Goal: Task Accomplishment & Management: Manage account settings

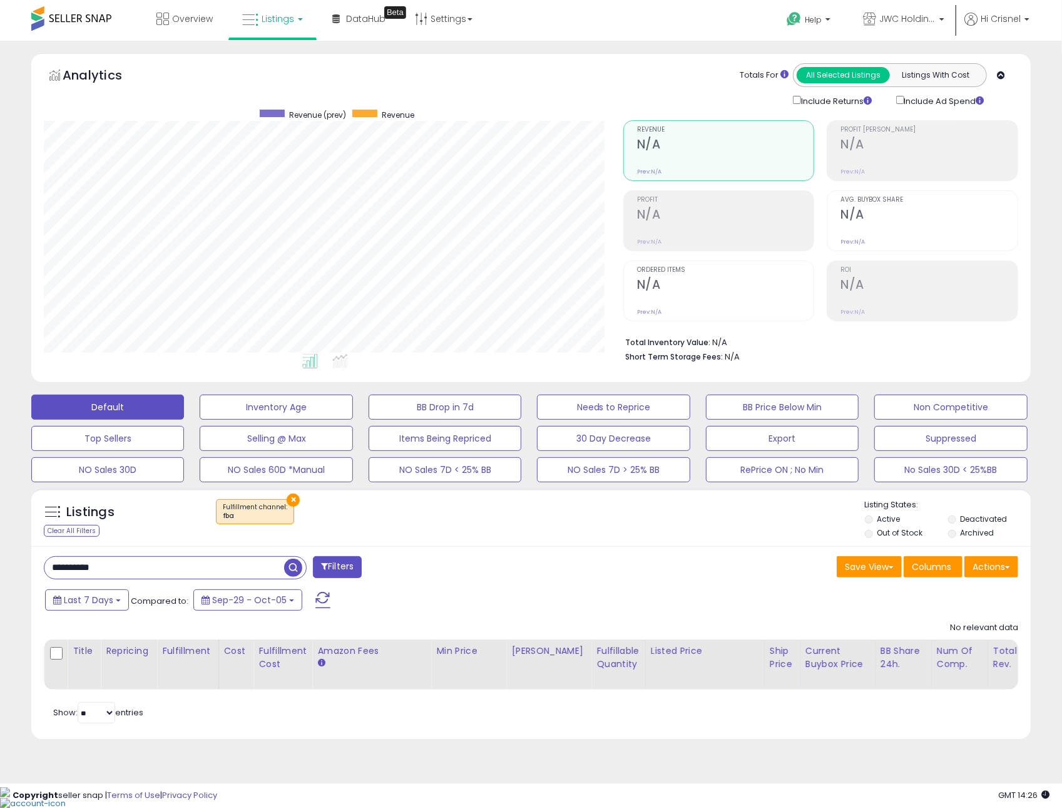
scroll to position [256, 580]
click at [747, 400] on button "BB Price Below Min" at bounding box center [782, 406] width 153 height 25
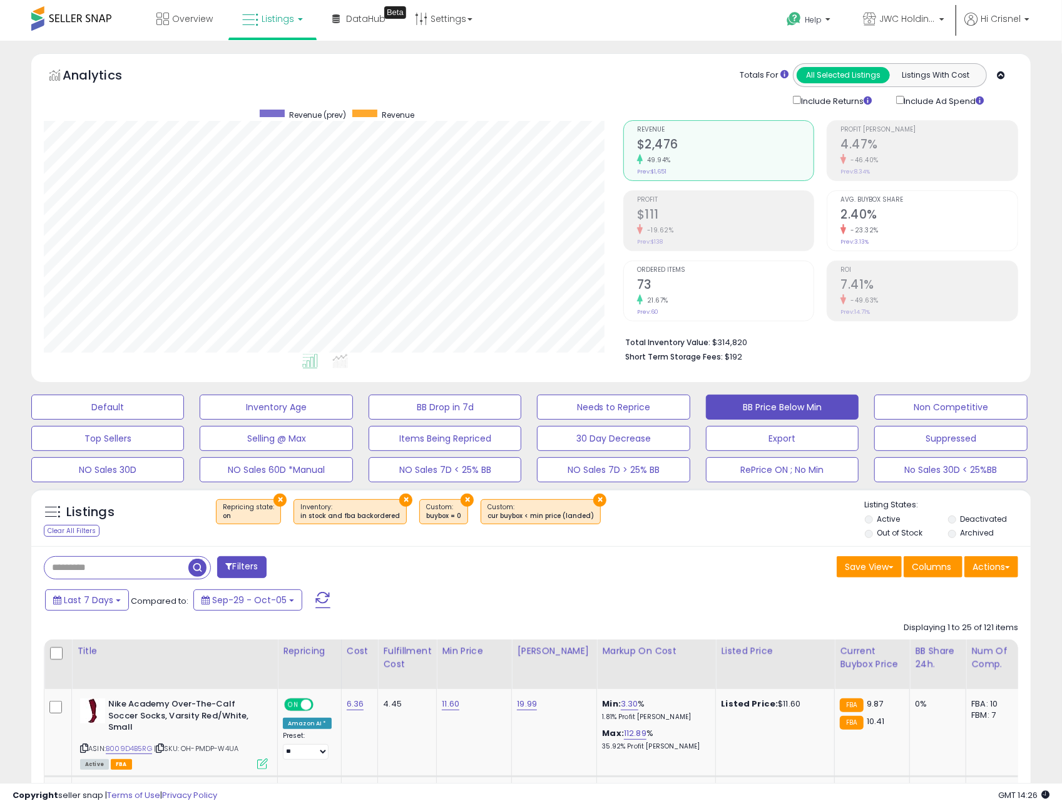
scroll to position [1, 0]
click at [256, 572] on button "Filters" at bounding box center [241, 566] width 49 height 22
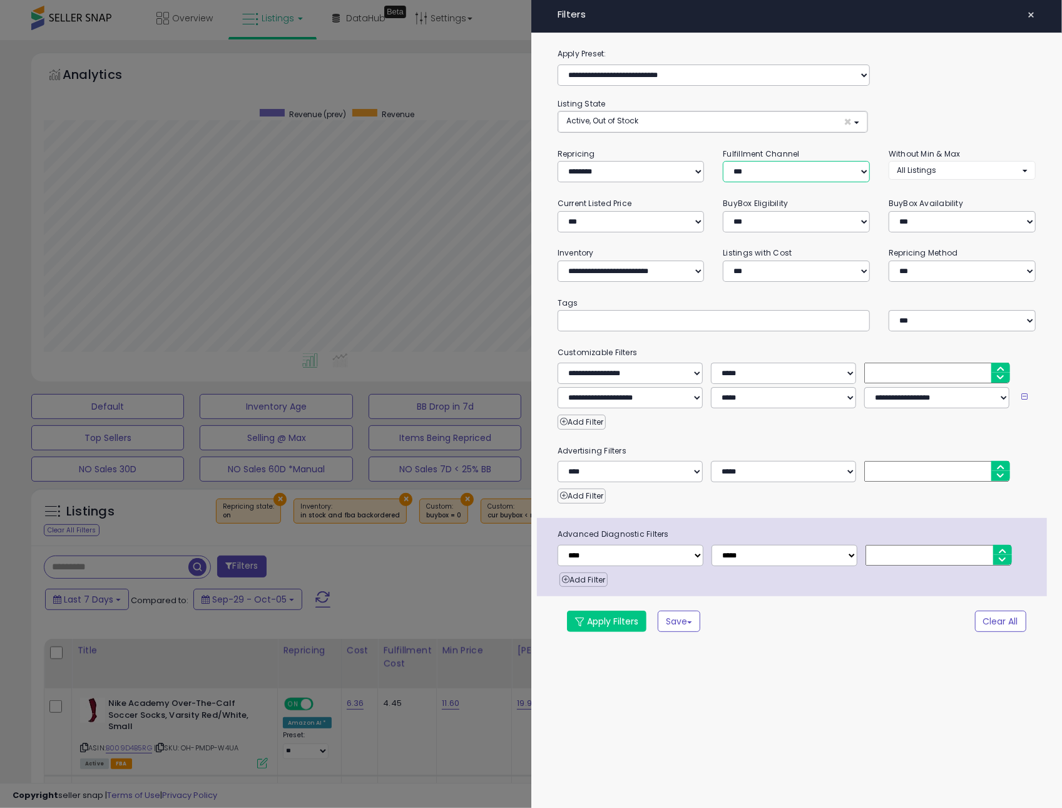
click at [776, 171] on select "*** *** *** ***" at bounding box center [796, 171] width 147 height 21
select select "***"
click at [723, 162] on select "*** *** *** ***" at bounding box center [796, 171] width 147 height 21
click at [605, 614] on button "Apply Filters" at bounding box center [607, 620] width 80 height 21
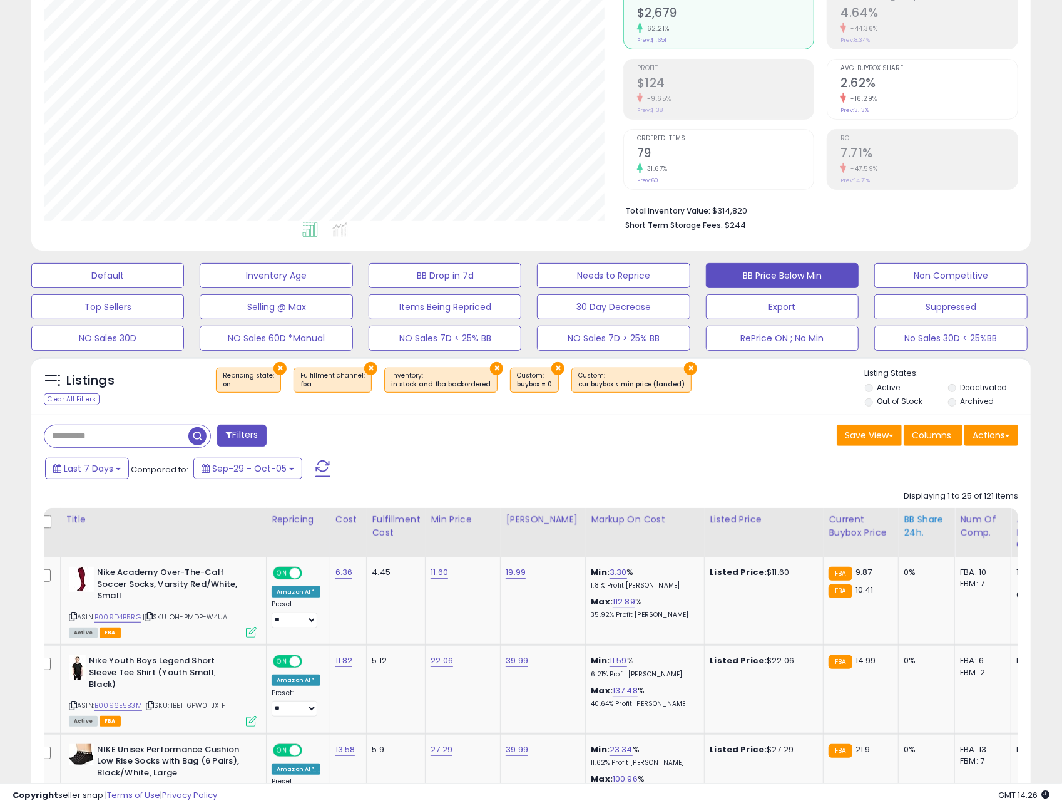
scroll to position [138, 0]
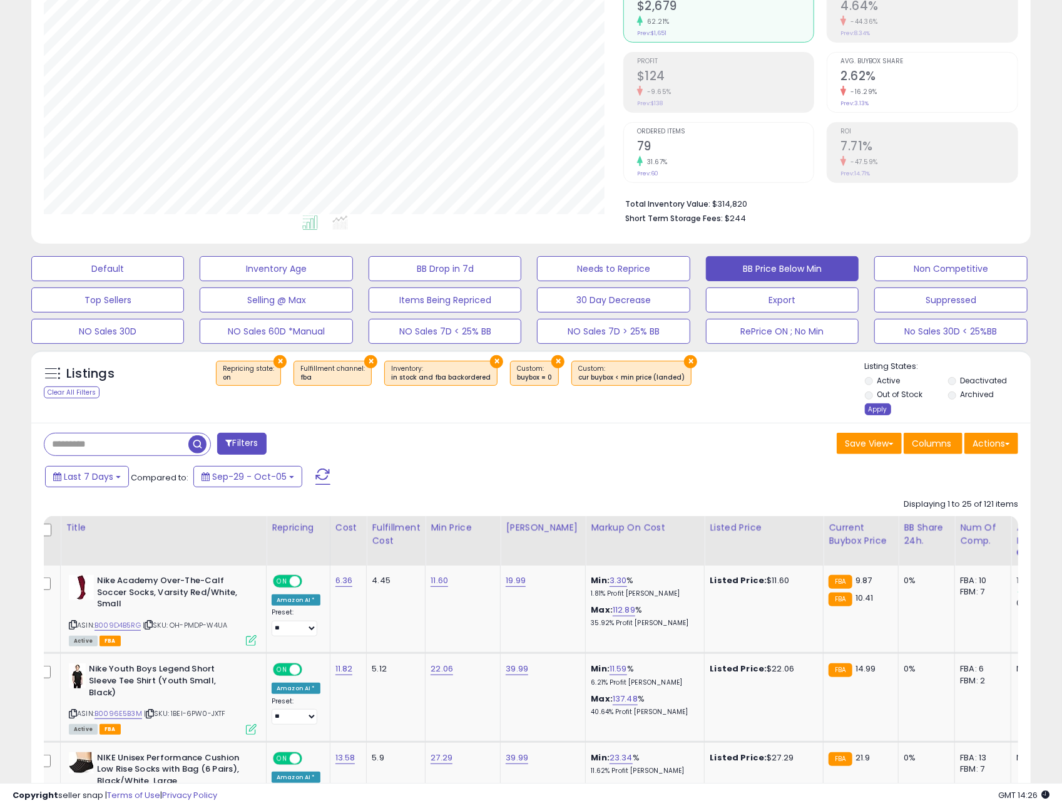
click at [873, 408] on div "Apply" at bounding box center [878, 409] width 26 height 12
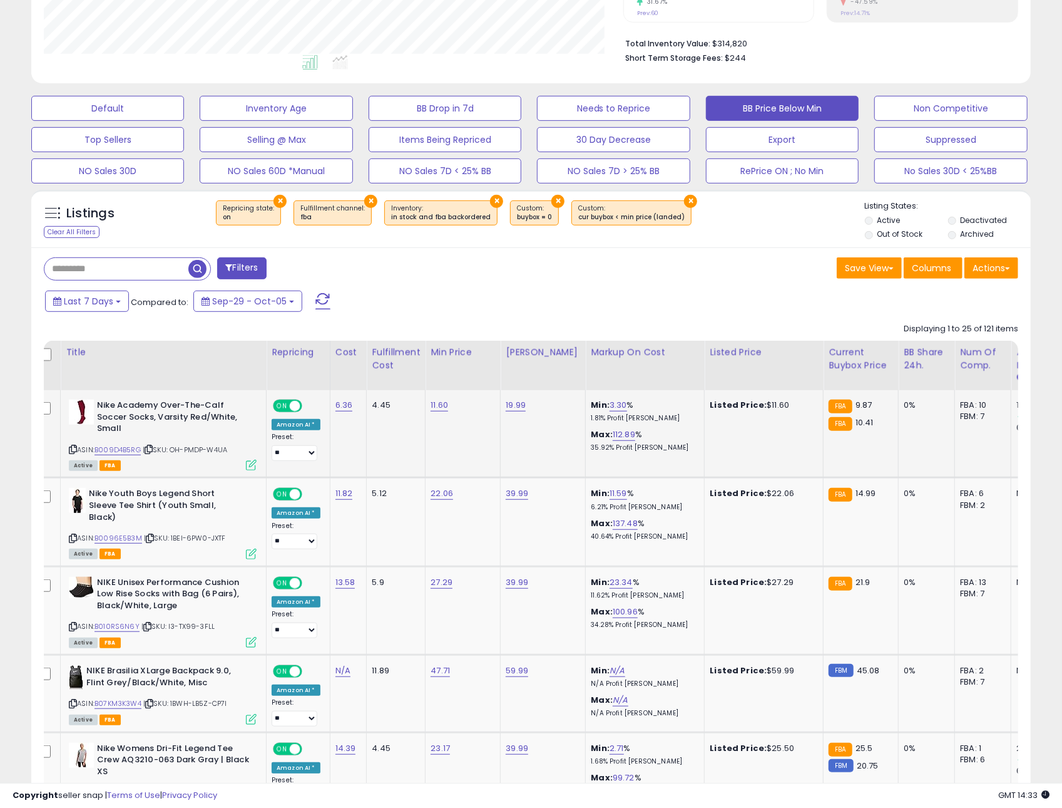
scroll to position [341, 0]
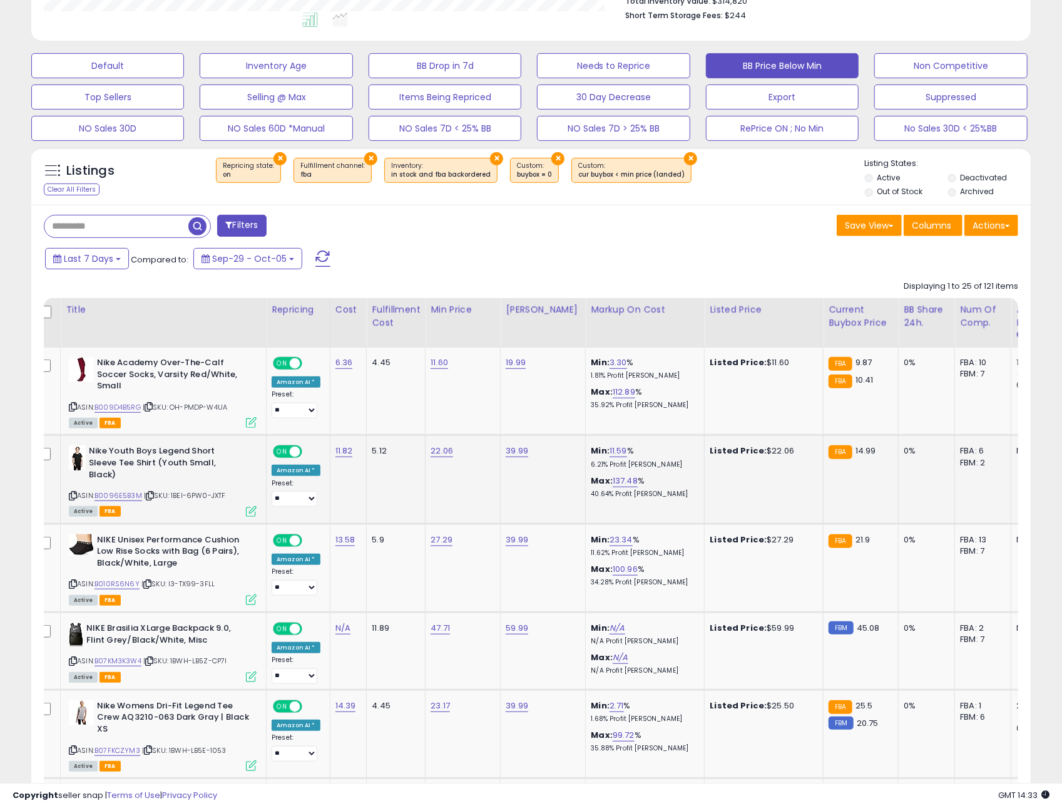
drag, startPoint x: 177, startPoint y: 518, endPoint x: 155, endPoint y: 504, distance: 26.4
click at [175, 517] on td "Nike Youth Boys Legend Short Sleeve Tee Shirt (Youth Small, Black) ASIN: B0096E…" at bounding box center [164, 479] width 206 height 88
click at [150, 498] on icon at bounding box center [150, 495] width 8 height 7
click at [136, 497] on link "B0096E5B3M" at bounding box center [119, 495] width 48 height 11
click at [126, 497] on link "B0096E5B3M" at bounding box center [119, 495] width 48 height 11
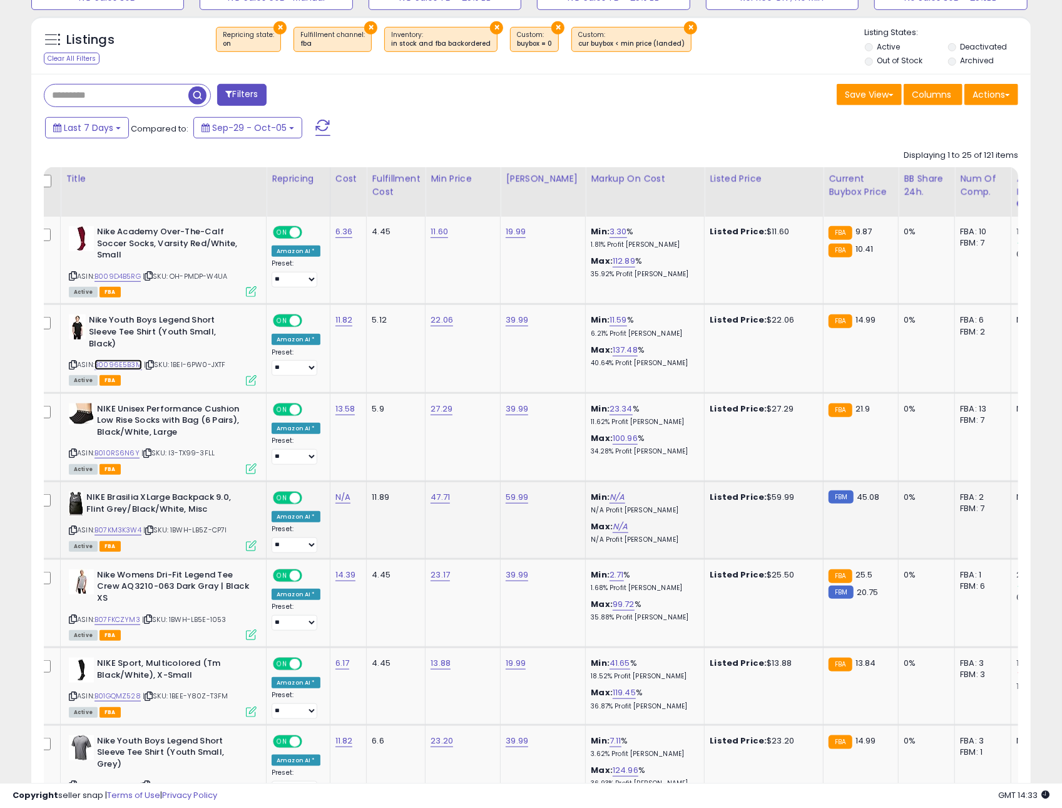
scroll to position [476, 0]
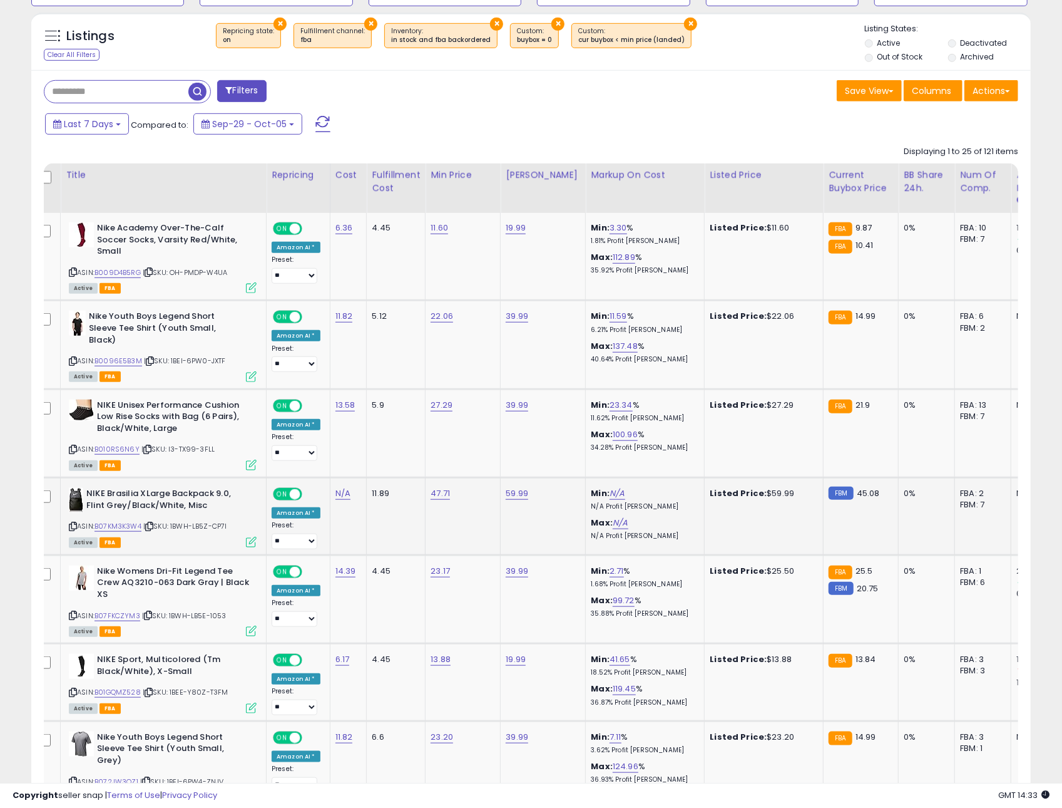
click at [160, 551] on td "NIKE Brasilia XLarge Backpack 9.0, Flint Grey/Black/White, Misc ASIN: B07KM3K3W…" at bounding box center [164, 517] width 206 height 78
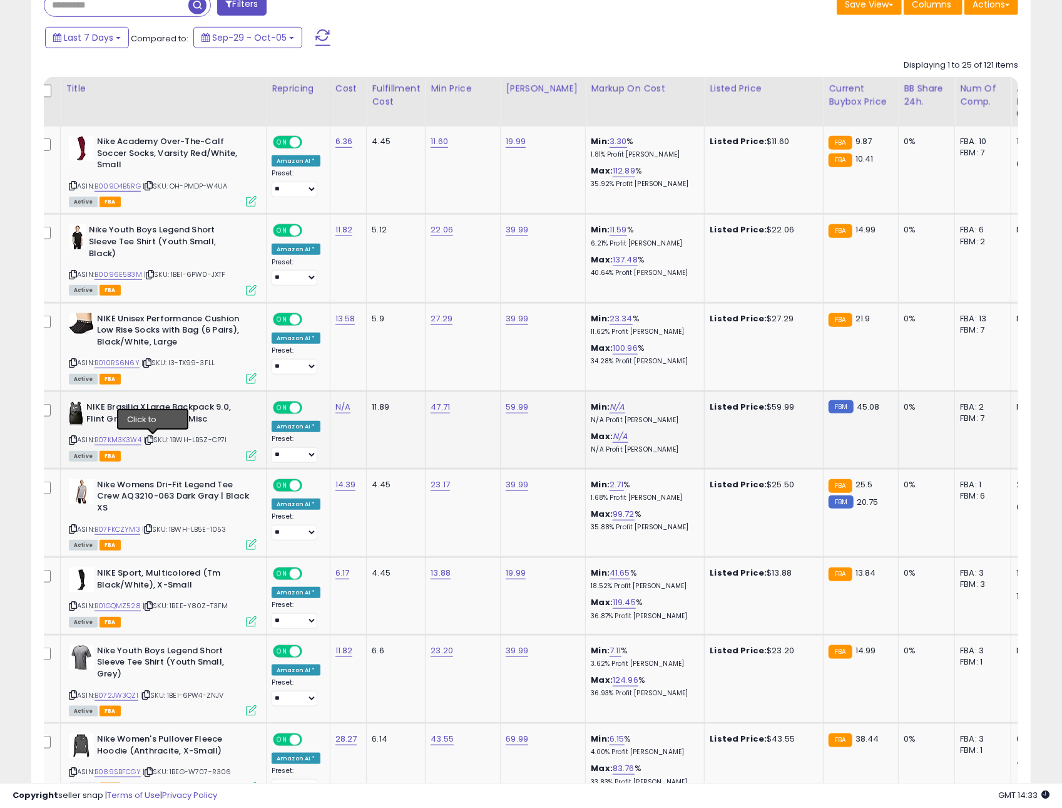
scroll to position [579, 0]
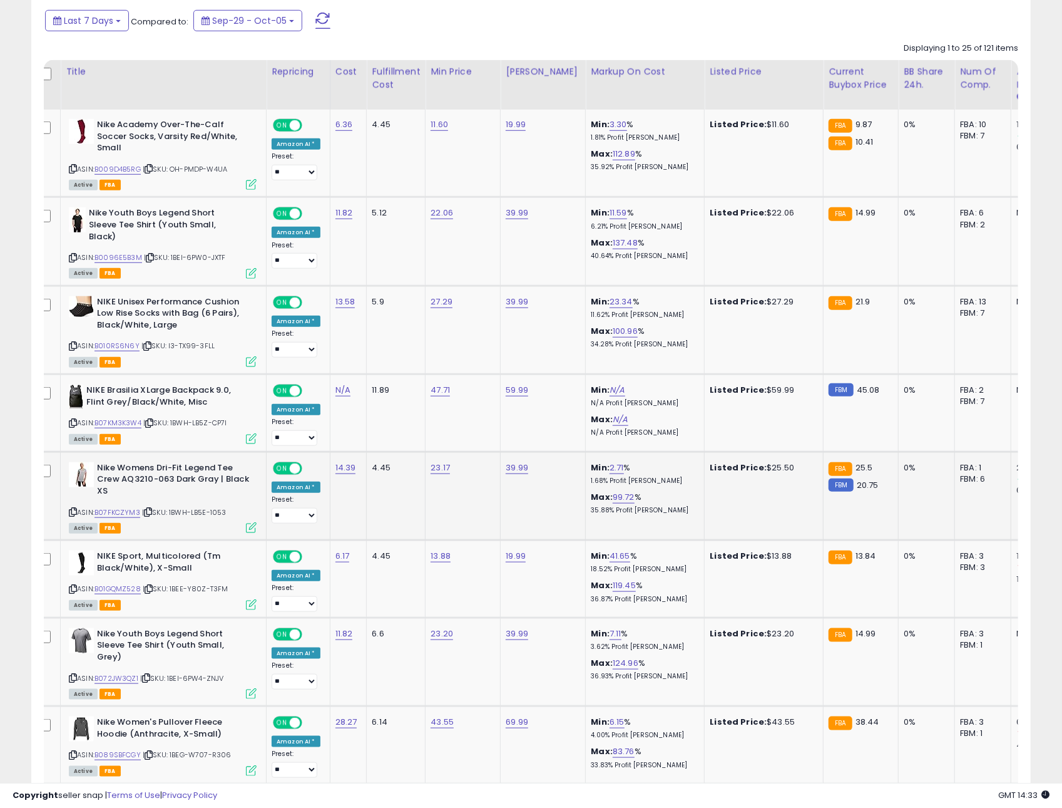
click at [150, 513] on icon at bounding box center [148, 511] width 8 height 7
click at [135, 512] on link "B07FKCZYM3" at bounding box center [118, 512] width 46 height 11
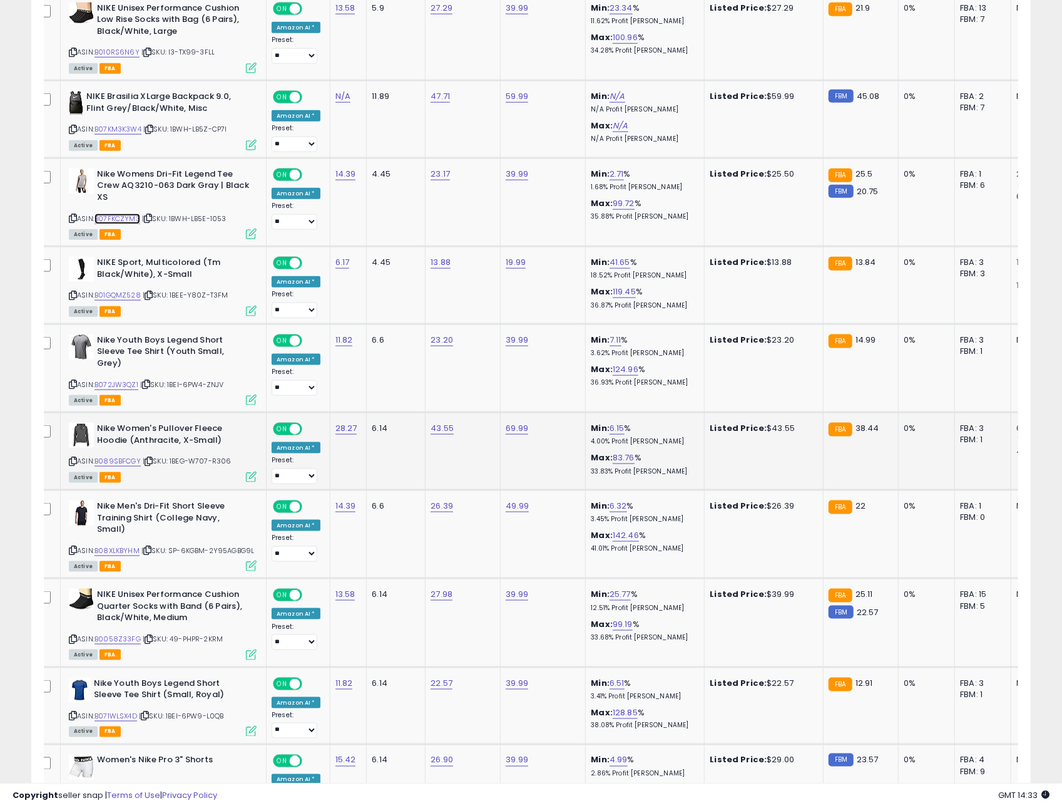
scroll to position [883, 0]
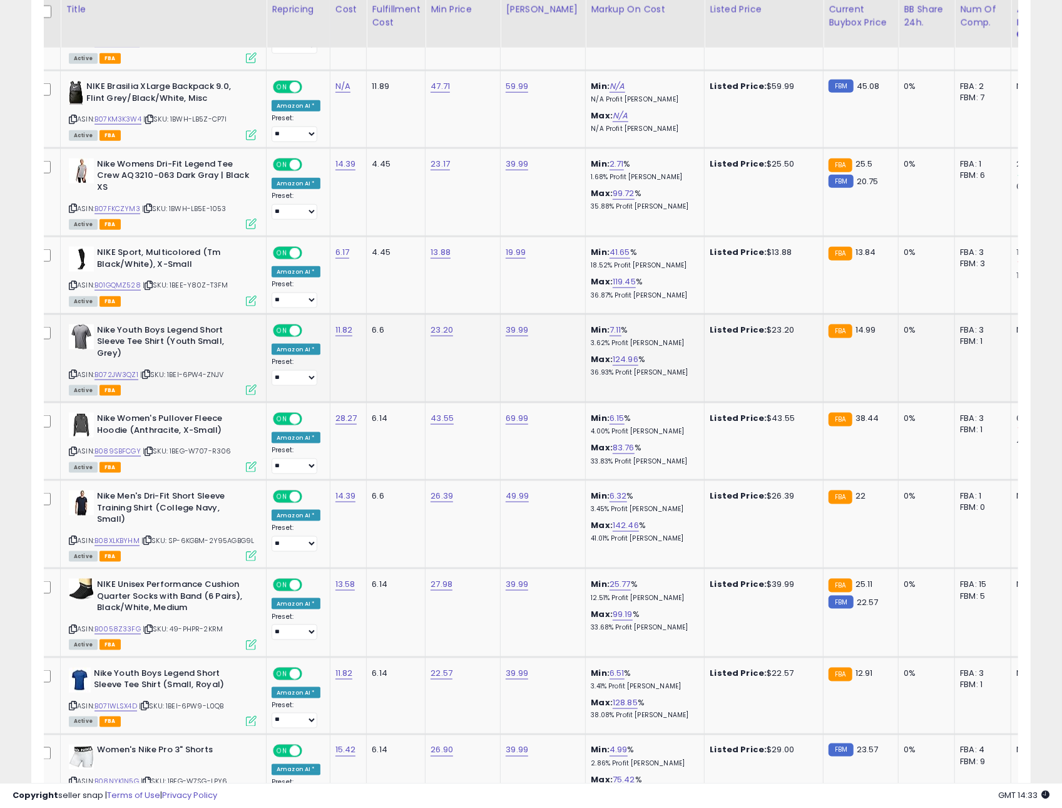
click at [156, 369] on span "| SKU: 1BEI-6PW4-ZNJV" at bounding box center [182, 374] width 84 height 10
click at [150, 371] on icon at bounding box center [146, 374] width 8 height 7
click at [133, 369] on link "B072JW3QZ1" at bounding box center [117, 374] width 44 height 11
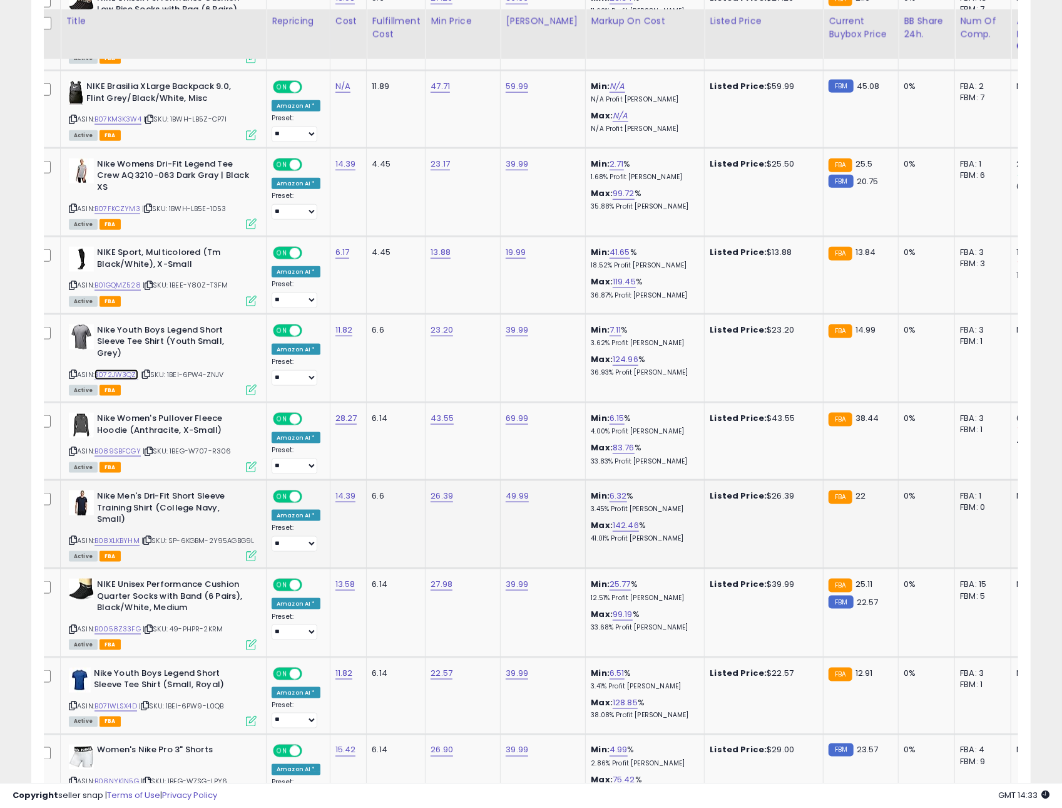
scroll to position [895, 0]
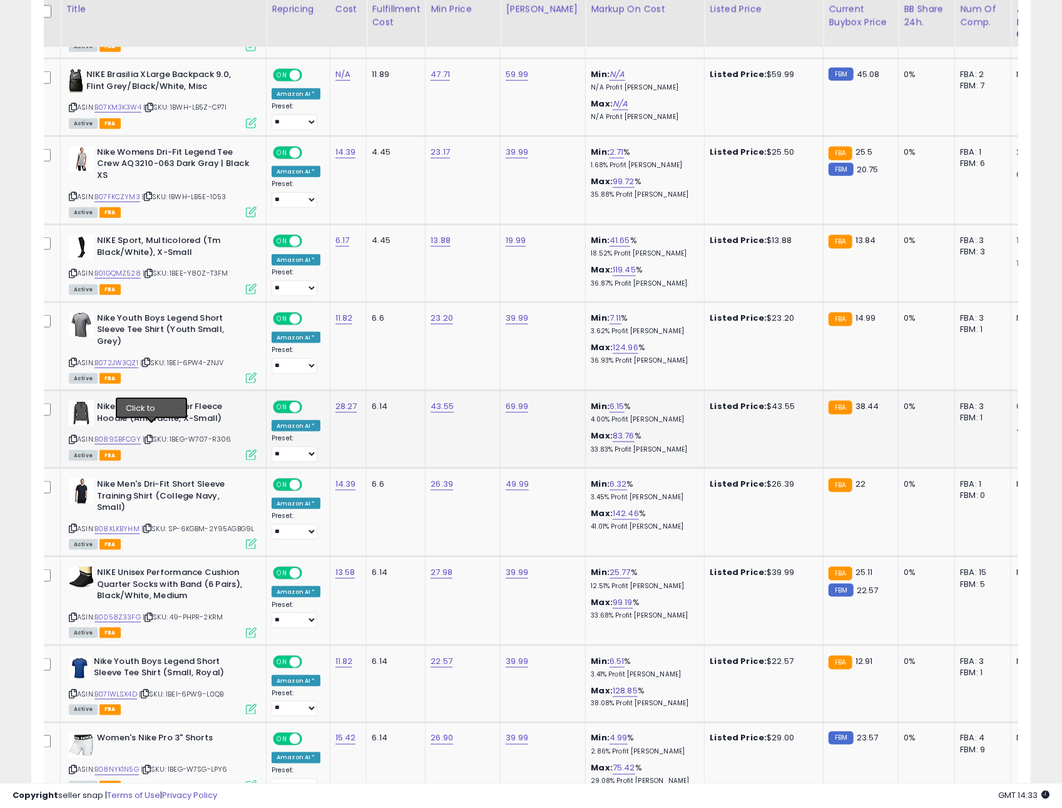
click at [151, 436] on icon at bounding box center [149, 439] width 8 height 7
click at [133, 434] on link "B089SBFCGY" at bounding box center [118, 439] width 46 height 11
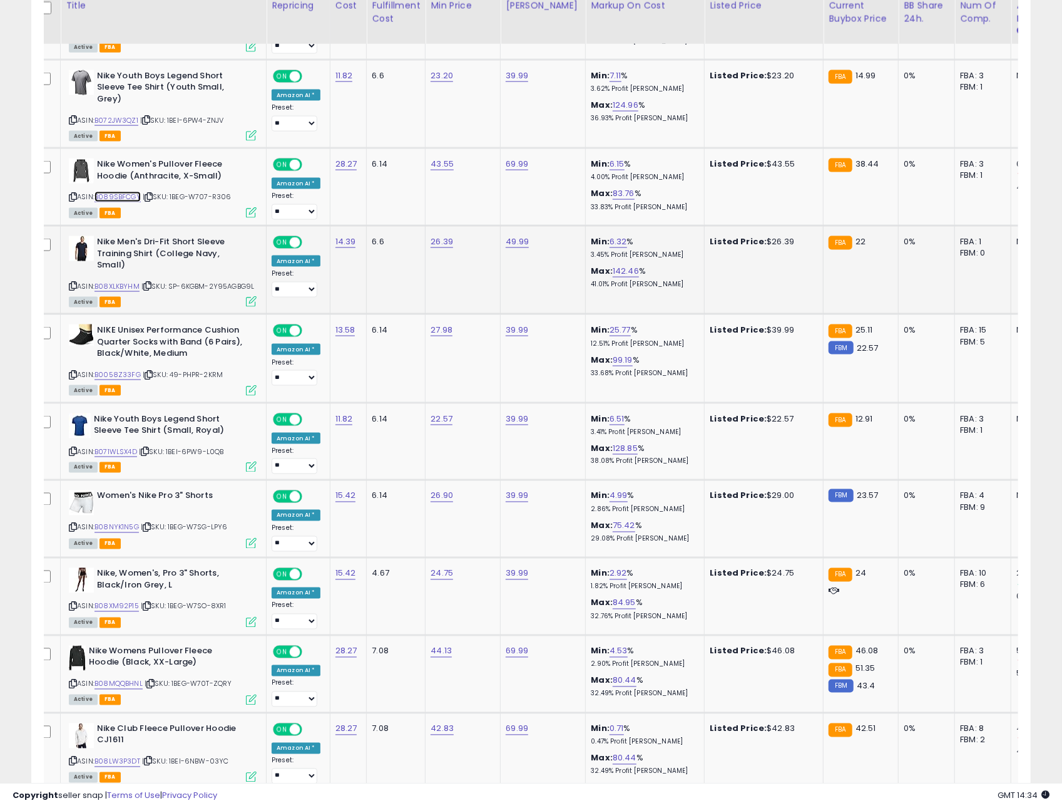
scroll to position [1144, 0]
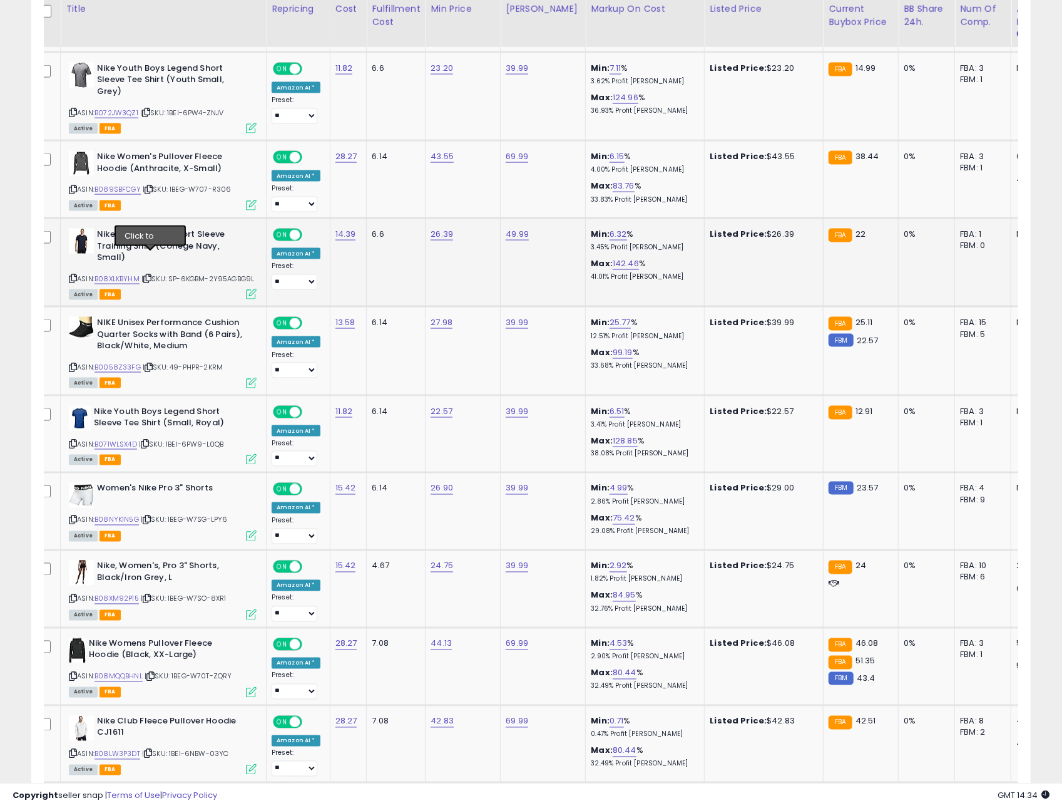
click at [150, 275] on icon at bounding box center [147, 278] width 8 height 7
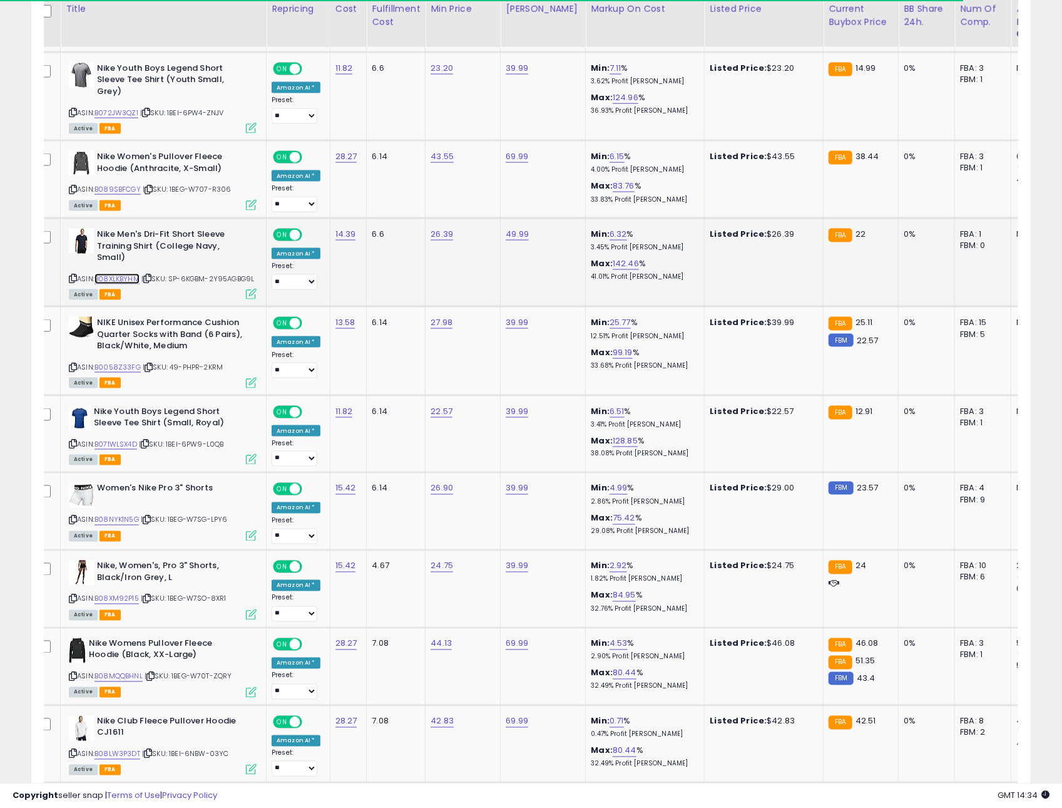
click at [130, 274] on link "B08XLKBYHM" at bounding box center [117, 279] width 45 height 11
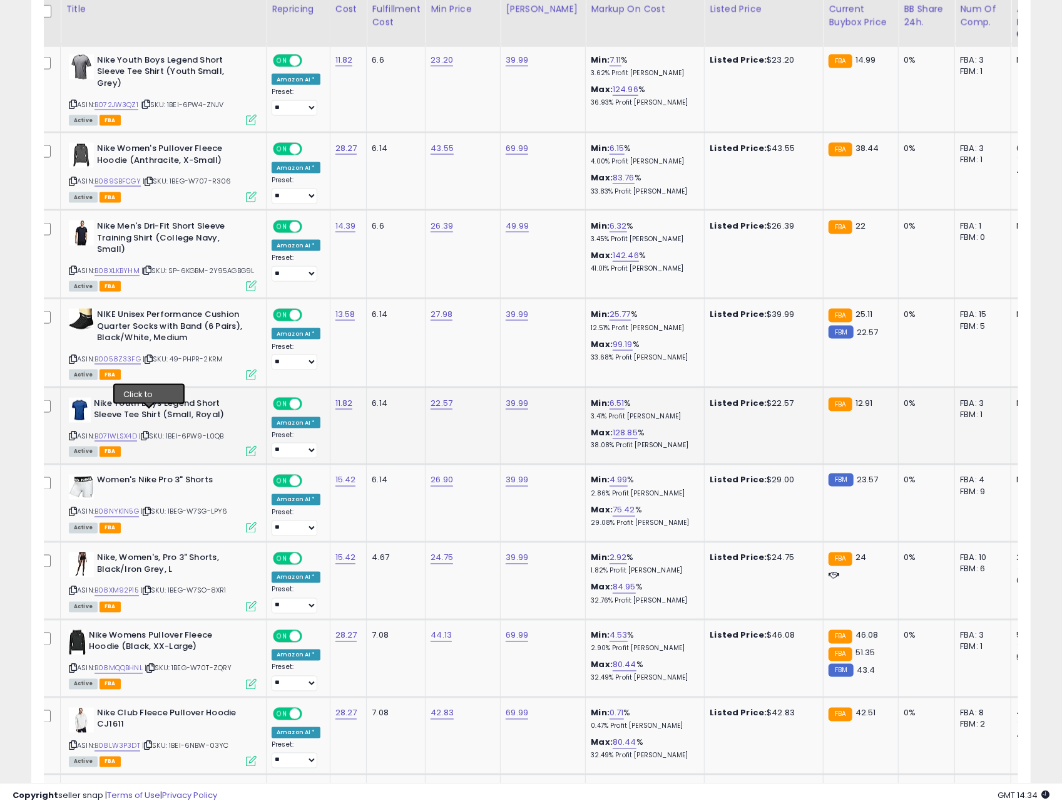
click at [149, 432] on icon at bounding box center [145, 435] width 8 height 7
click at [118, 431] on link "B071WLSX4D" at bounding box center [116, 436] width 43 height 11
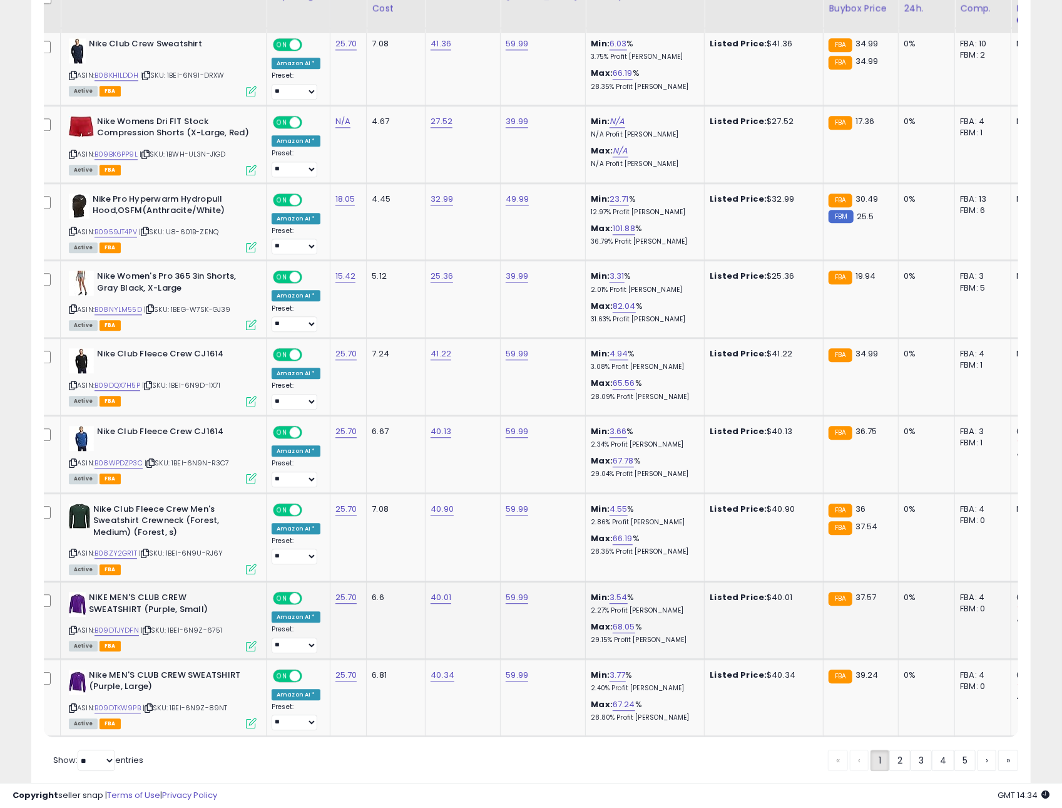
scroll to position [1997, 0]
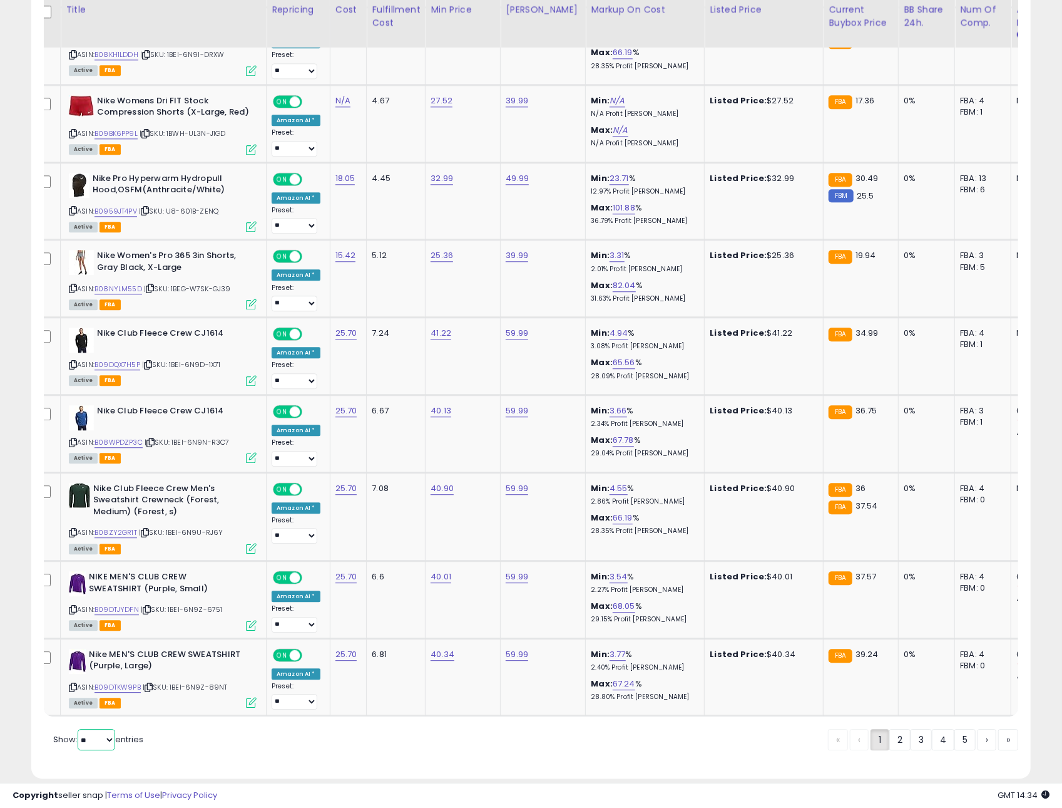
click at [107, 729] on select "** **" at bounding box center [97, 739] width 38 height 21
click at [79, 729] on select "** **" at bounding box center [97, 739] width 38 height 21
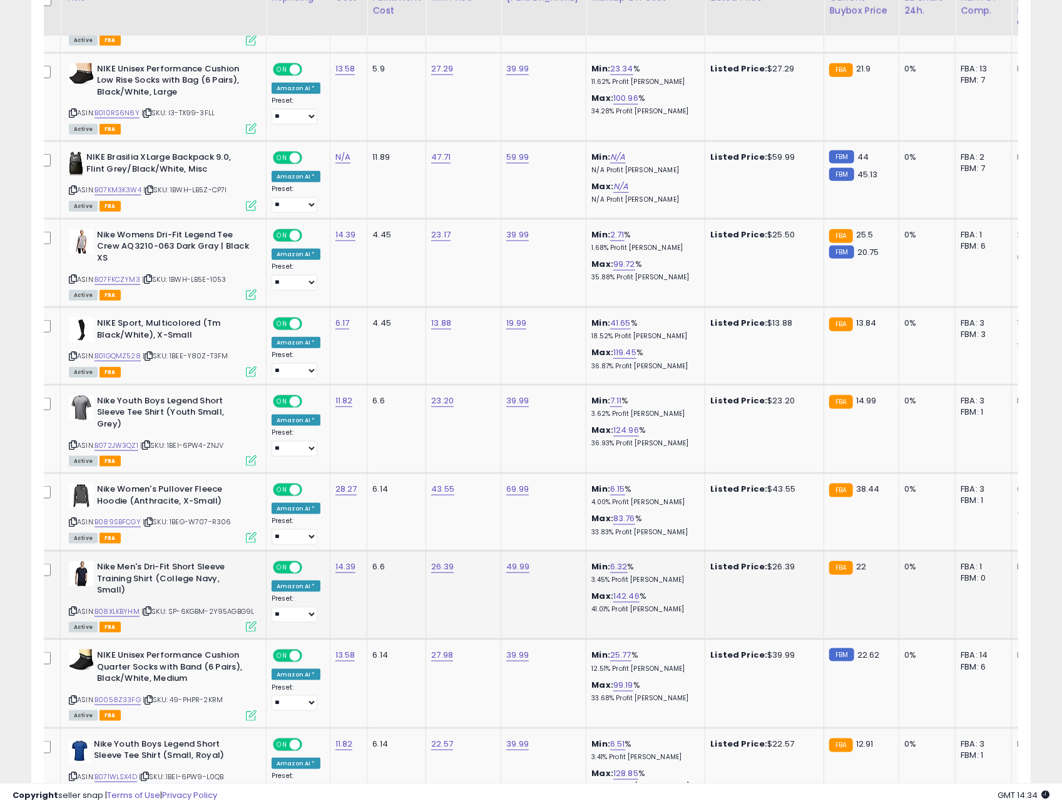
scroll to position [811, 0]
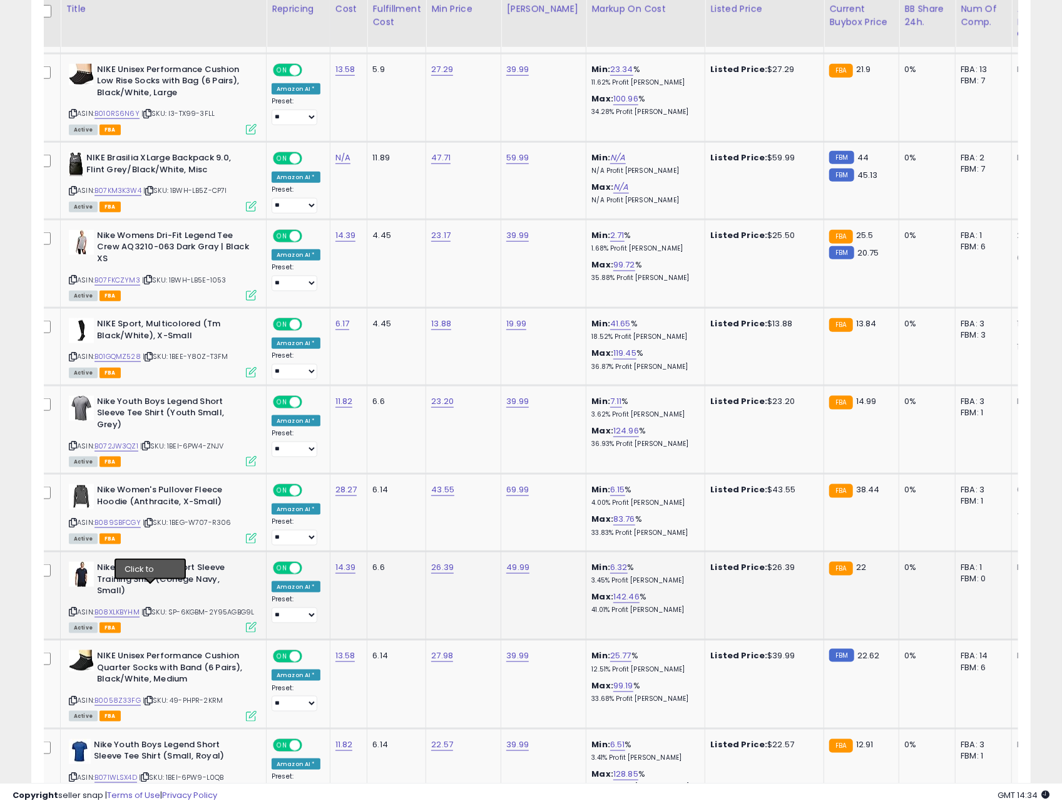
click at [147, 608] on icon at bounding box center [147, 611] width 8 height 7
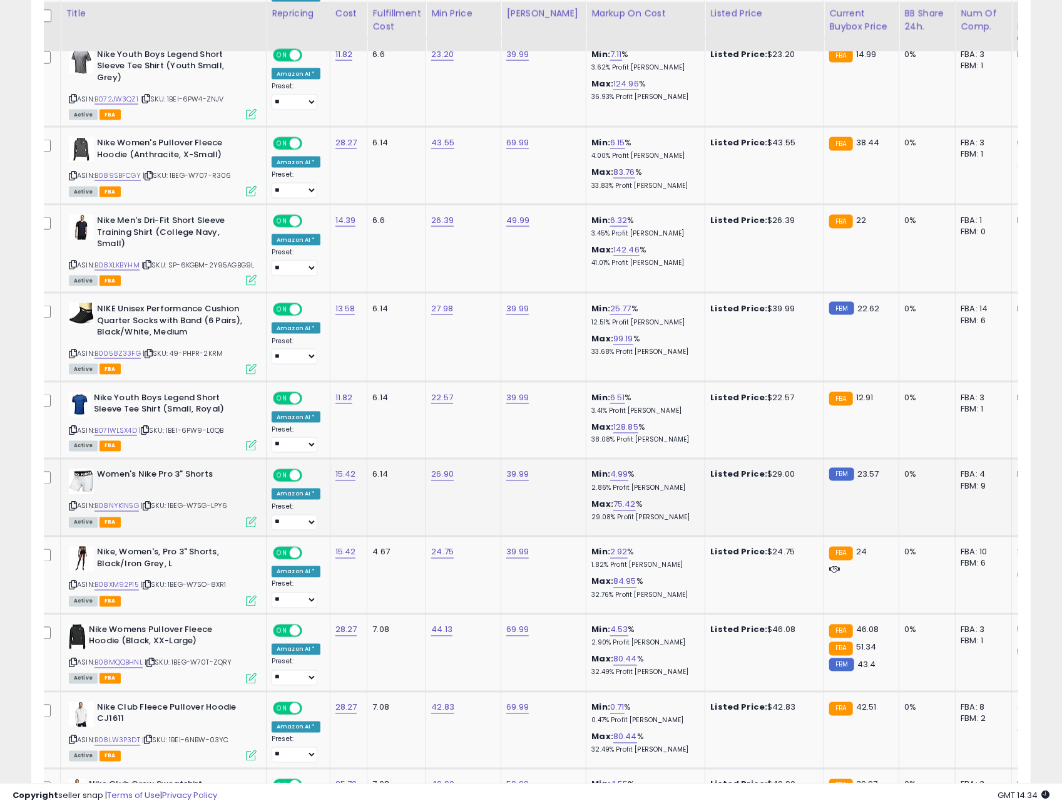
scroll to position [1163, 0]
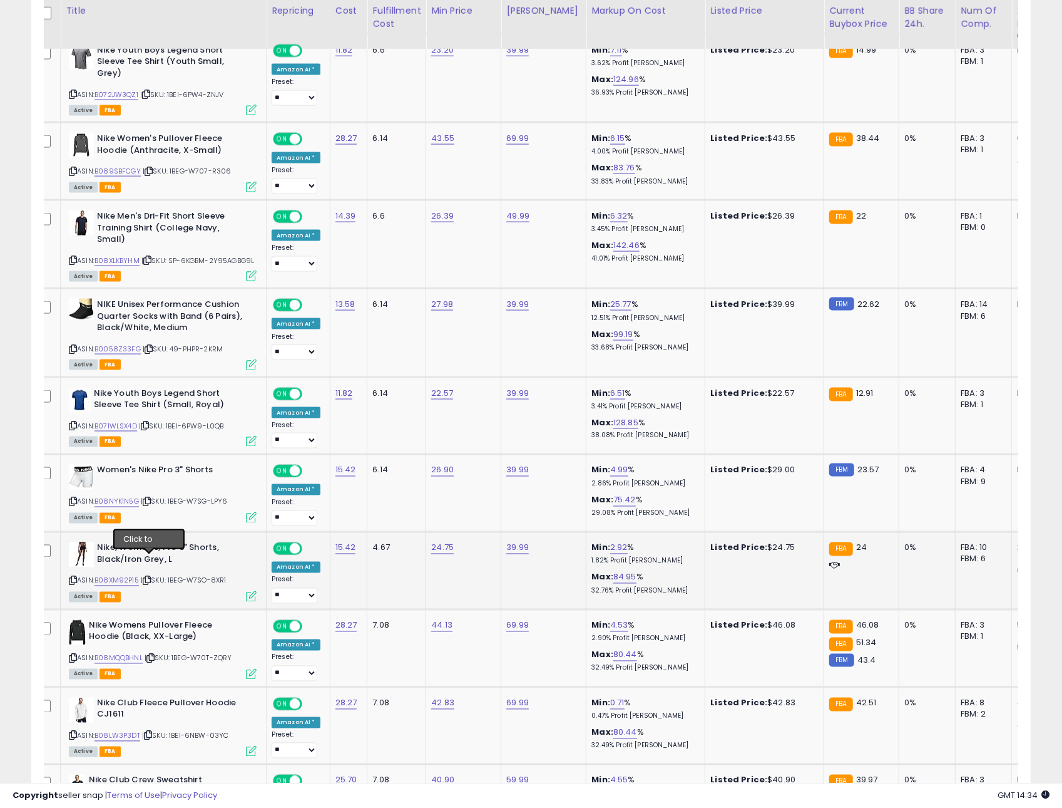
click at [147, 577] on icon at bounding box center [147, 580] width 8 height 7
click at [150, 655] on icon at bounding box center [151, 658] width 8 height 7
click at [152, 732] on icon at bounding box center [148, 735] width 8 height 7
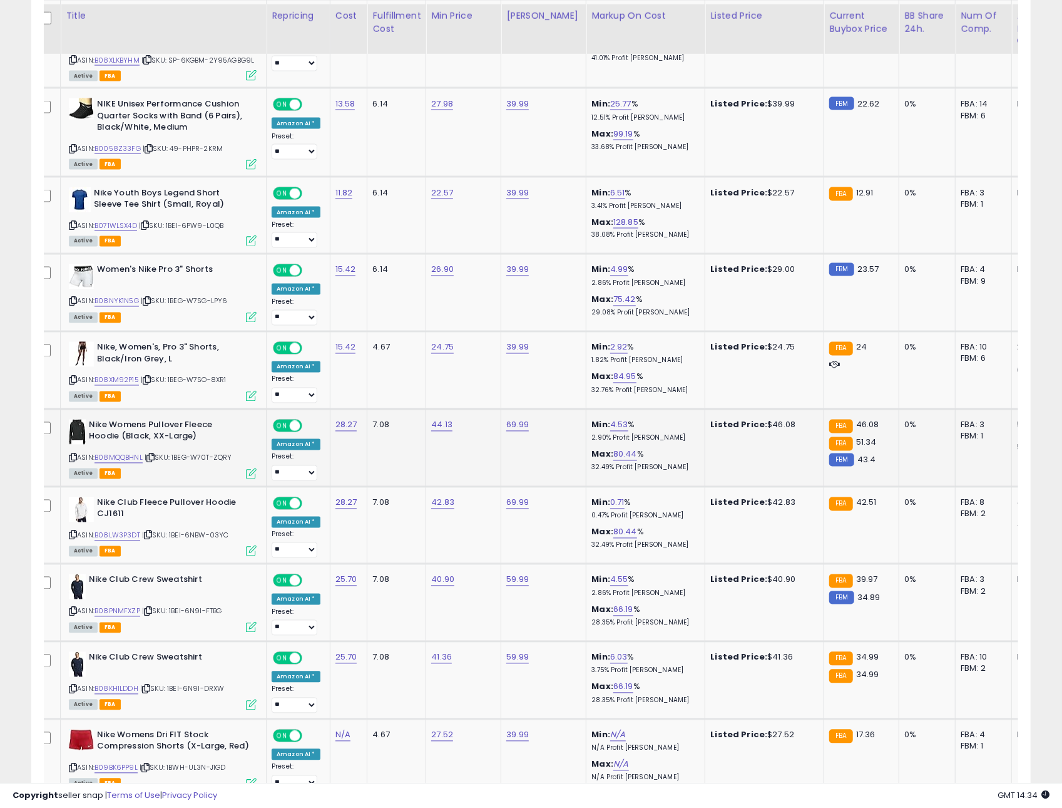
scroll to position [1399, 0]
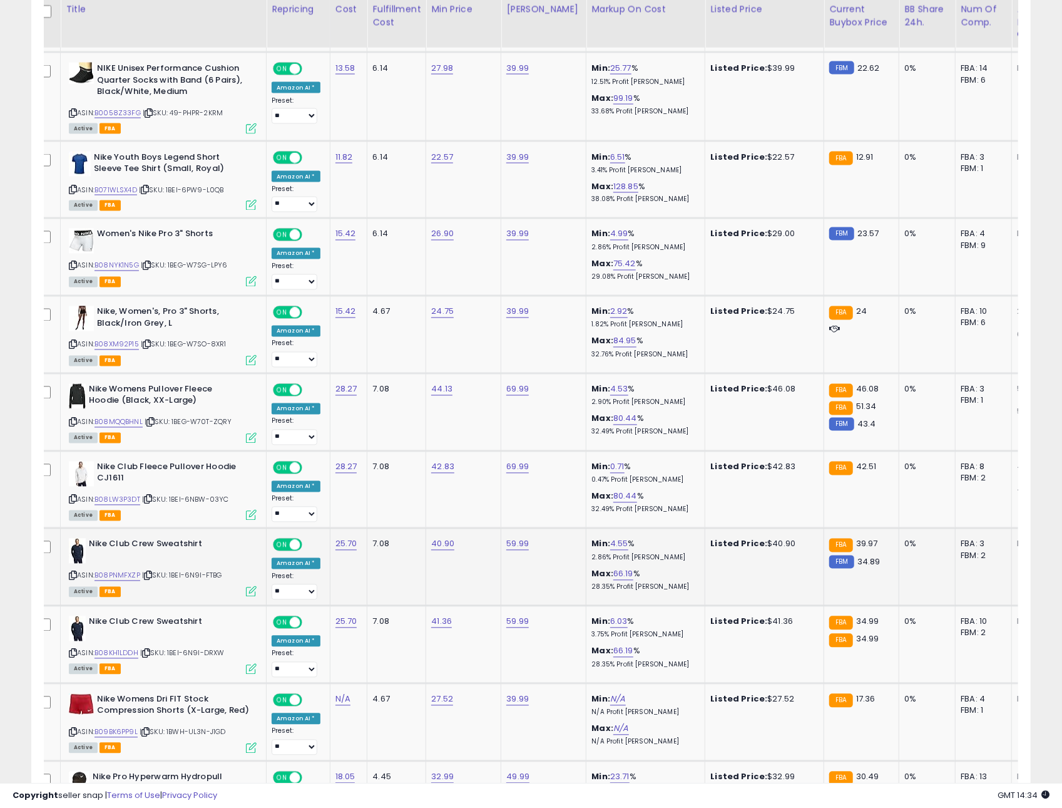
click at [152, 572] on icon at bounding box center [148, 575] width 8 height 7
click at [128, 495] on link "B08LW3P3DT" at bounding box center [118, 500] width 46 height 11
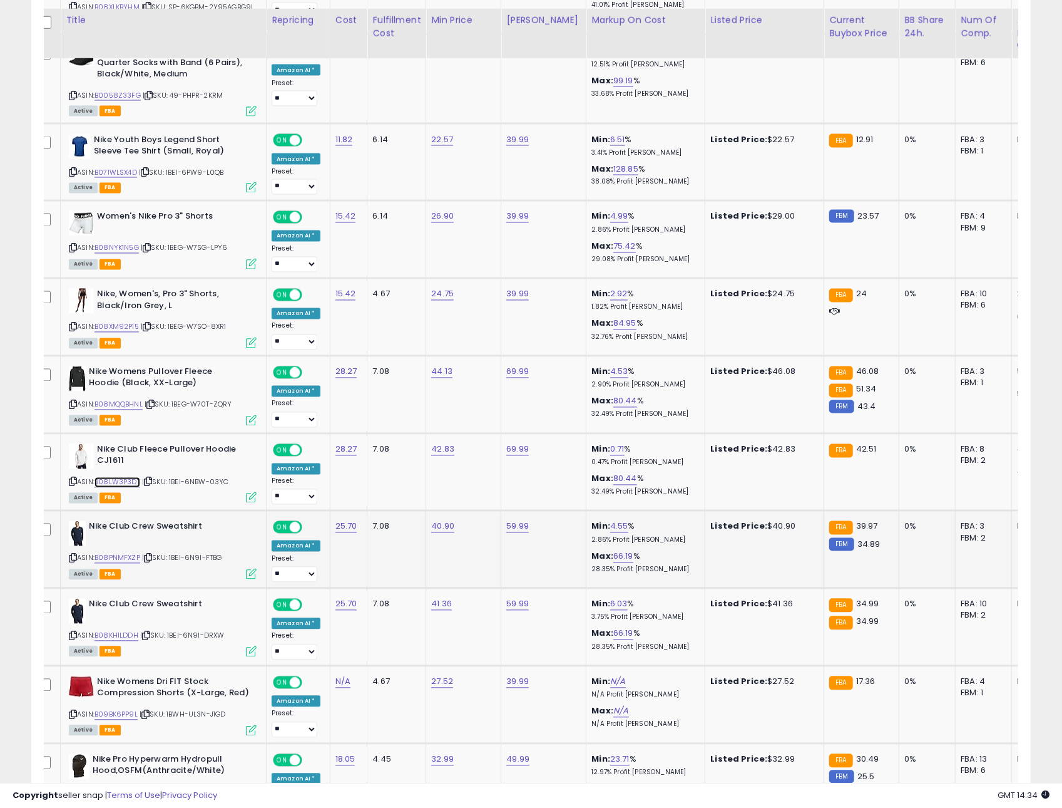
scroll to position [1429, 0]
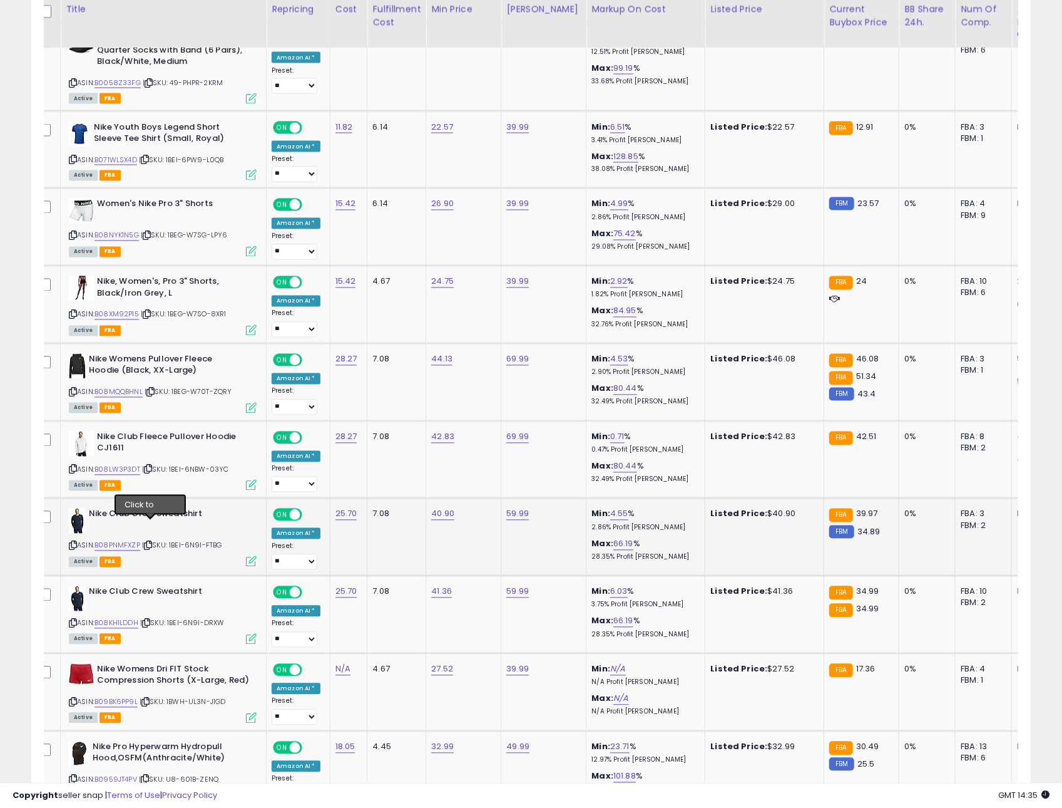
click at [152, 542] on icon at bounding box center [148, 545] width 8 height 7
click at [146, 620] on icon at bounding box center [146, 623] width 8 height 7
click at [147, 620] on icon at bounding box center [146, 623] width 8 height 7
click at [142, 697] on span "| SKU: 1BWH-UL3N-J1GD" at bounding box center [183, 702] width 86 height 10
click at [150, 699] on icon at bounding box center [145, 702] width 8 height 7
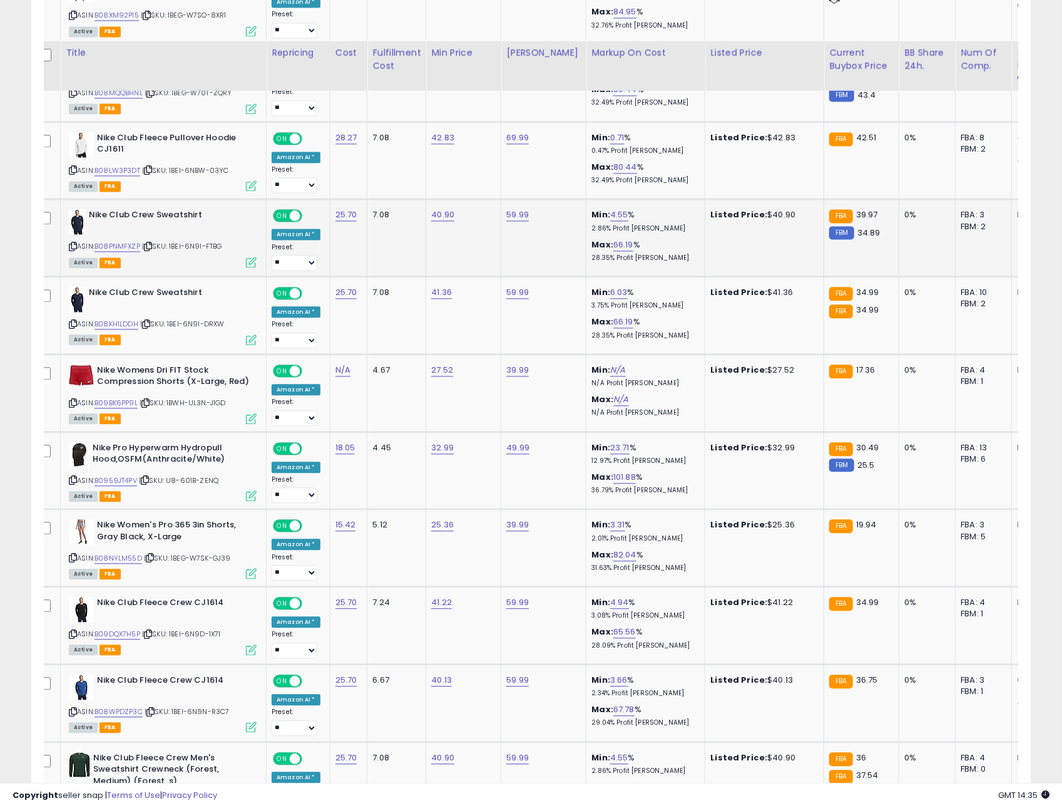
scroll to position [1806, 0]
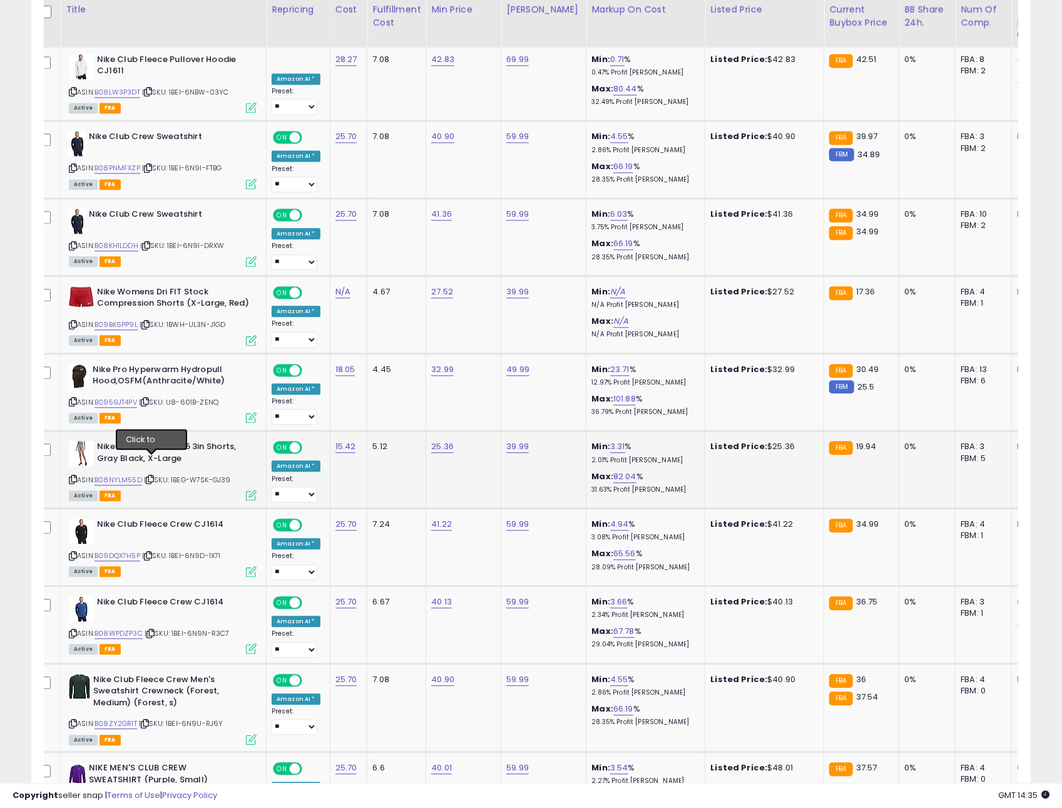
drag, startPoint x: 154, startPoint y: 461, endPoint x: 198, endPoint y: 453, distance: 44.6
click at [154, 476] on icon at bounding box center [150, 479] width 8 height 7
click at [150, 552] on icon at bounding box center [148, 555] width 8 height 7
click at [151, 630] on icon at bounding box center [151, 633] width 8 height 7
click at [148, 720] on icon at bounding box center [145, 723] width 8 height 7
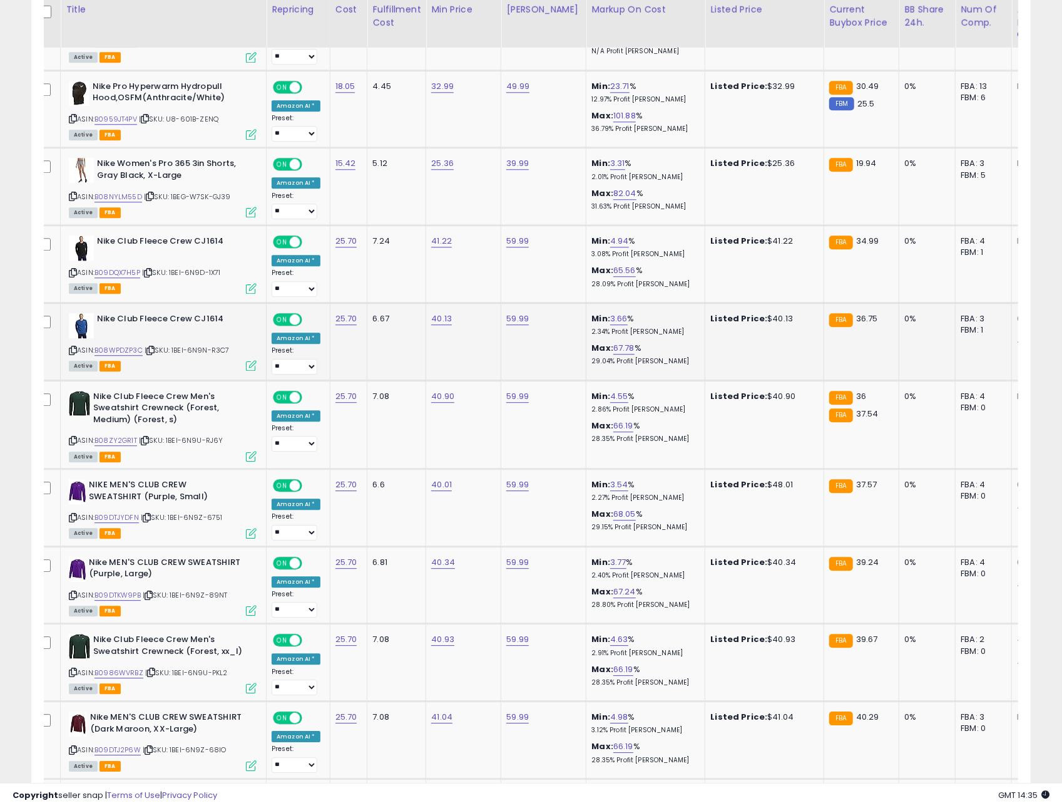
scroll to position [2109, 0]
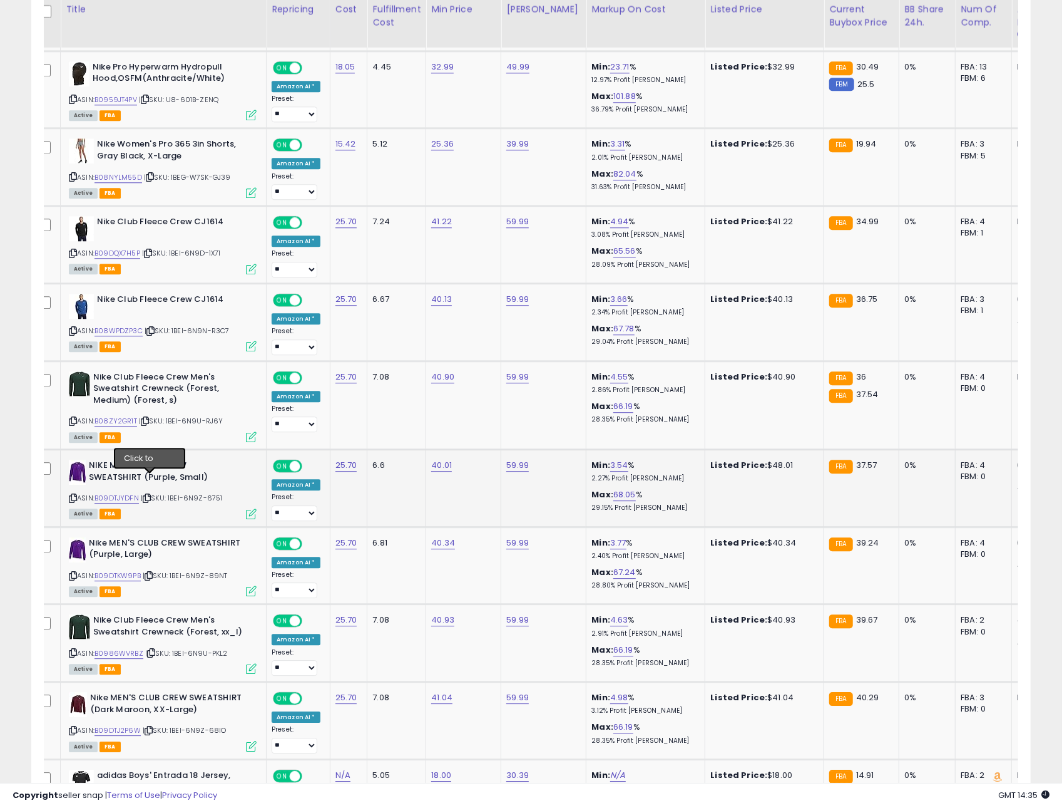
click at [151, 495] on icon at bounding box center [147, 498] width 8 height 7
click at [150, 572] on icon at bounding box center [149, 575] width 8 height 7
drag, startPoint x: 153, startPoint y: 635, endPoint x: 173, endPoint y: 635, distance: 20.0
click at [153, 649] on icon at bounding box center [151, 652] width 8 height 7
click at [153, 727] on icon at bounding box center [149, 730] width 8 height 7
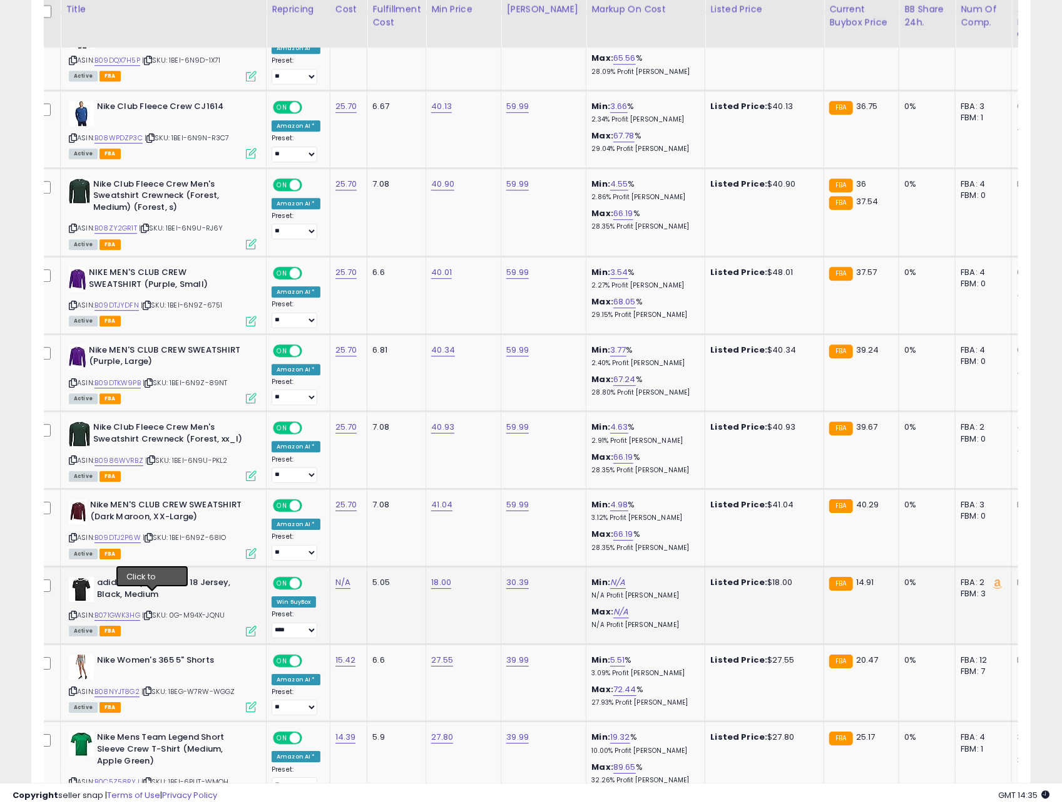
scroll to position [2305, 0]
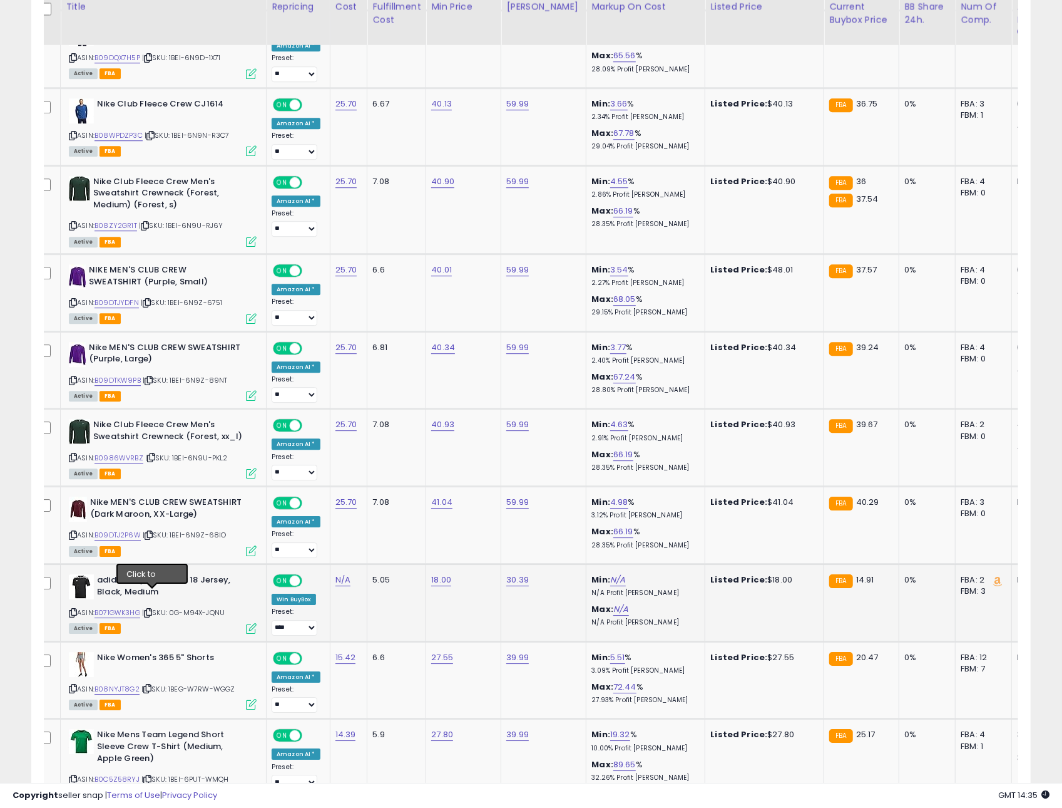
click at [150, 599] on div "ASIN: B071GWK3HG | SKU: 0G-M94X-JQNU Active FBA" at bounding box center [163, 603] width 188 height 58
click at [150, 684] on icon at bounding box center [147, 687] width 8 height 7
click at [150, 775] on icon at bounding box center [147, 778] width 8 height 7
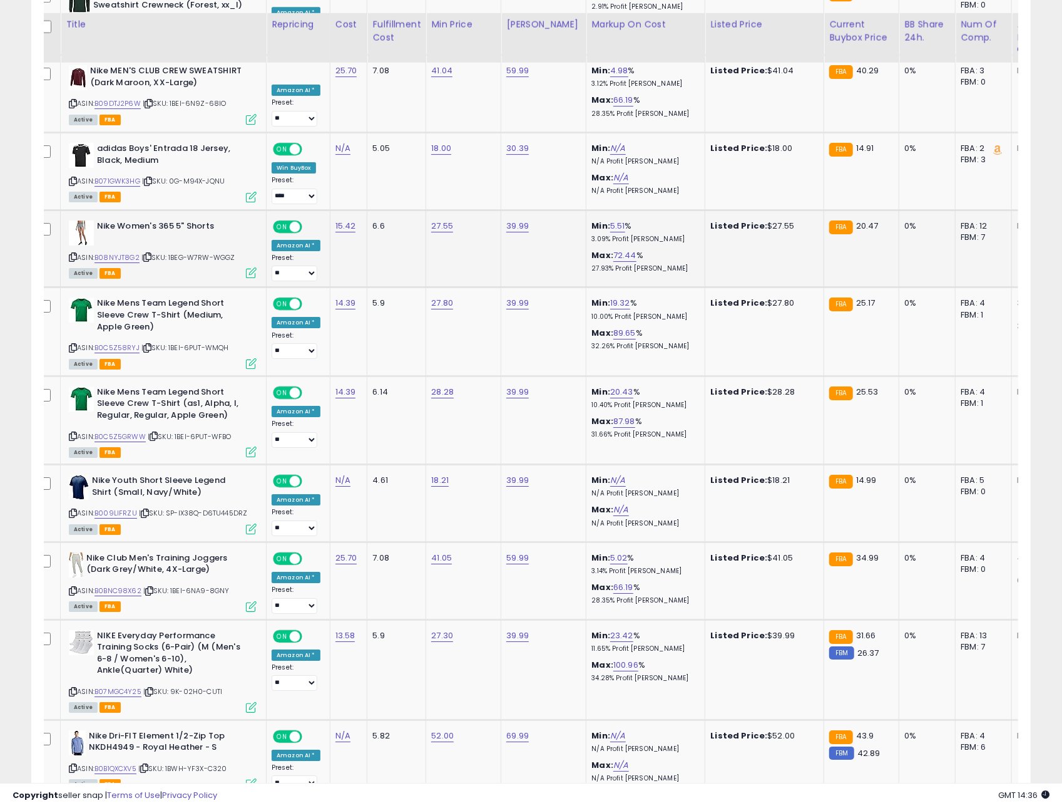
scroll to position [2752, 0]
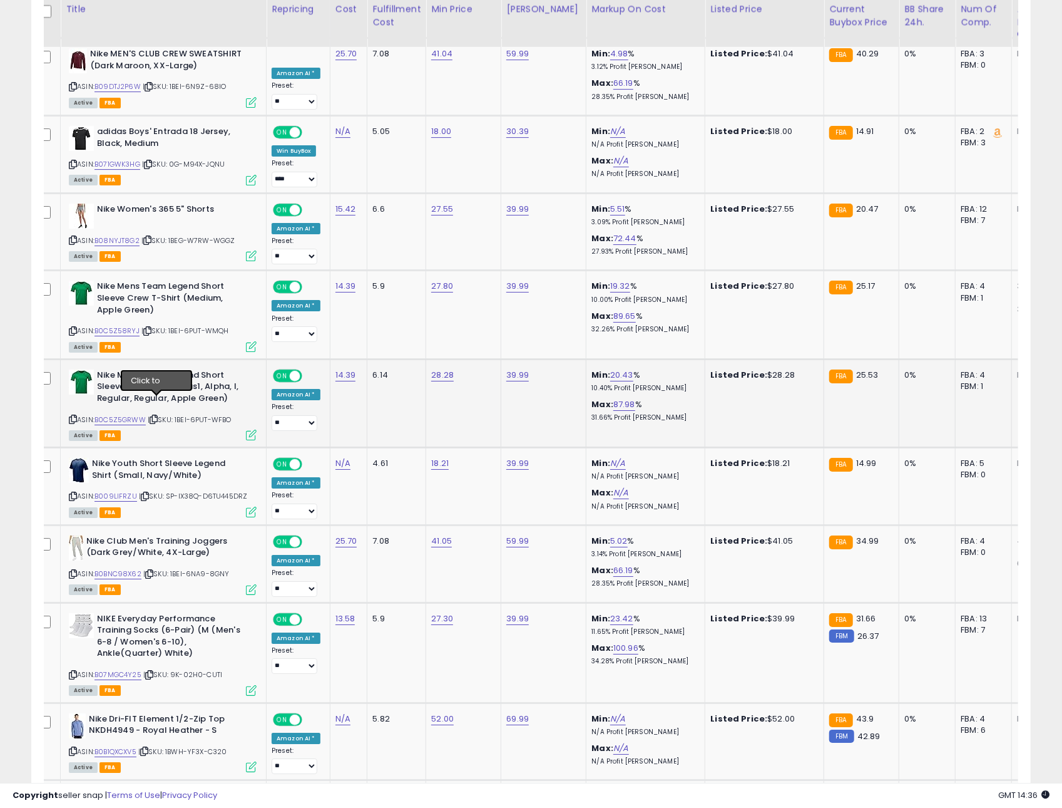
click at [153, 416] on icon at bounding box center [154, 419] width 8 height 7
click at [125, 326] on link "B0C5Z58RYJ" at bounding box center [117, 331] width 45 height 11
click at [165, 430] on div "Active FBA" at bounding box center [163, 434] width 188 height 9
click at [153, 416] on icon at bounding box center [154, 419] width 8 height 7
click at [129, 414] on link "B0C5Z5GRWW" at bounding box center [120, 419] width 51 height 11
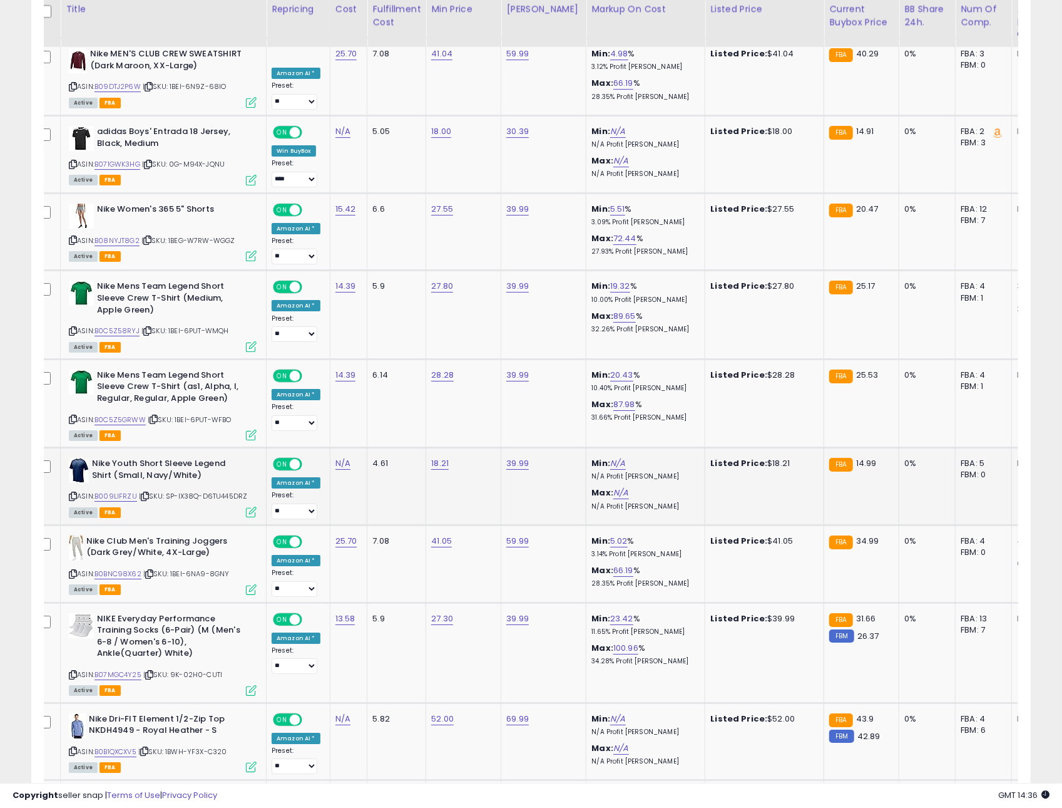
click at [161, 525] on td "Nike Club Men's Training Joggers (Dark Grey/White, 4X-Large) ASIN: B0BNC98X62 |…" at bounding box center [164, 564] width 206 height 78
click at [147, 493] on icon at bounding box center [145, 496] width 8 height 7
click at [152, 570] on icon at bounding box center [149, 573] width 8 height 7
click at [148, 748] on icon at bounding box center [144, 751] width 8 height 7
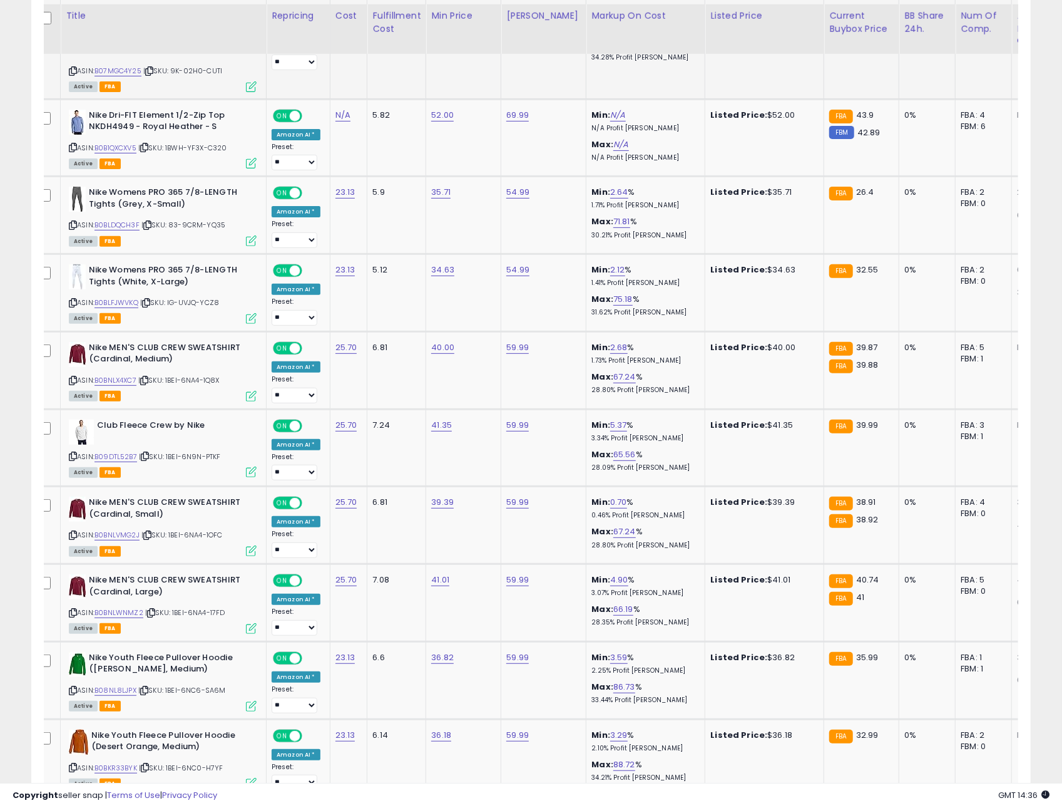
scroll to position [3362, 0]
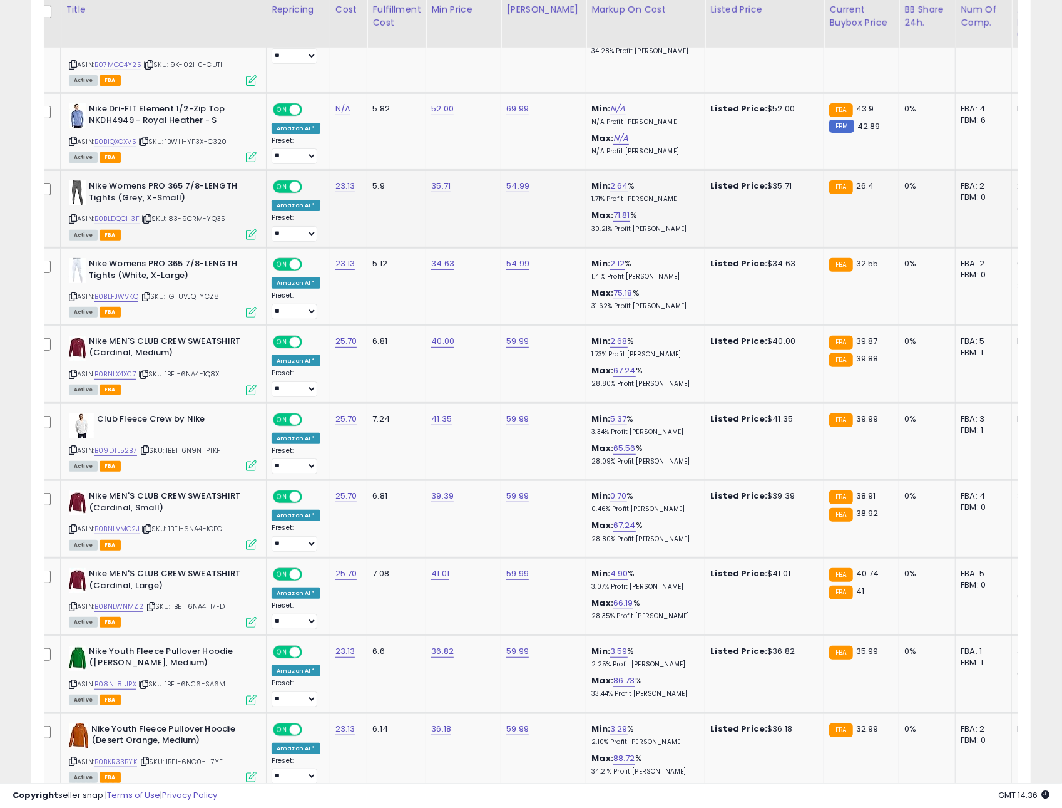
click at [152, 215] on icon at bounding box center [147, 218] width 8 height 7
click at [150, 293] on icon at bounding box center [146, 296] width 8 height 7
click at [147, 371] on icon at bounding box center [144, 374] width 8 height 7
click at [148, 446] on icon at bounding box center [145, 449] width 8 height 7
click at [152, 525] on icon at bounding box center [147, 528] width 8 height 7
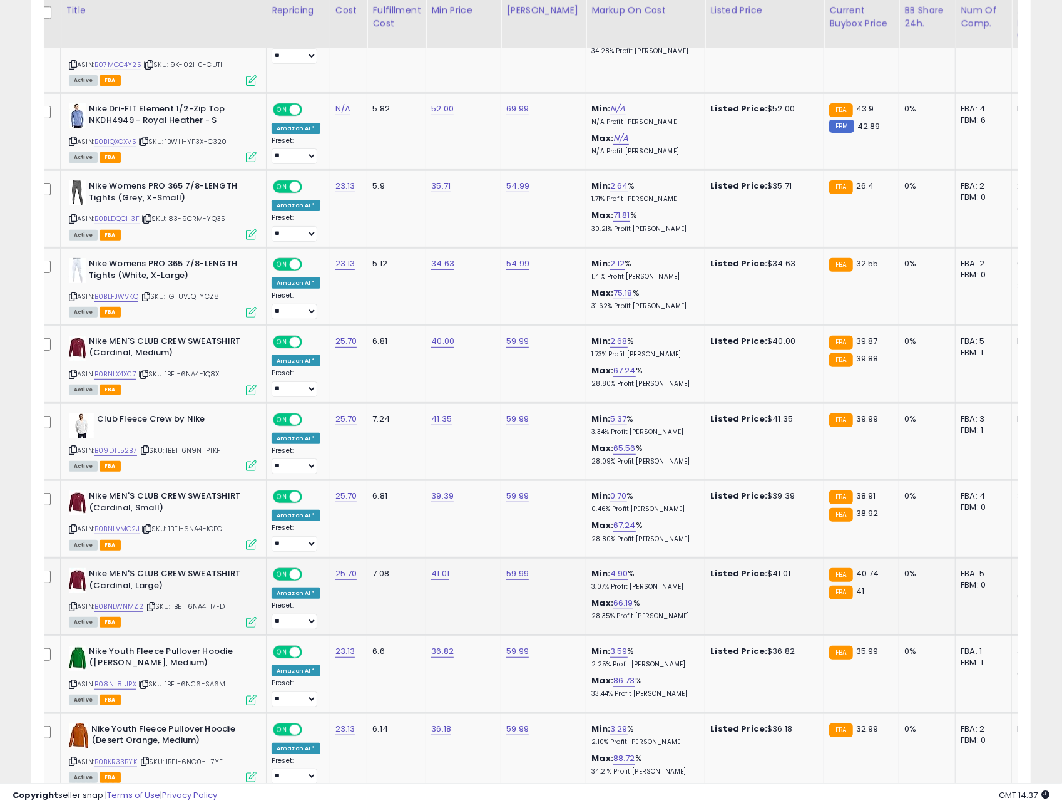
click at [153, 603] on icon at bounding box center [151, 606] width 8 height 7
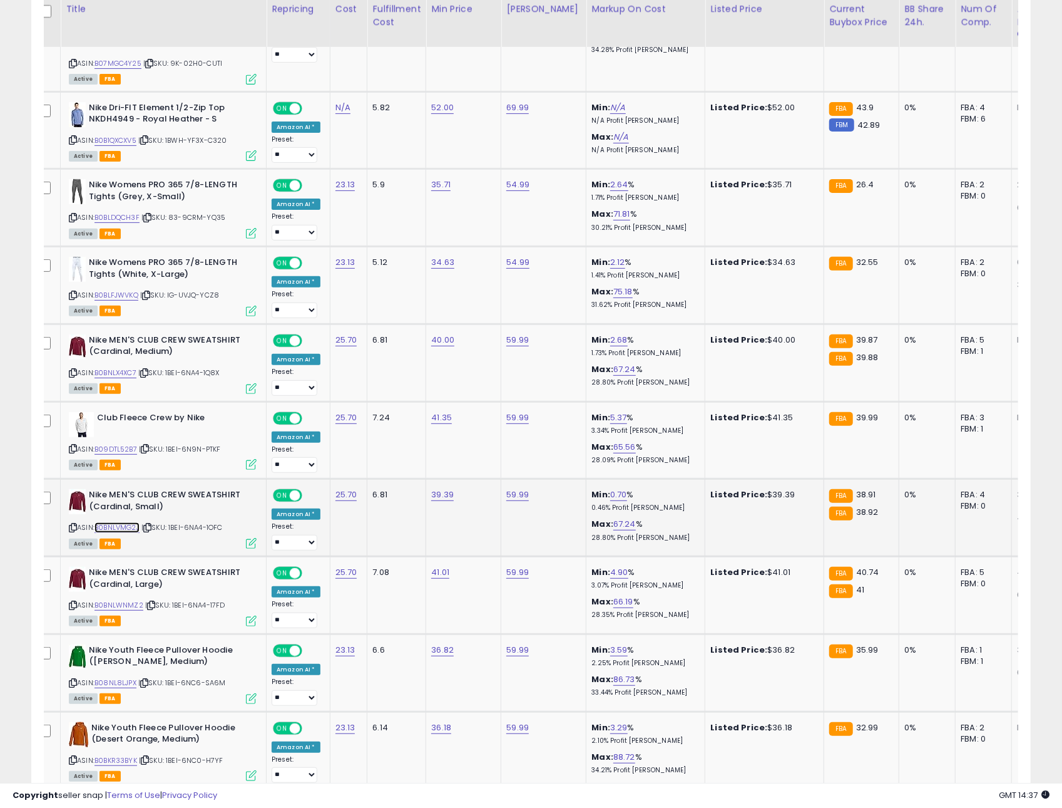
click at [125, 522] on link "B0BNLVMG2J" at bounding box center [117, 527] width 45 height 11
click at [175, 615] on div "Active FBA" at bounding box center [163, 619] width 188 height 9
click at [148, 679] on icon at bounding box center [144, 682] width 8 height 7
click at [149, 756] on icon at bounding box center [145, 759] width 8 height 7
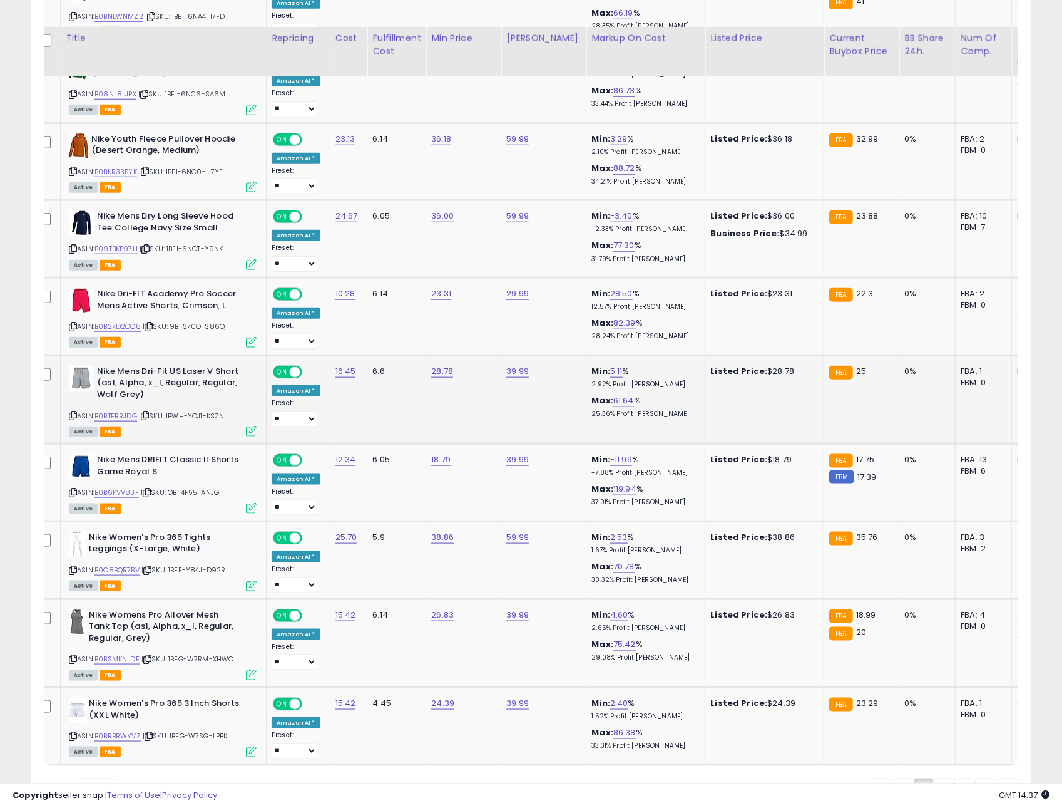
scroll to position [4004, 0]
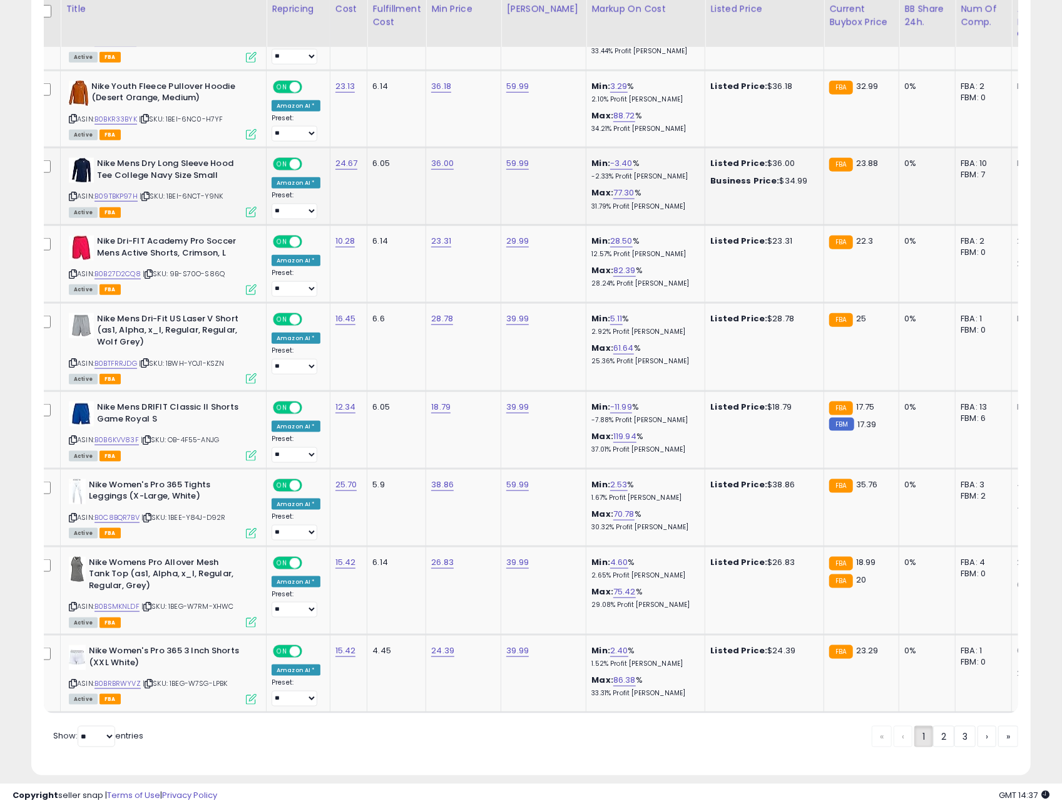
drag, startPoint x: 152, startPoint y: 215, endPoint x: 152, endPoint y: 200, distance: 15.0
click at [150, 193] on icon at bounding box center [145, 196] width 8 height 7
click at [150, 270] on icon at bounding box center [149, 273] width 8 height 7
click at [147, 359] on icon at bounding box center [145, 362] width 8 height 7
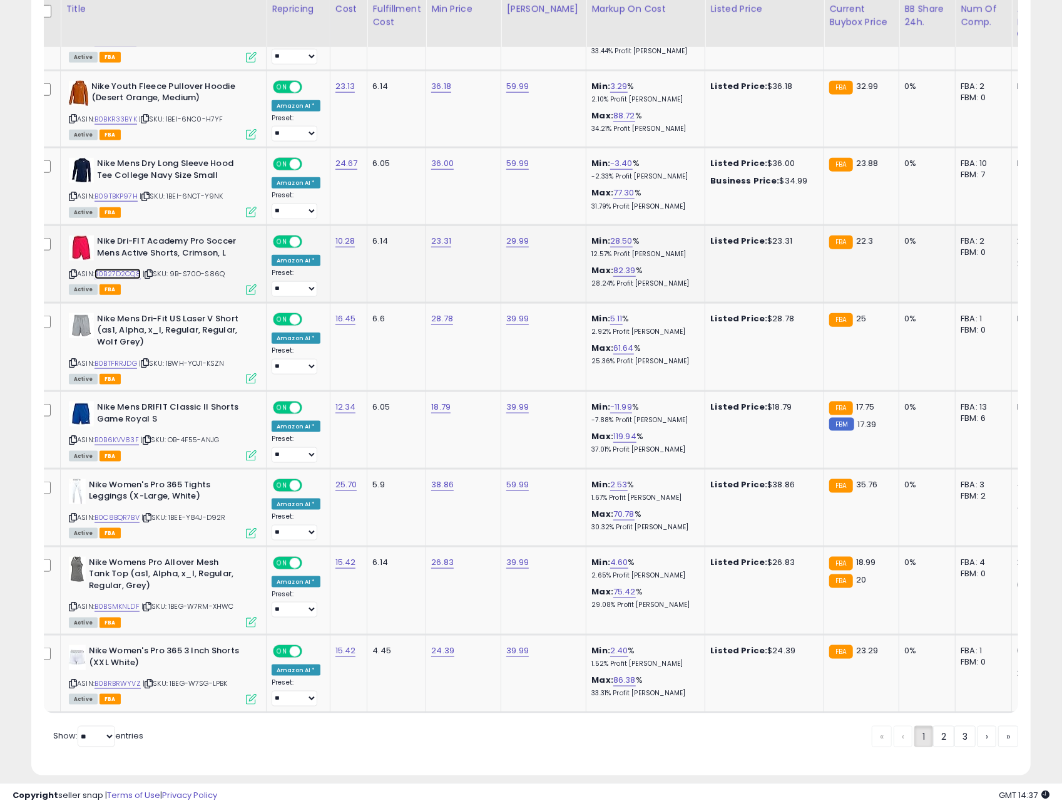
click at [126, 269] on link "B0B27D2CQ8" at bounding box center [118, 274] width 46 height 11
click at [154, 369] on td "Nike Mens Dri-Fit US Laser V Short (as1, Alpha, x_l, Regular, Regular, Wolf Gre…" at bounding box center [164, 346] width 206 height 88
click at [148, 359] on icon at bounding box center [145, 362] width 8 height 7
click at [148, 436] on icon at bounding box center [147, 439] width 8 height 7
click at [152, 603] on icon at bounding box center [147, 606] width 8 height 7
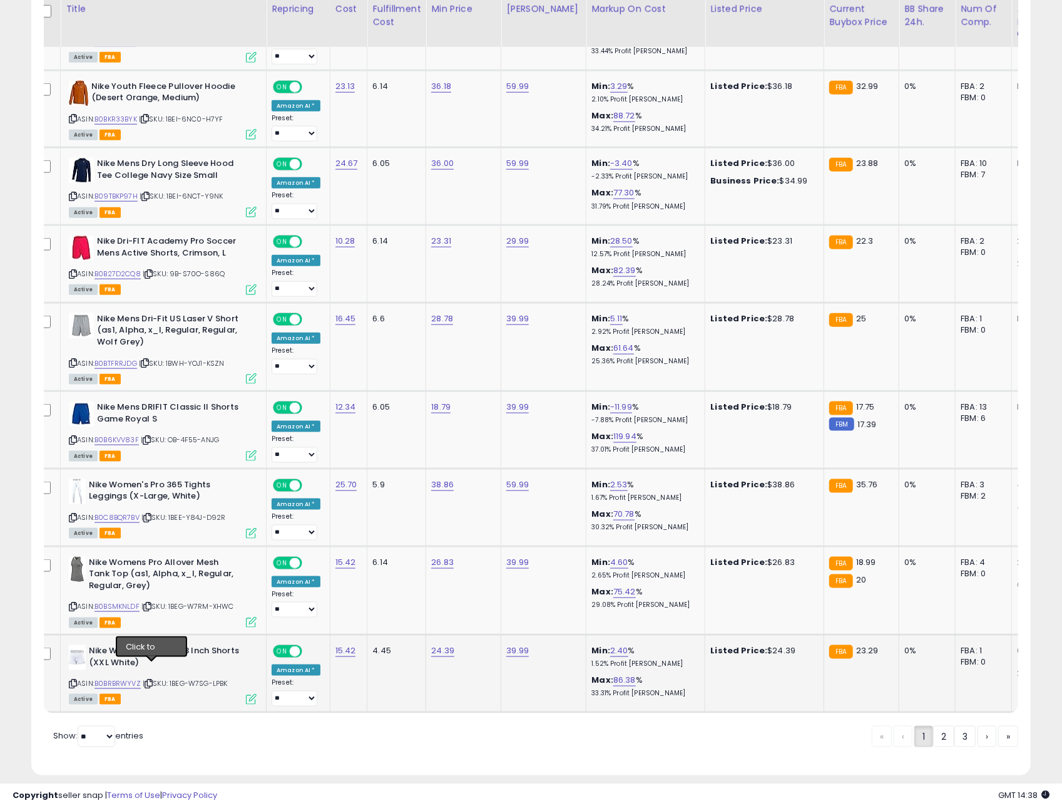
click at [151, 680] on icon at bounding box center [149, 683] width 8 height 7
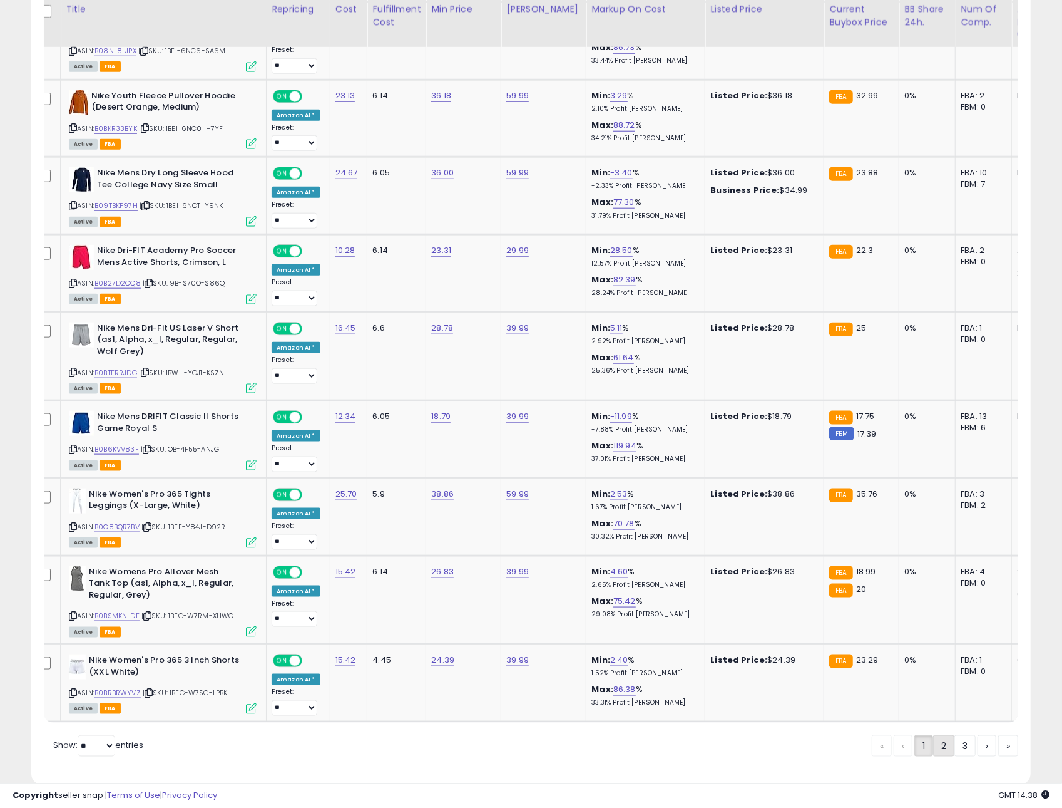
click at [937, 735] on link "2" at bounding box center [943, 745] width 21 height 21
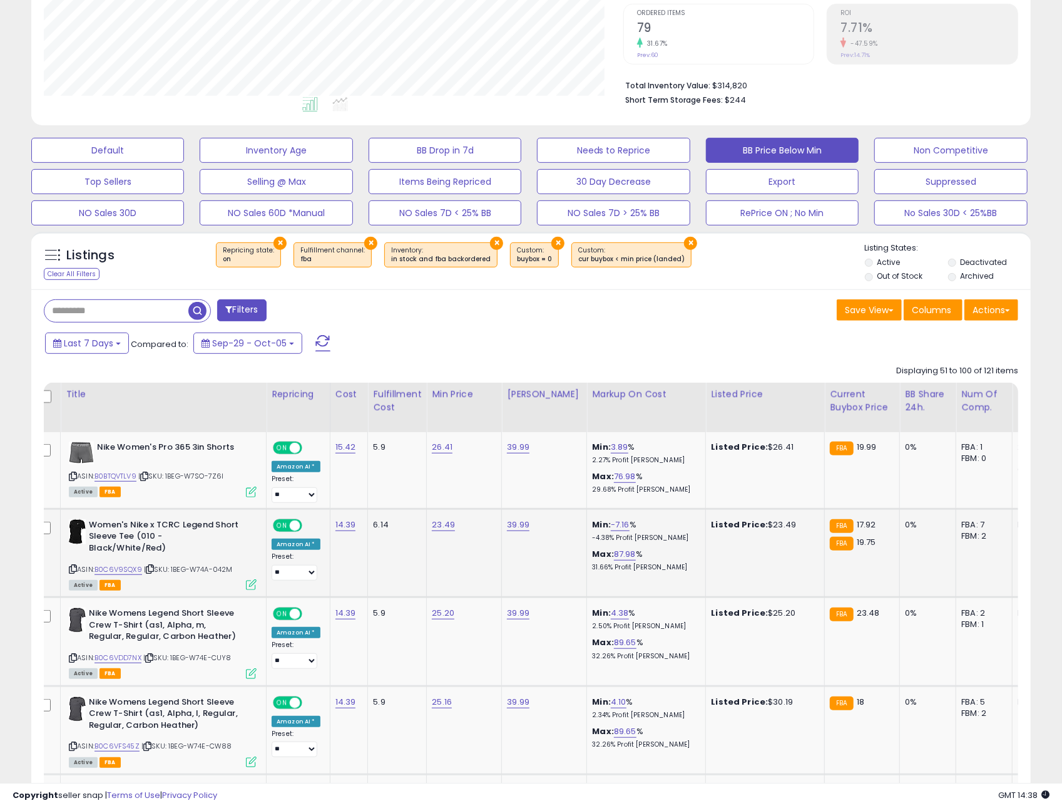
scroll to position [256, 0]
drag, startPoint x: 187, startPoint y: 485, endPoint x: 158, endPoint y: 481, distance: 29.8
click at [187, 485] on div "ASIN: B0BTQVTLV9 | SKU: 1BEG-W7SO-7Z6I Active FBA" at bounding box center [163, 469] width 188 height 54
click at [148, 479] on icon at bounding box center [144, 476] width 8 height 7
drag, startPoint x: 154, startPoint y: 557, endPoint x: 248, endPoint y: 556, distance: 93.9
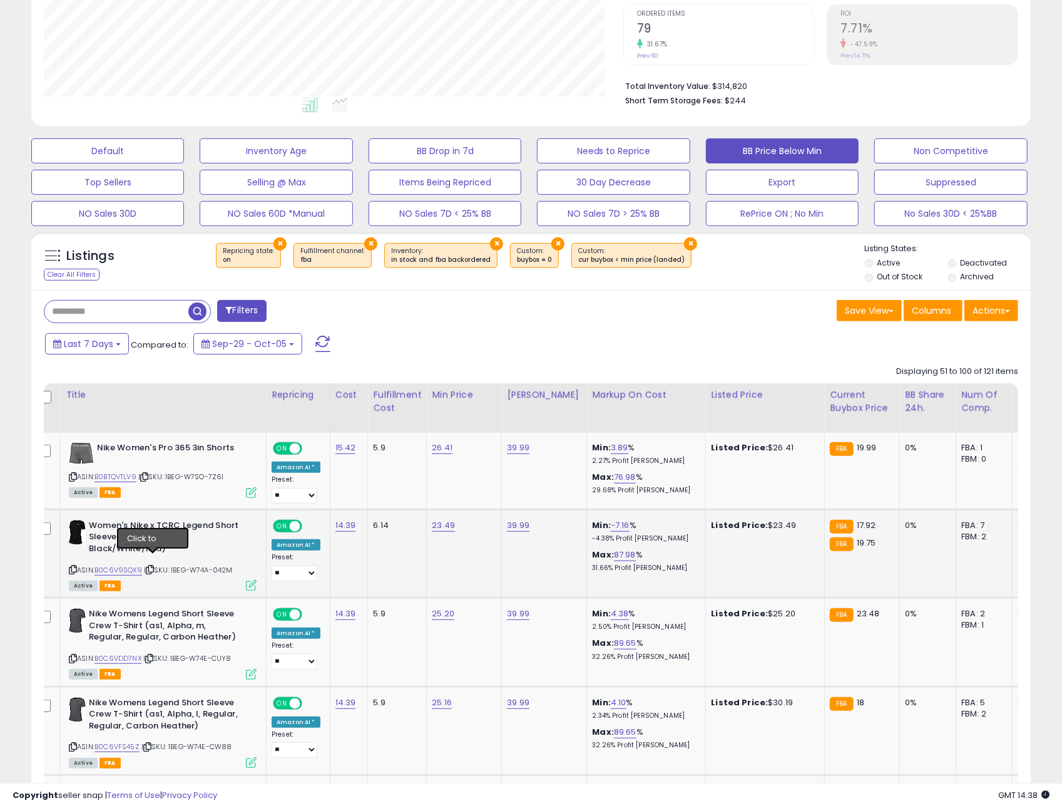
click at [154, 566] on icon at bounding box center [150, 569] width 8 height 7
click at [151, 655] on icon at bounding box center [149, 658] width 8 height 7
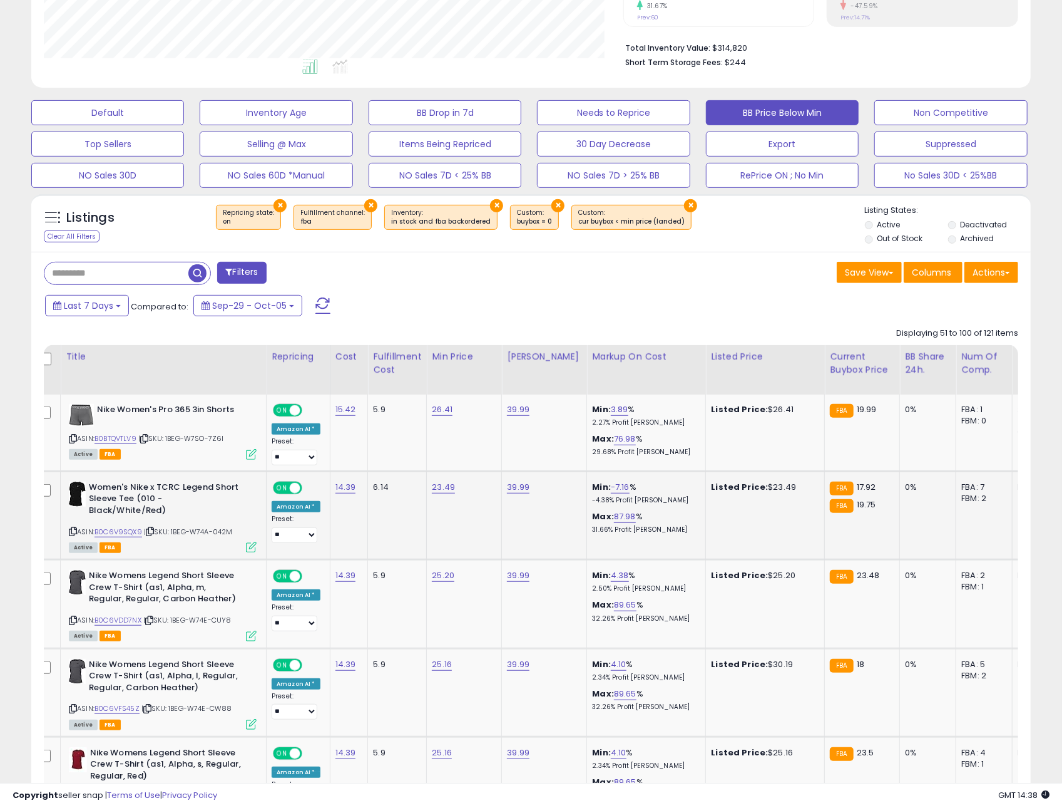
scroll to position [326, 0]
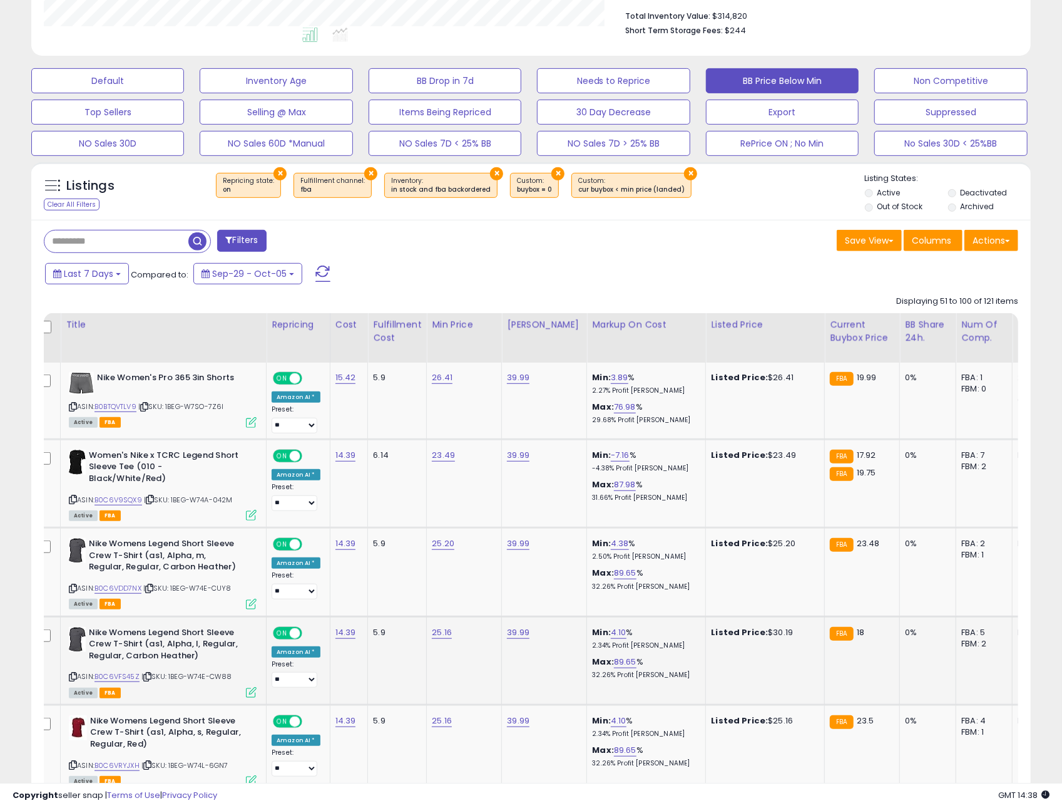
click at [150, 673] on icon at bounding box center [147, 676] width 8 height 7
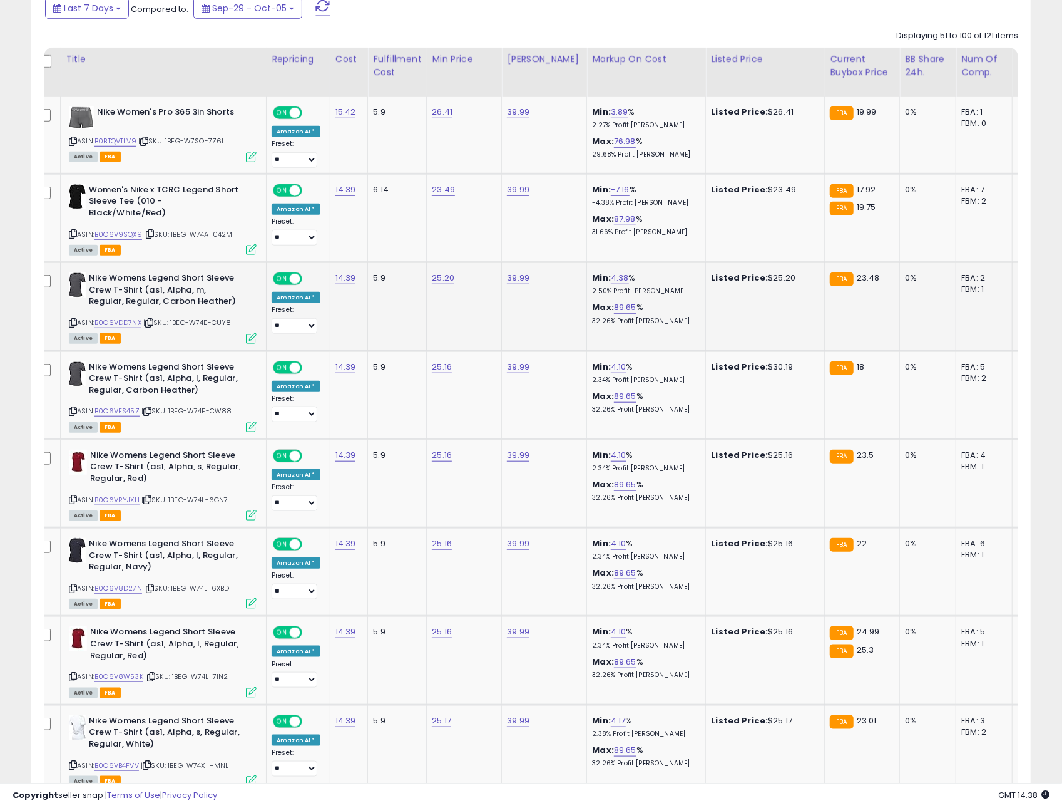
scroll to position [611, 0]
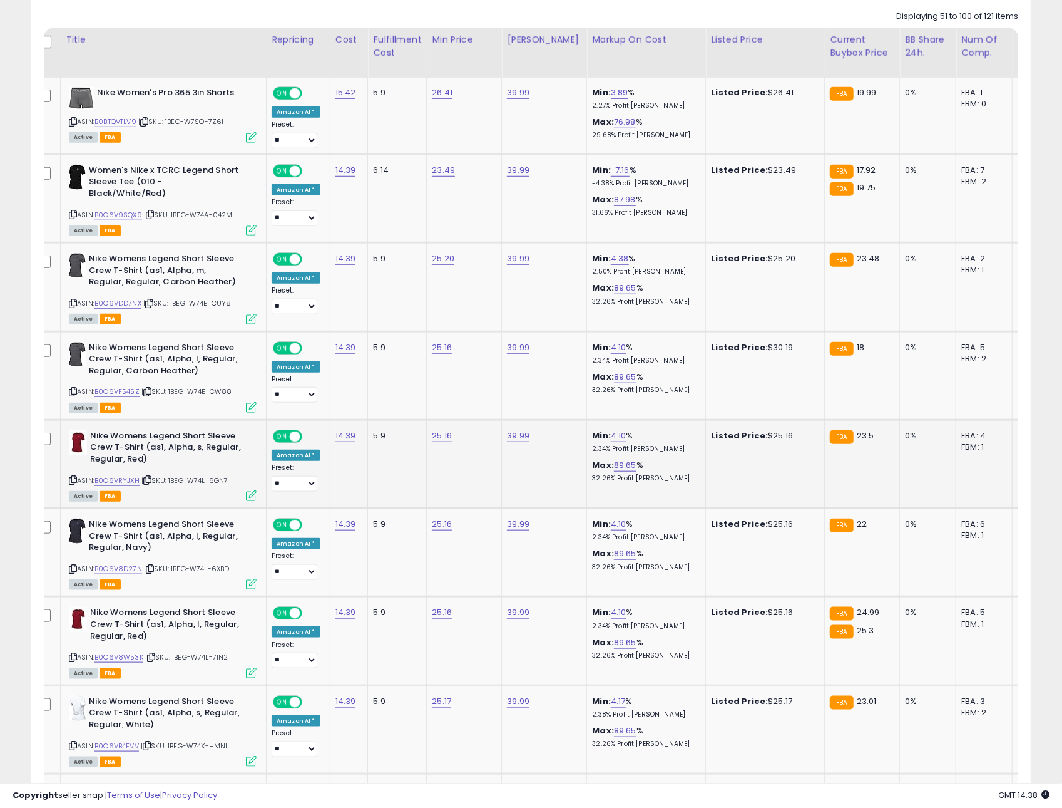
drag, startPoint x: 148, startPoint y: 470, endPoint x: 171, endPoint y: 471, distance: 23.2
click at [148, 476] on icon at bounding box center [147, 479] width 8 height 7
click at [156, 563] on span "| SKU: 1BEG-W74L-6XBD" at bounding box center [187, 568] width 86 height 10
click at [155, 654] on icon at bounding box center [151, 657] width 8 height 7
click at [151, 742] on icon at bounding box center [147, 745] width 8 height 7
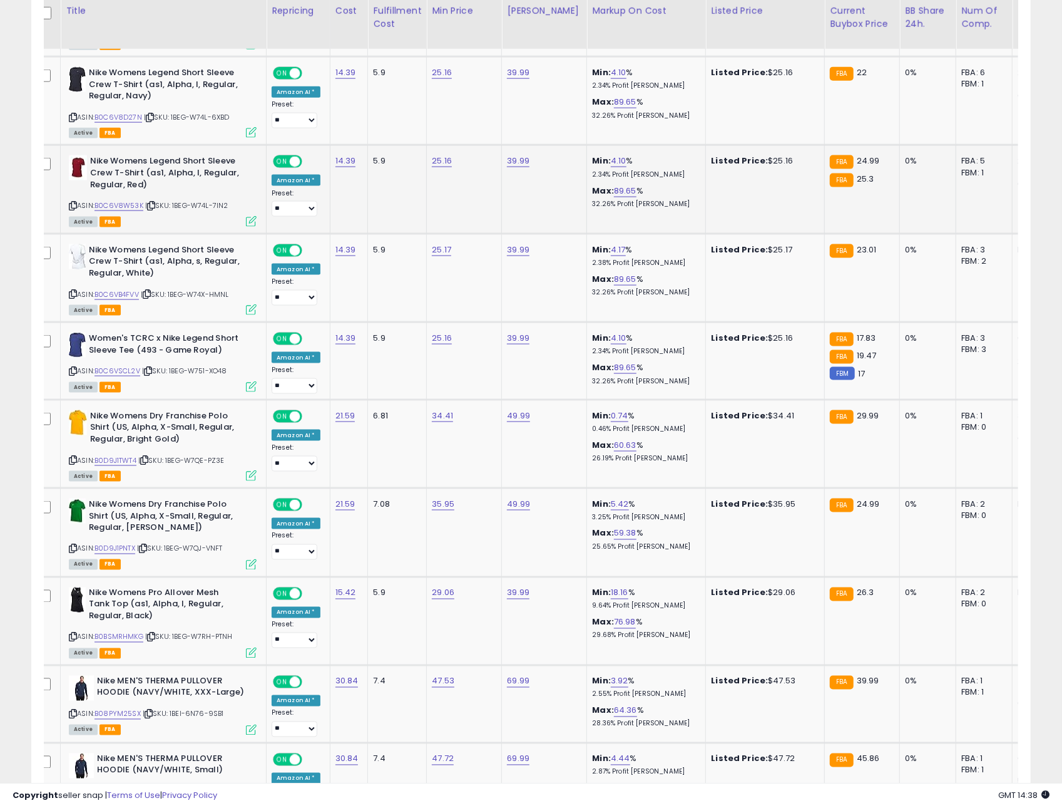
scroll to position [1069, 0]
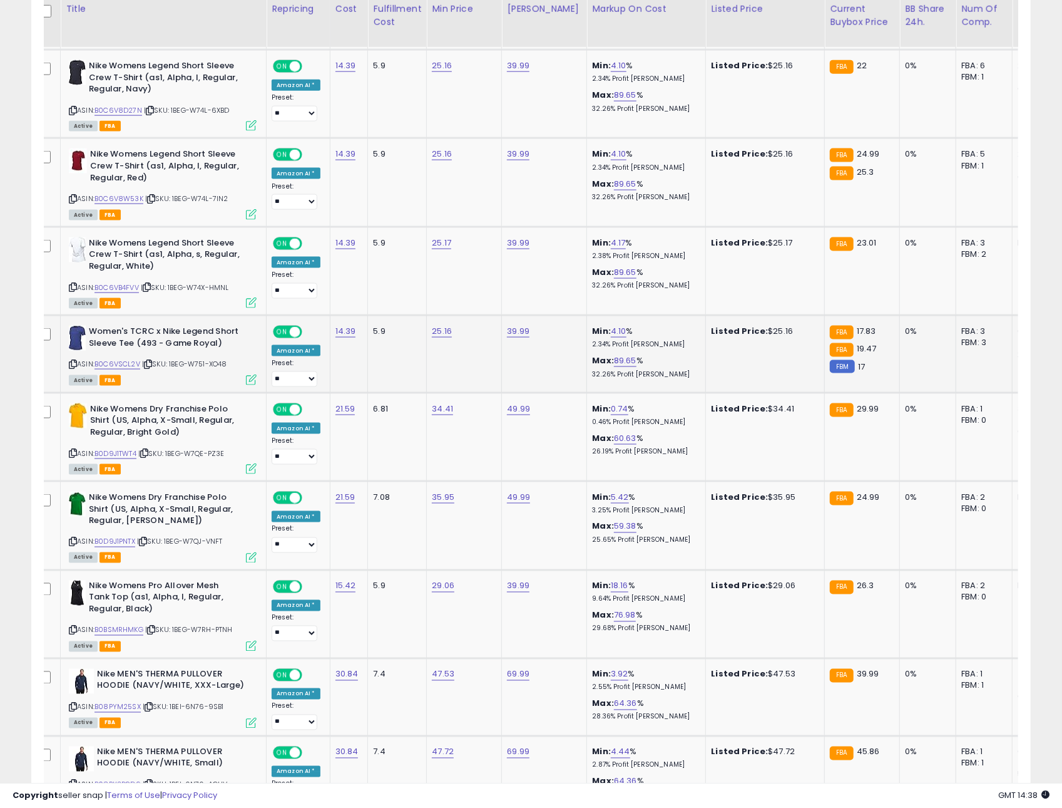
click at [152, 361] on icon at bounding box center [148, 364] width 8 height 7
click at [148, 450] on icon at bounding box center [144, 453] width 8 height 7
click at [147, 538] on icon at bounding box center [143, 541] width 8 height 7
click at [150, 627] on icon at bounding box center [151, 630] width 8 height 7
click at [153, 704] on icon at bounding box center [149, 707] width 8 height 7
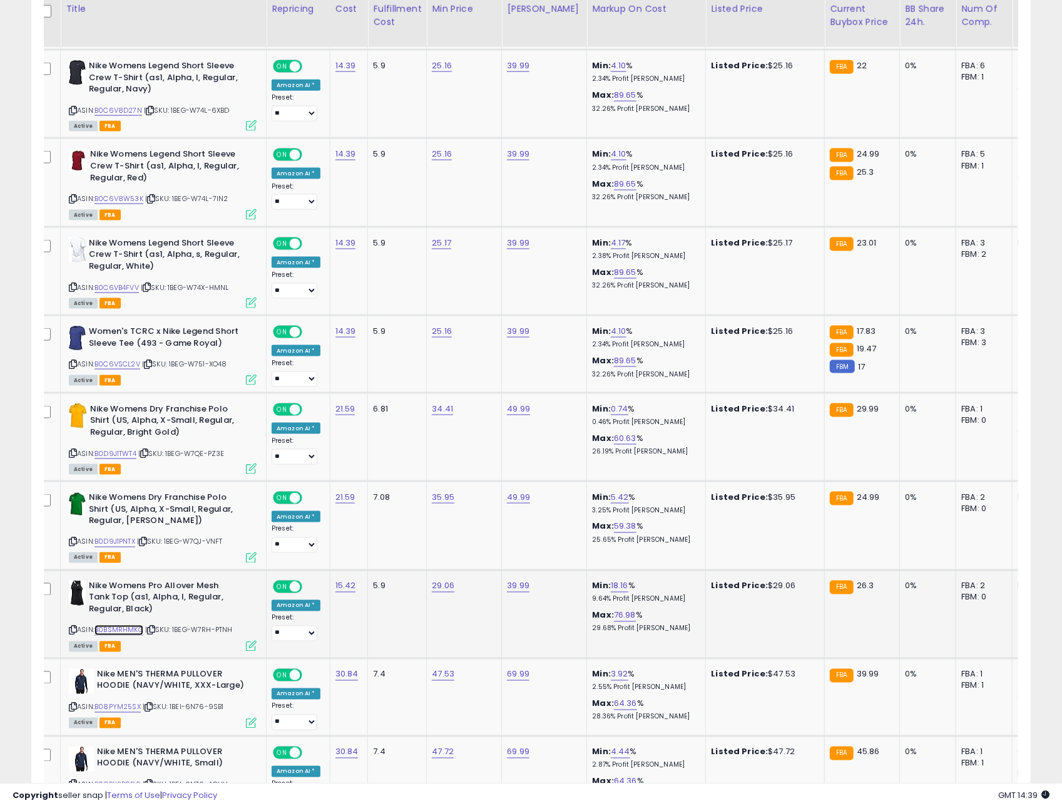
click at [132, 625] on link "B0BSMRHMKG" at bounding box center [119, 630] width 49 height 11
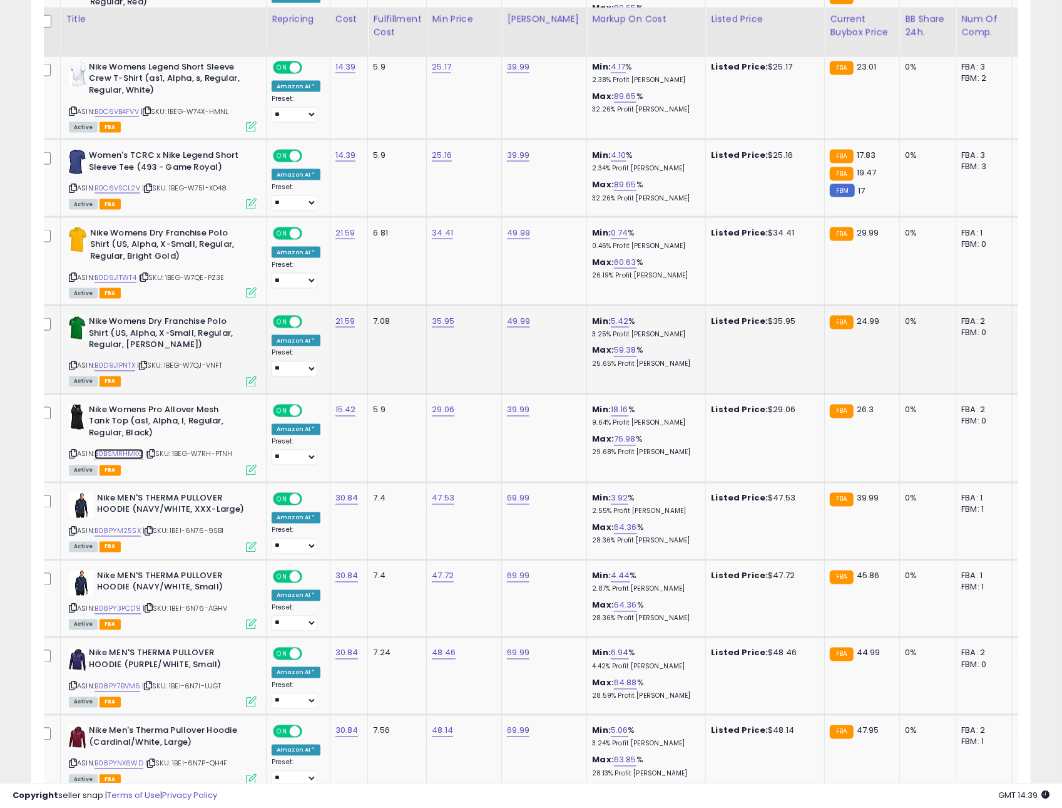
scroll to position [1255, 0]
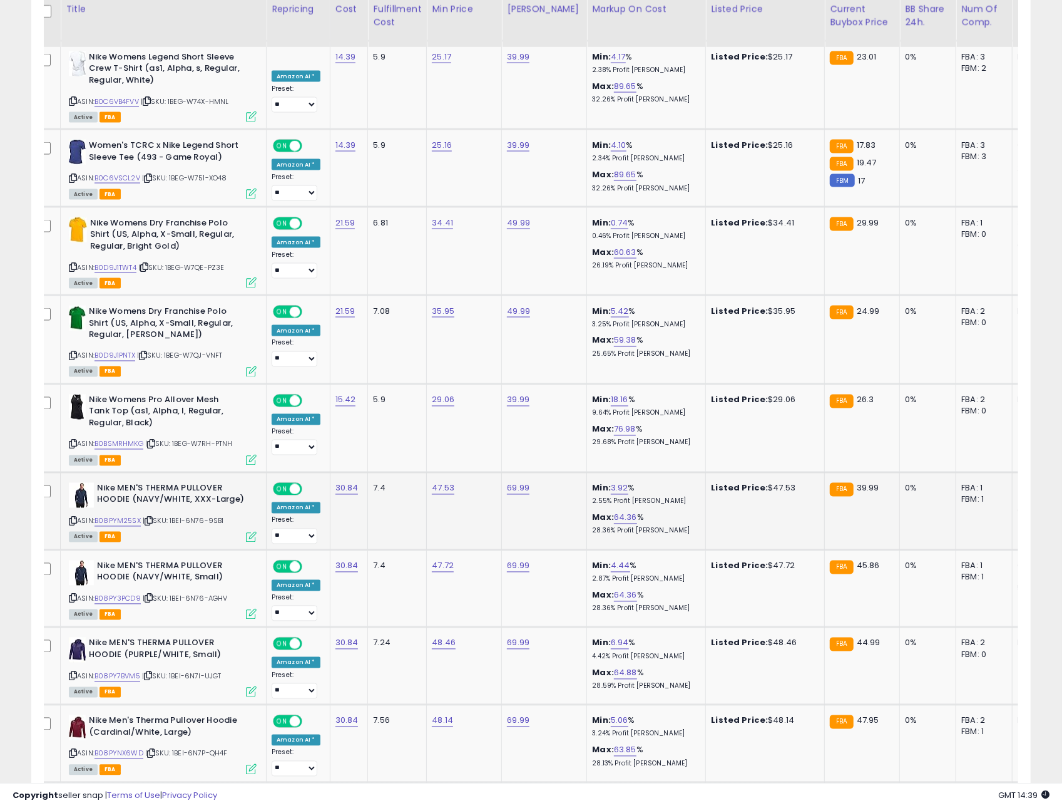
click at [143, 532] on div "Active FBA" at bounding box center [163, 536] width 188 height 9
click at [148, 518] on icon at bounding box center [149, 521] width 8 height 7
click at [125, 516] on link "B08PYM25SX" at bounding box center [118, 521] width 46 height 11
click at [160, 572] on b "Nike MEN'S THERMA PULLOVER HOODIE (NAVY/WHITE, Small)" at bounding box center [173, 573] width 152 height 26
click at [153, 595] on icon at bounding box center [149, 598] width 8 height 7
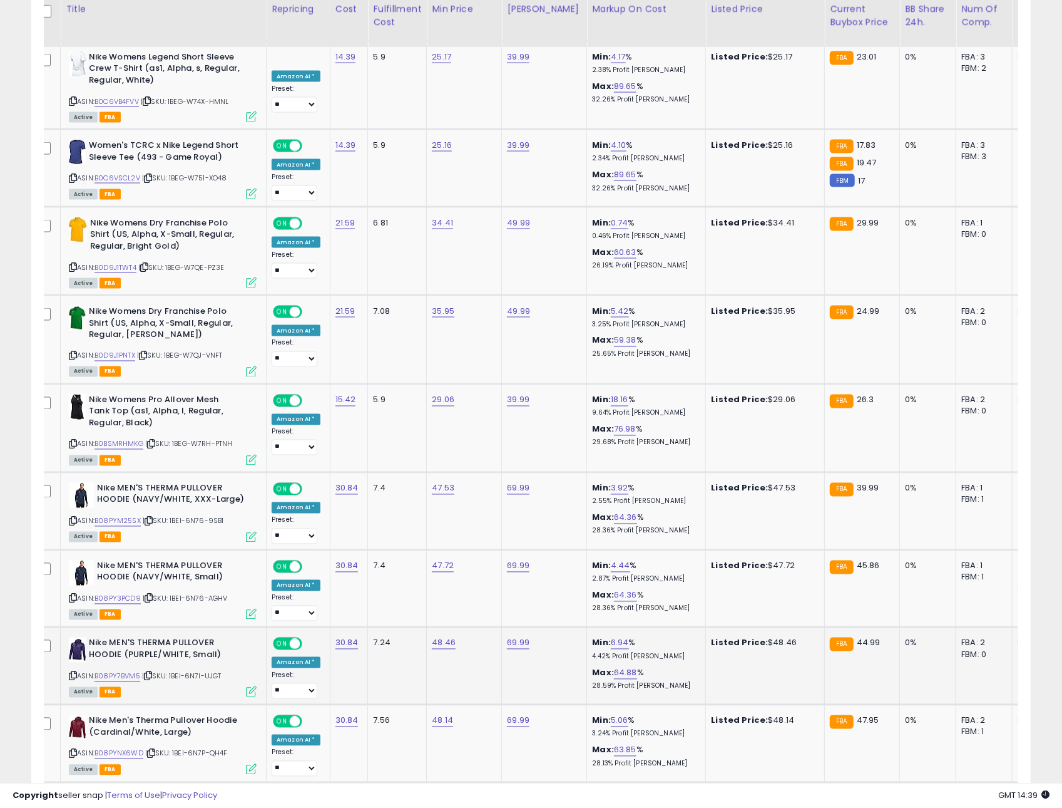
click at [152, 672] on icon at bounding box center [148, 675] width 8 height 7
click at [152, 750] on icon at bounding box center [151, 753] width 8 height 7
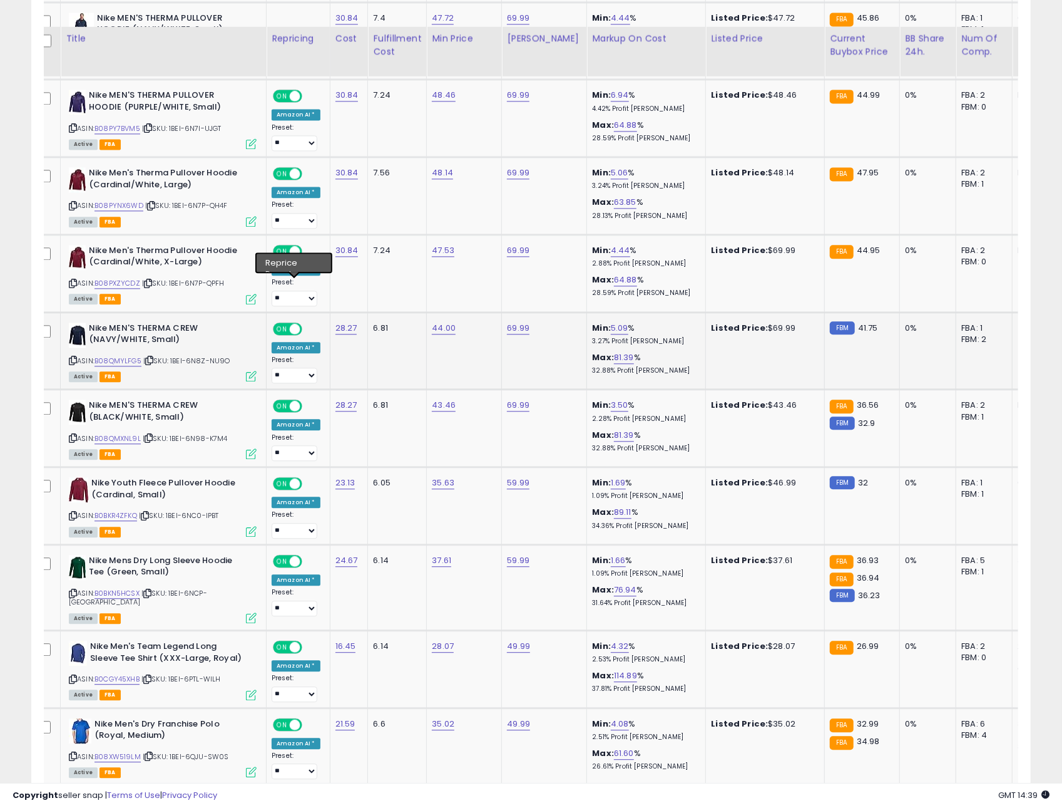
scroll to position [1846, 0]
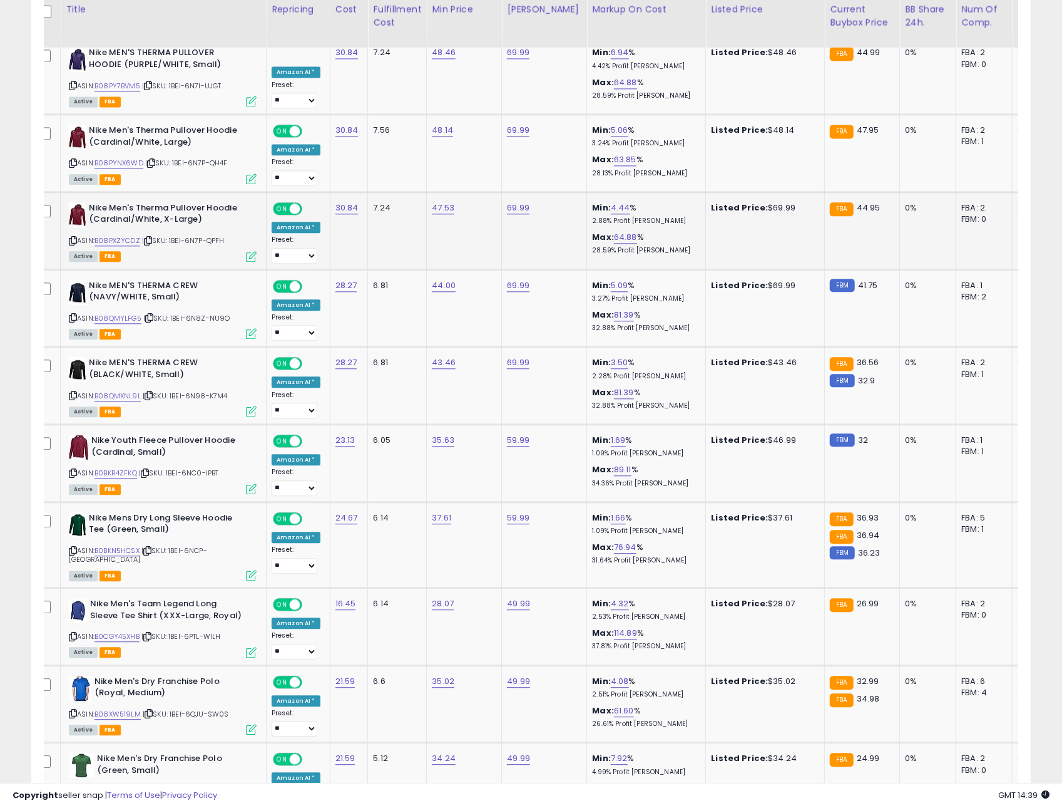
drag, startPoint x: 179, startPoint y: 249, endPoint x: 155, endPoint y: 234, distance: 28.5
click at [178, 251] on div "Active FBA" at bounding box center [163, 255] width 188 height 9
click at [152, 237] on icon at bounding box center [148, 240] width 8 height 7
click at [149, 314] on icon at bounding box center [149, 317] width 8 height 7
click at [152, 392] on icon at bounding box center [149, 395] width 8 height 7
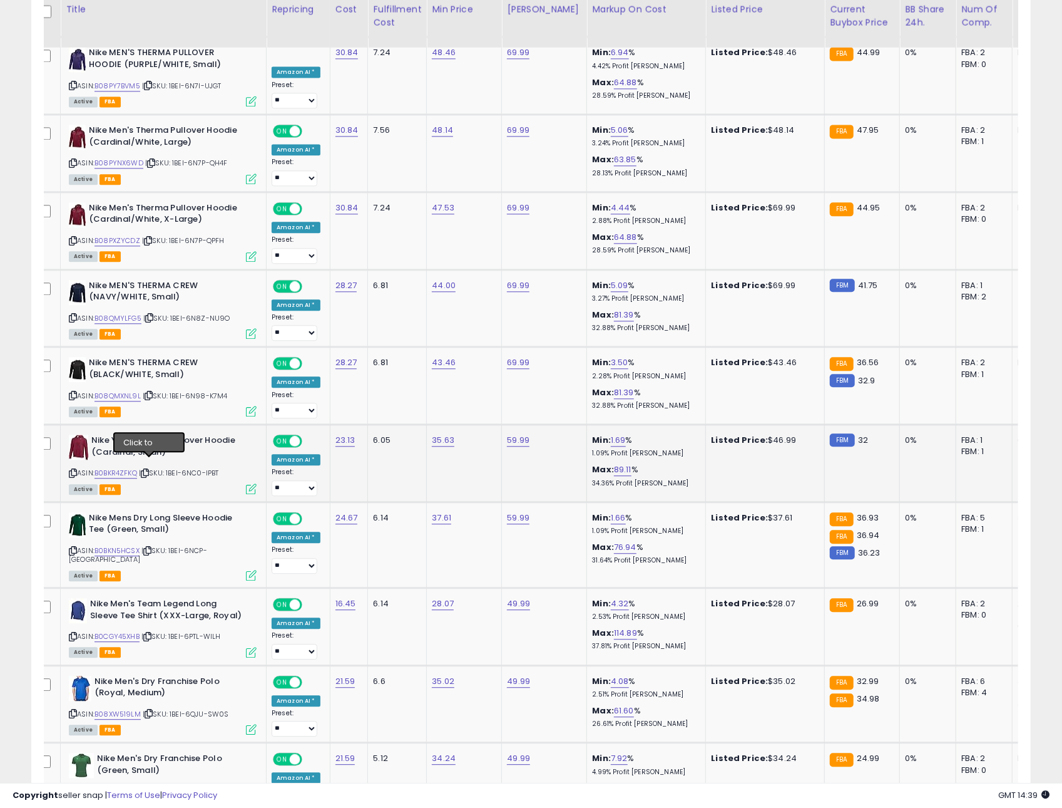
click at [154, 468] on span "| SKU: 1BEI-6NC0-IPBT" at bounding box center [179, 473] width 80 height 10
click at [146, 470] on icon at bounding box center [145, 473] width 8 height 7
click at [152, 547] on icon at bounding box center [147, 550] width 8 height 7
click at [152, 710] on icon at bounding box center [149, 713] width 8 height 7
click at [150, 709] on icon at bounding box center [149, 712] width 8 height 7
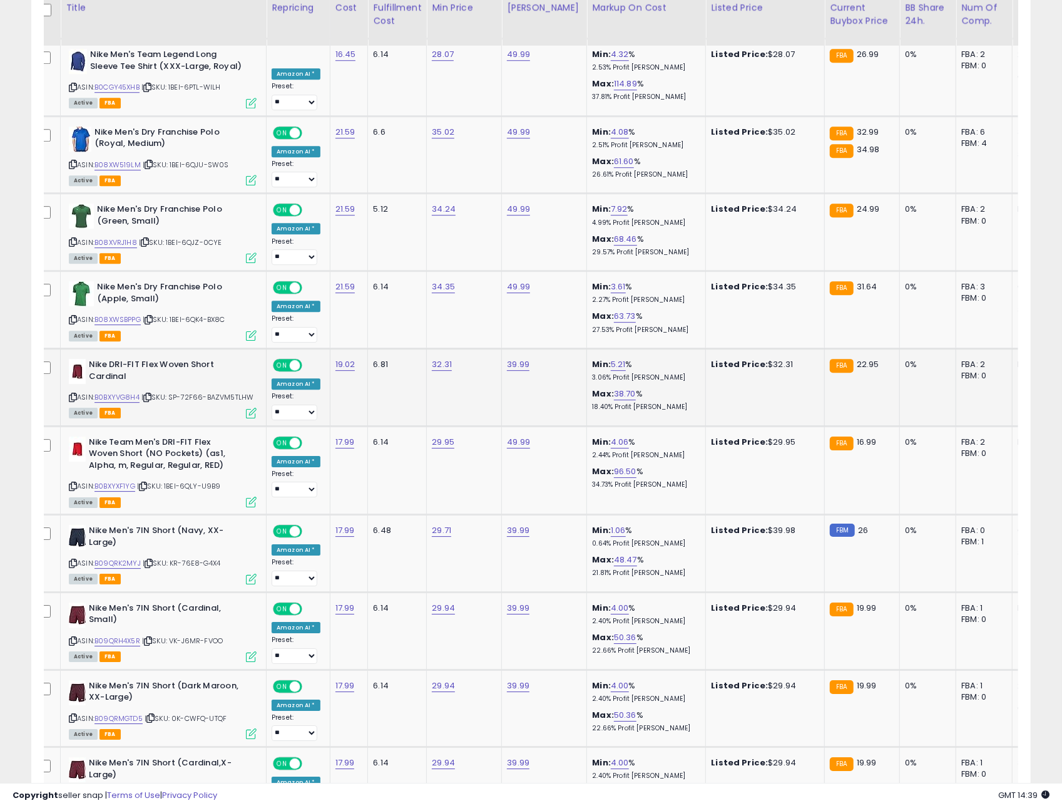
scroll to position [2398, 0]
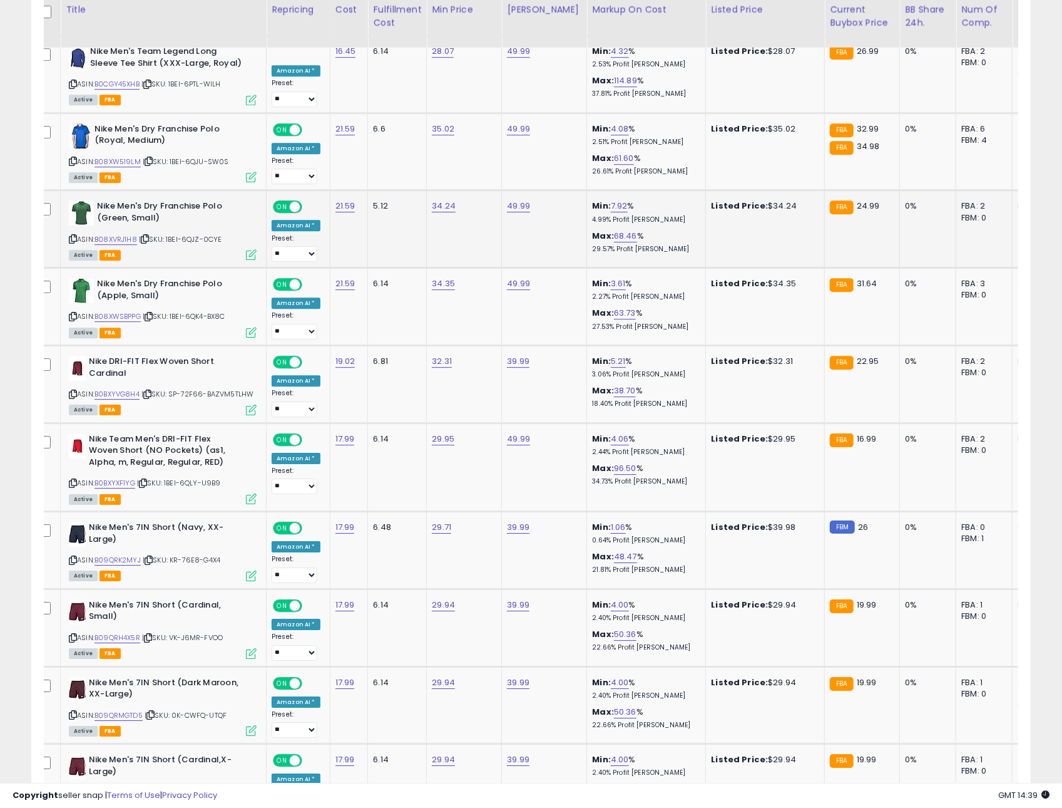
drag, startPoint x: 162, startPoint y: 249, endPoint x: 152, endPoint y: 239, distance: 13.7
click at [157, 244] on td "Nike Men's Dry Franchise Polo (Green, Small) ASIN: B08XVRJ1H8 | SKU: 1BEI-6QJZ-…" at bounding box center [164, 229] width 206 height 78
drag, startPoint x: 144, startPoint y: 224, endPoint x: 237, endPoint y: 227, distance: 93.3
click at [144, 235] on icon at bounding box center [145, 238] width 8 height 7
click at [151, 391] on icon at bounding box center [147, 394] width 8 height 7
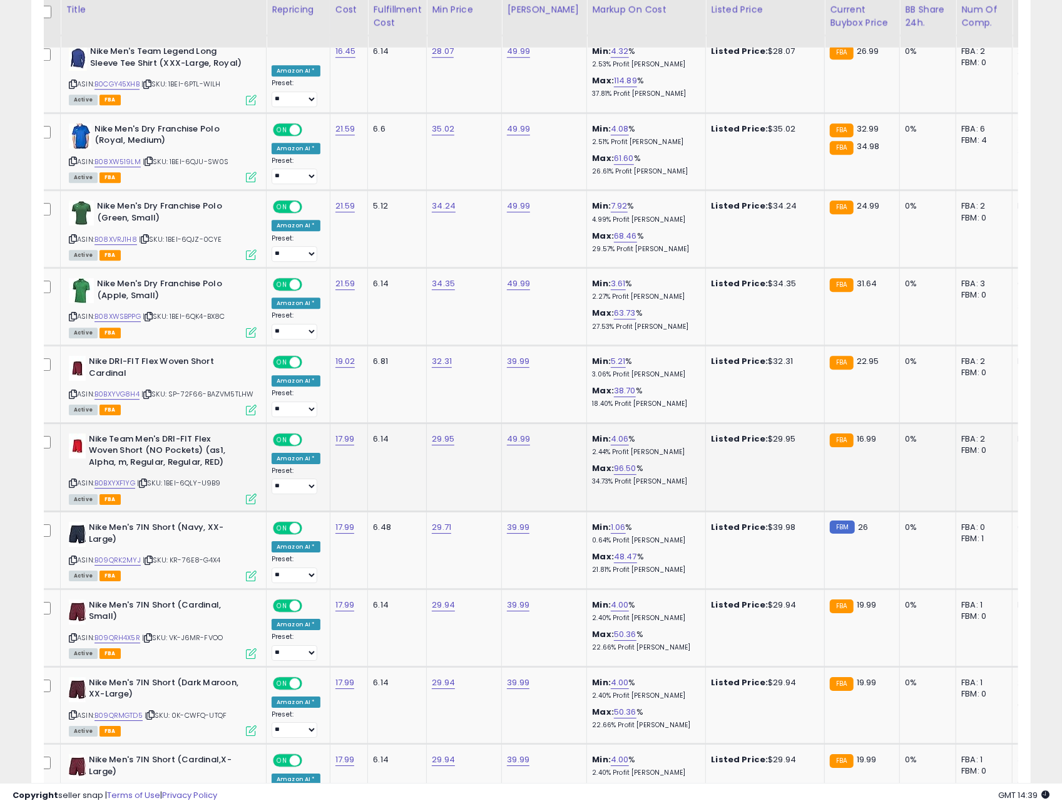
click at [147, 480] on icon at bounding box center [143, 483] width 8 height 7
click at [153, 557] on icon at bounding box center [149, 560] width 8 height 7
click at [152, 634] on icon at bounding box center [148, 637] width 8 height 7
click at [155, 711] on icon at bounding box center [151, 714] width 8 height 7
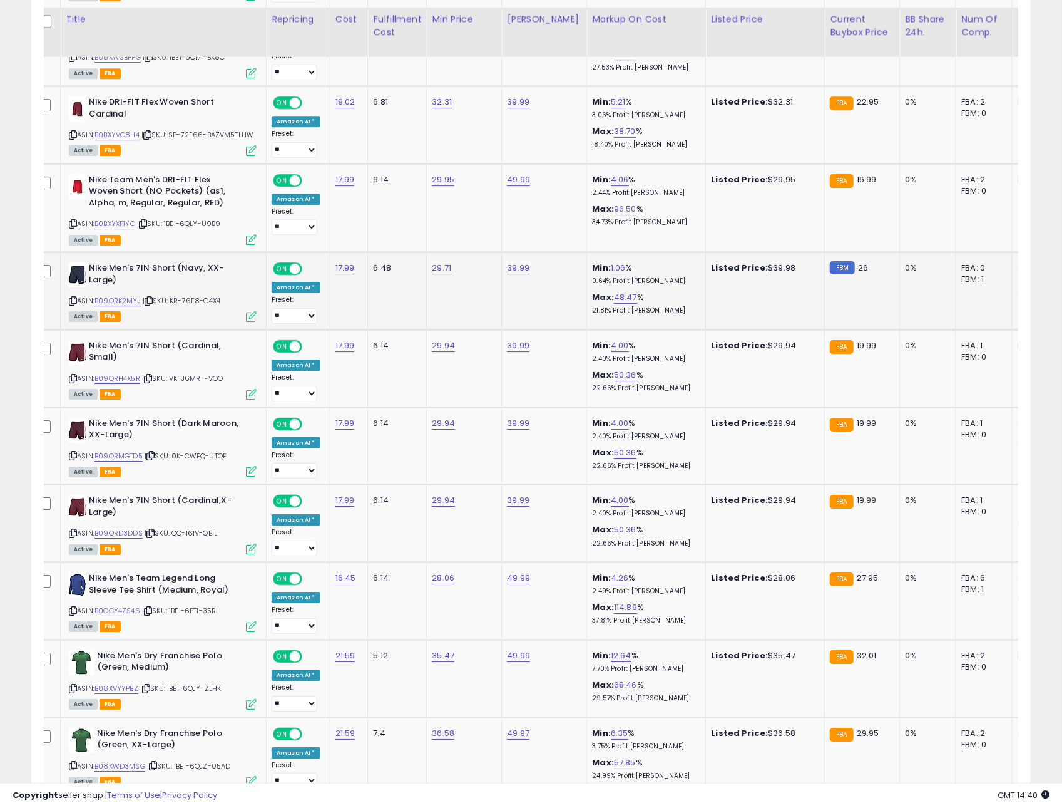
scroll to position [2667, 0]
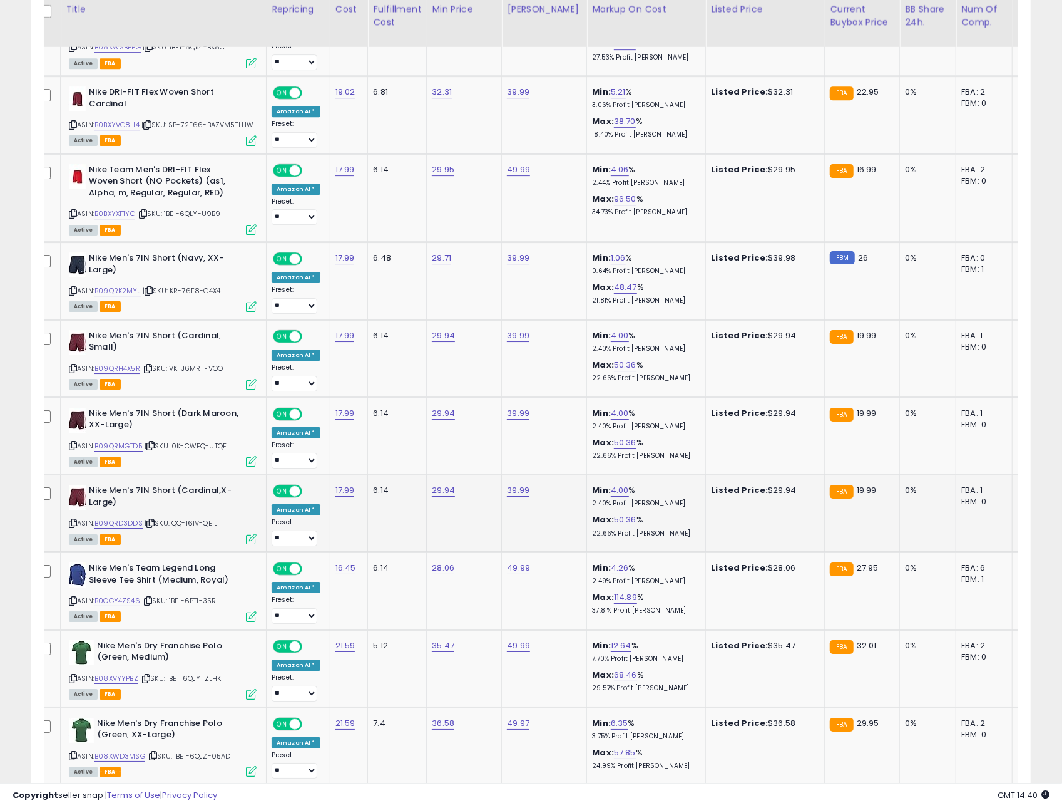
click at [152, 520] on icon at bounding box center [151, 523] width 8 height 7
drag, startPoint x: 152, startPoint y: 586, endPoint x: 161, endPoint y: 585, distance: 8.9
click at [152, 597] on icon at bounding box center [148, 600] width 8 height 7
click at [146, 675] on icon at bounding box center [146, 678] width 8 height 7
drag, startPoint x: 155, startPoint y: 739, endPoint x: 195, endPoint y: 739, distance: 40.1
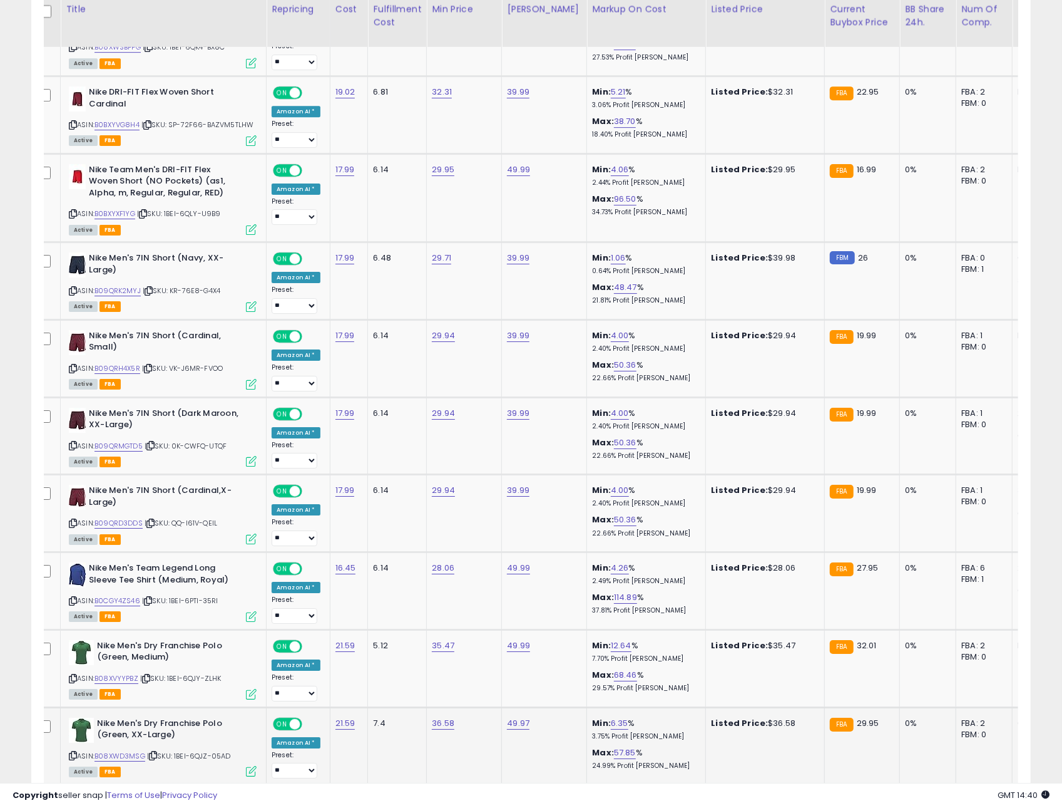
click at [155, 752] on icon at bounding box center [153, 755] width 8 height 7
click at [106, 673] on link "B08XVYYPBZ" at bounding box center [117, 678] width 44 height 11
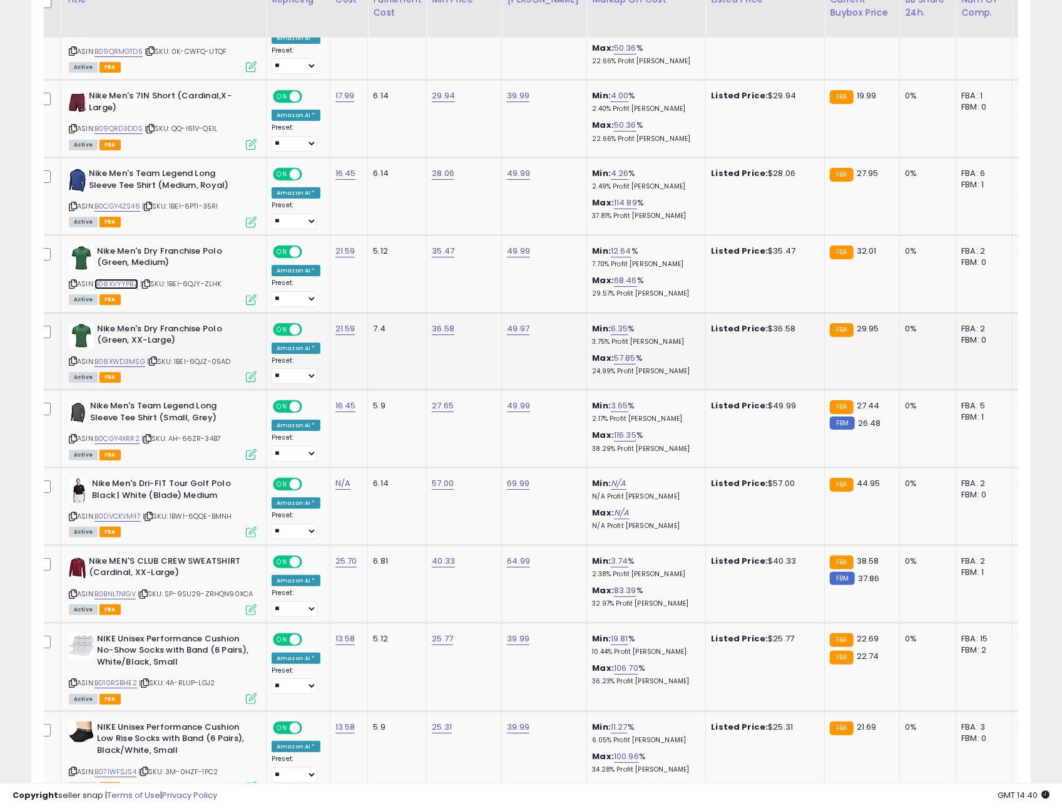
scroll to position [3067, 0]
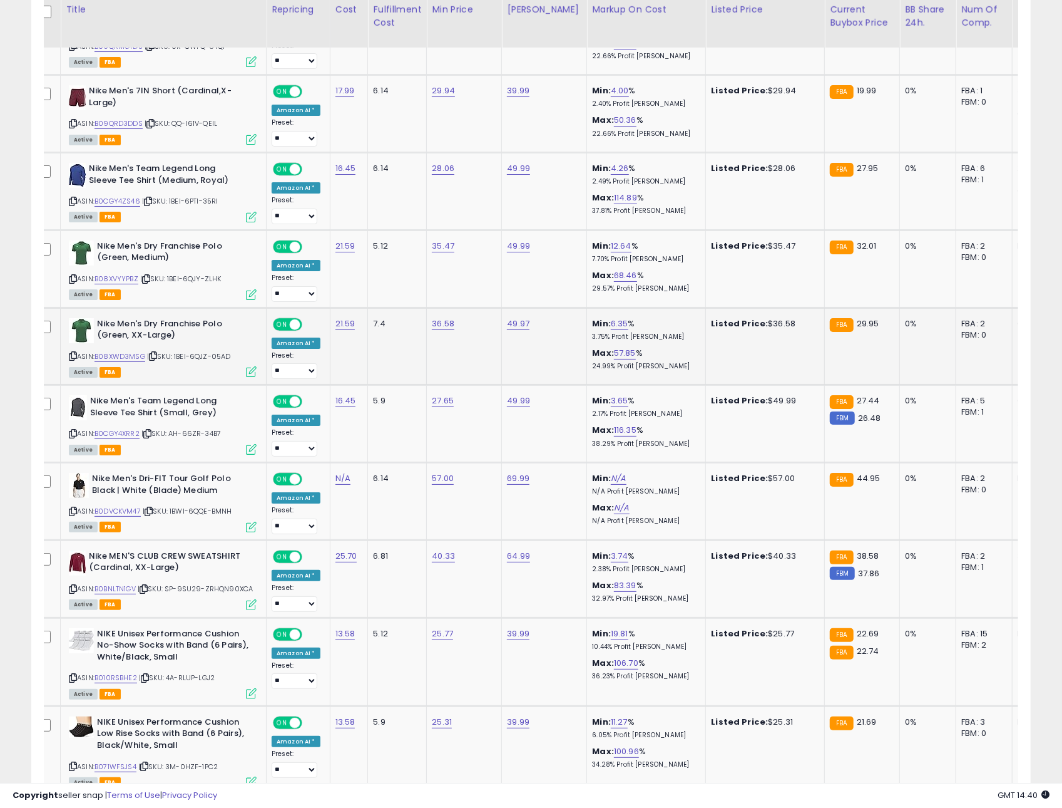
drag, startPoint x: 160, startPoint y: 356, endPoint x: 158, endPoint y: 347, distance: 8.4
click at [160, 367] on div "Active FBA" at bounding box center [163, 371] width 188 height 9
click at [156, 352] on icon at bounding box center [153, 355] width 8 height 7
click at [152, 430] on icon at bounding box center [147, 433] width 8 height 7
drag, startPoint x: 150, startPoint y: 493, endPoint x: 211, endPoint y: 497, distance: 60.8
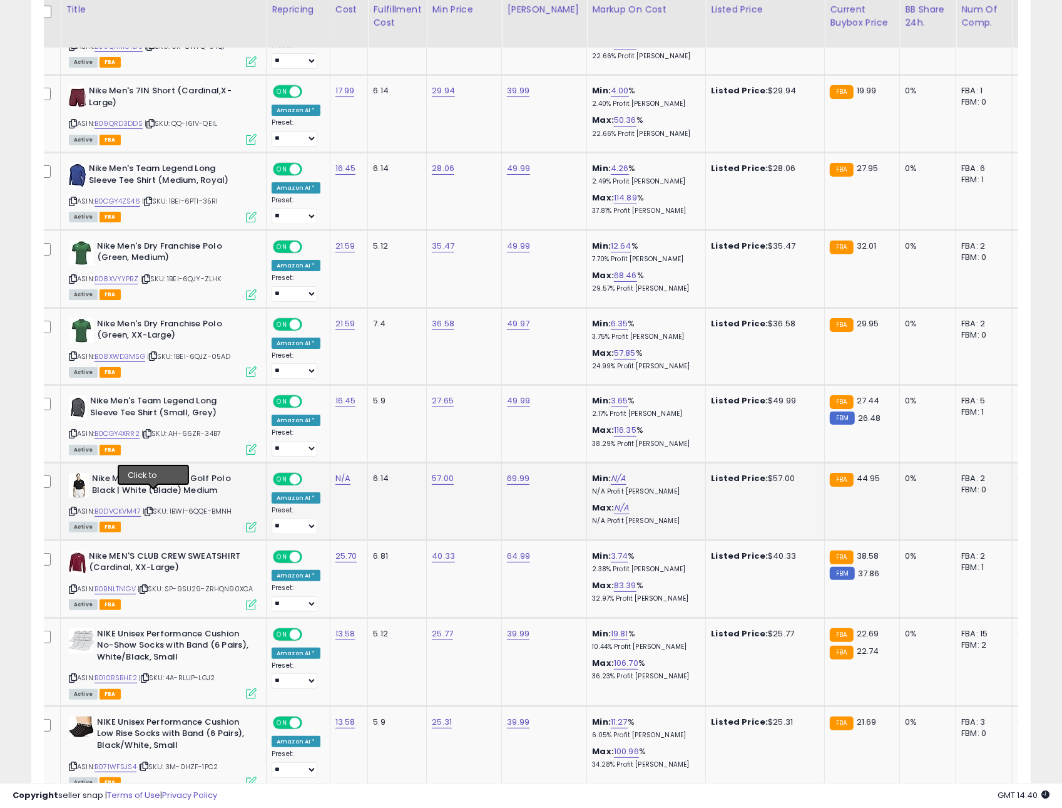
click at [150, 508] on icon at bounding box center [149, 511] width 8 height 7
click at [147, 585] on icon at bounding box center [144, 588] width 8 height 7
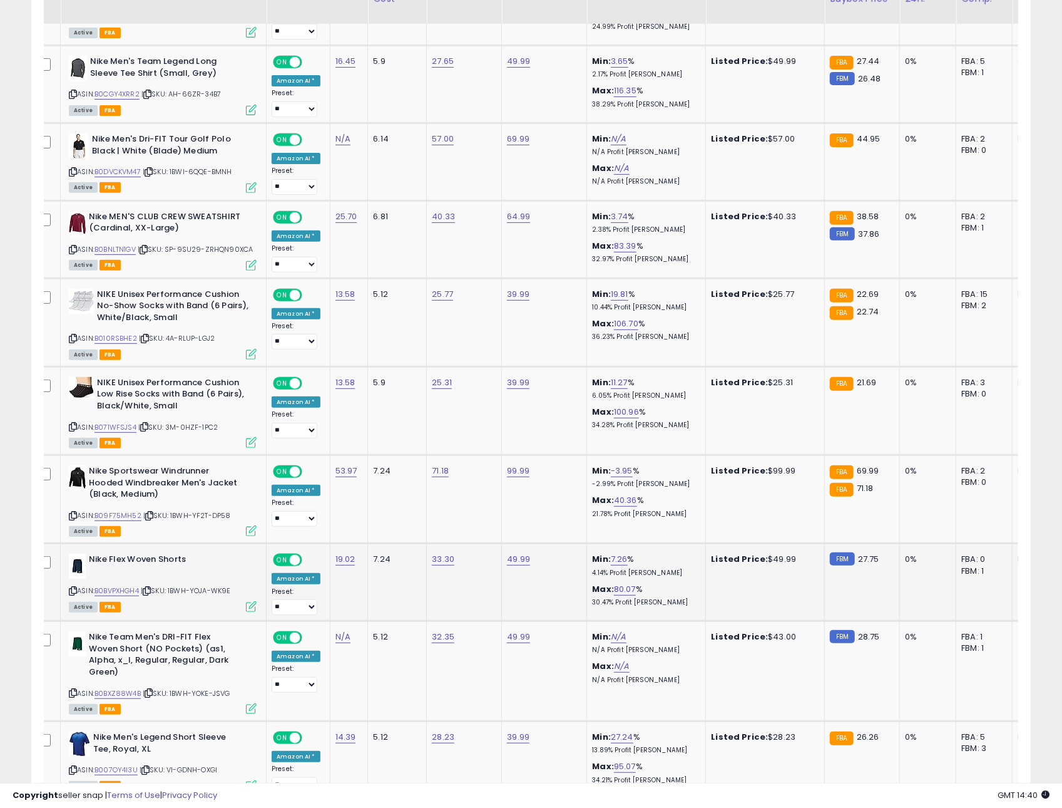
scroll to position [3417, 0]
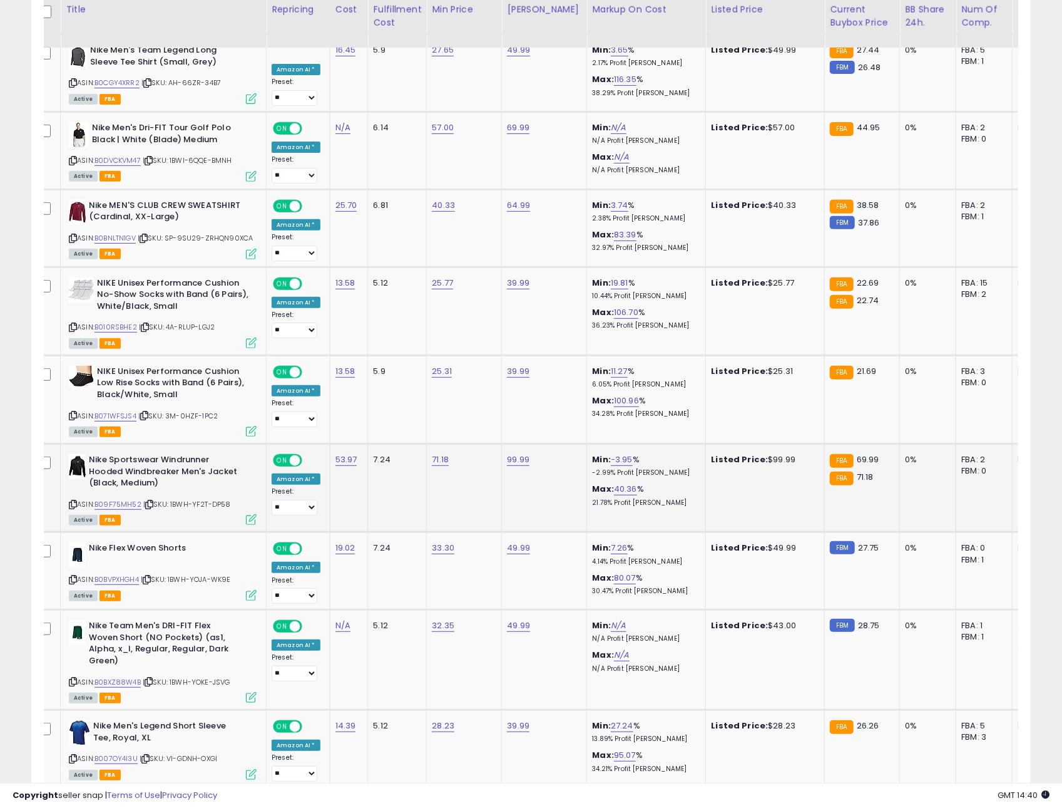
drag, startPoint x: 173, startPoint y: 507, endPoint x: 165, endPoint y: 503, distance: 8.7
click at [167, 515] on div "Active FBA" at bounding box center [163, 519] width 188 height 9
click at [147, 501] on icon at bounding box center [149, 504] width 8 height 7
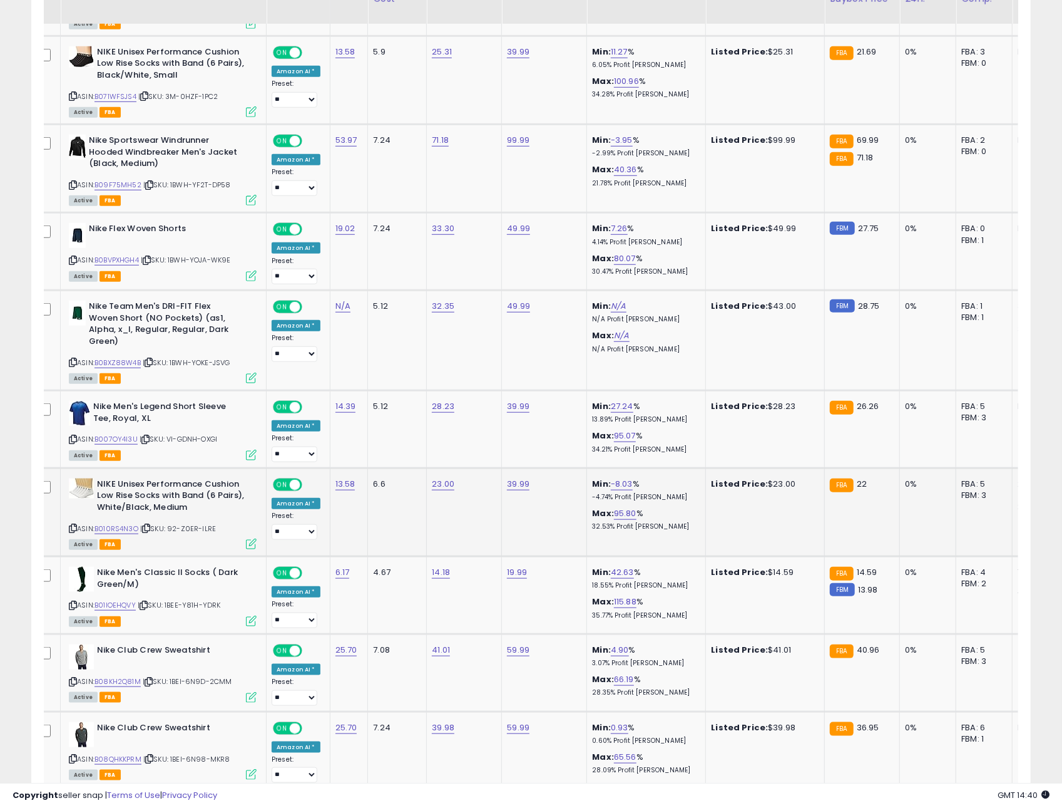
scroll to position [3740, 0]
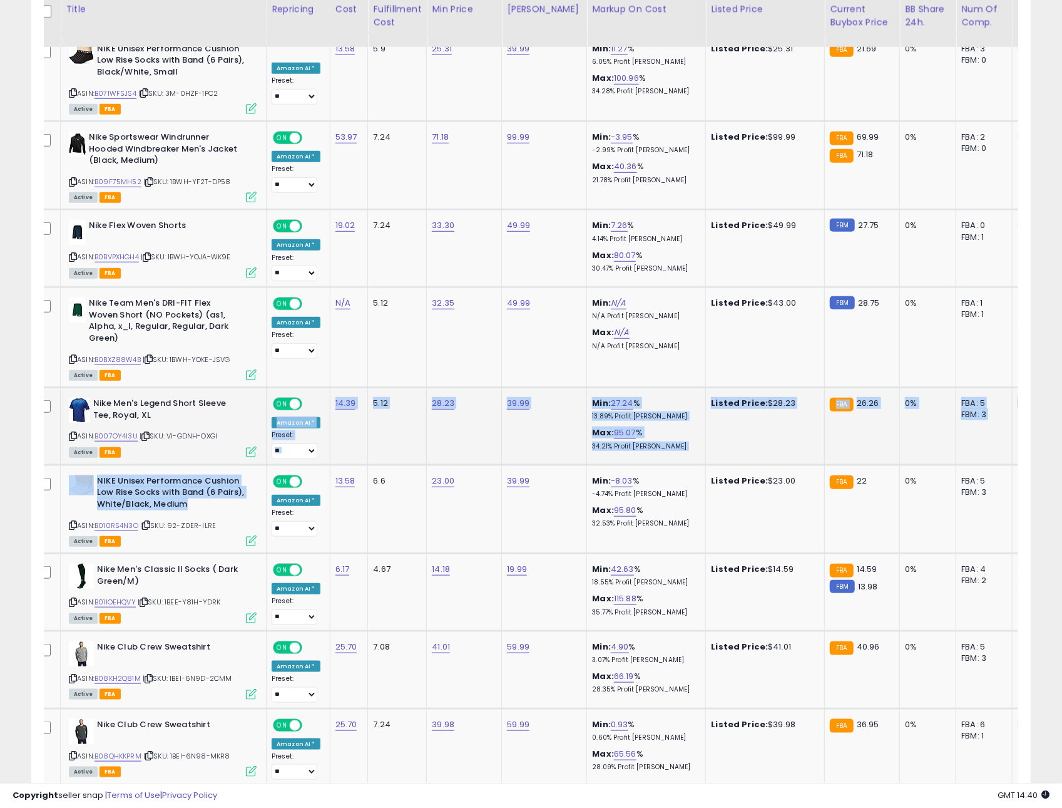
drag, startPoint x: 149, startPoint y: 445, endPoint x: 149, endPoint y: 436, distance: 8.1
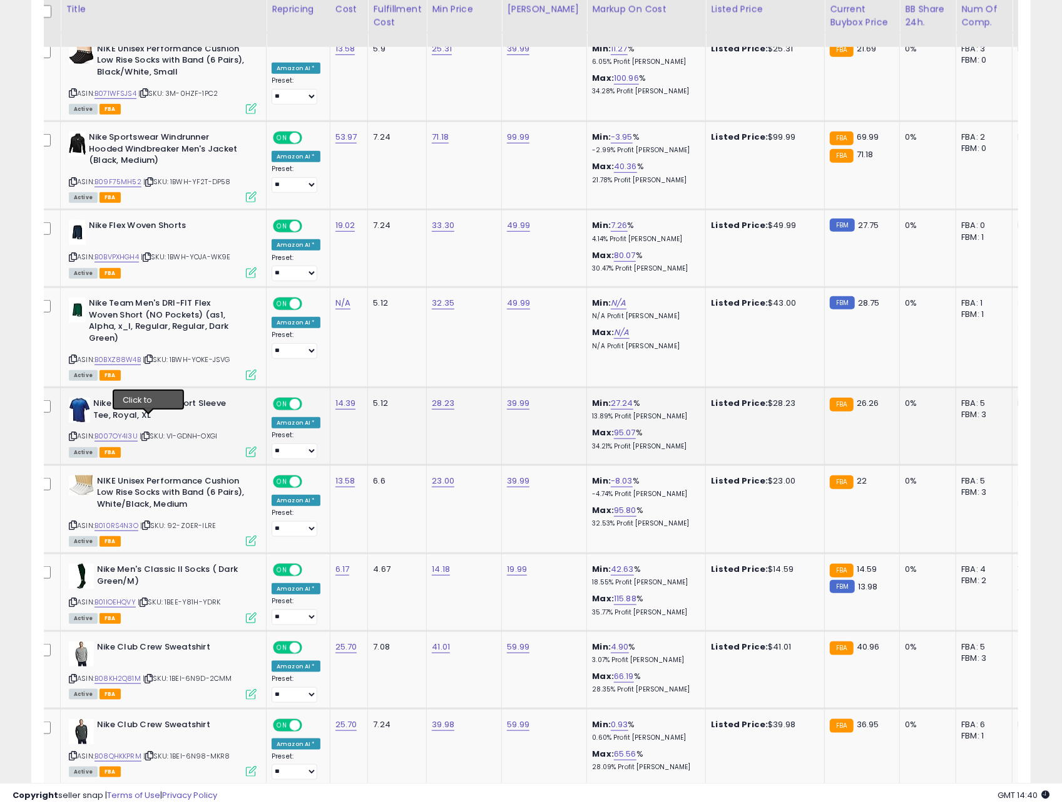
click at [148, 433] on icon at bounding box center [145, 436] width 8 height 7
click at [151, 675] on icon at bounding box center [149, 678] width 8 height 7
click at [110, 431] on link "B007OY4I3U" at bounding box center [116, 436] width 43 height 11
click at [131, 431] on link "B007OY4I3U" at bounding box center [116, 436] width 43 height 11
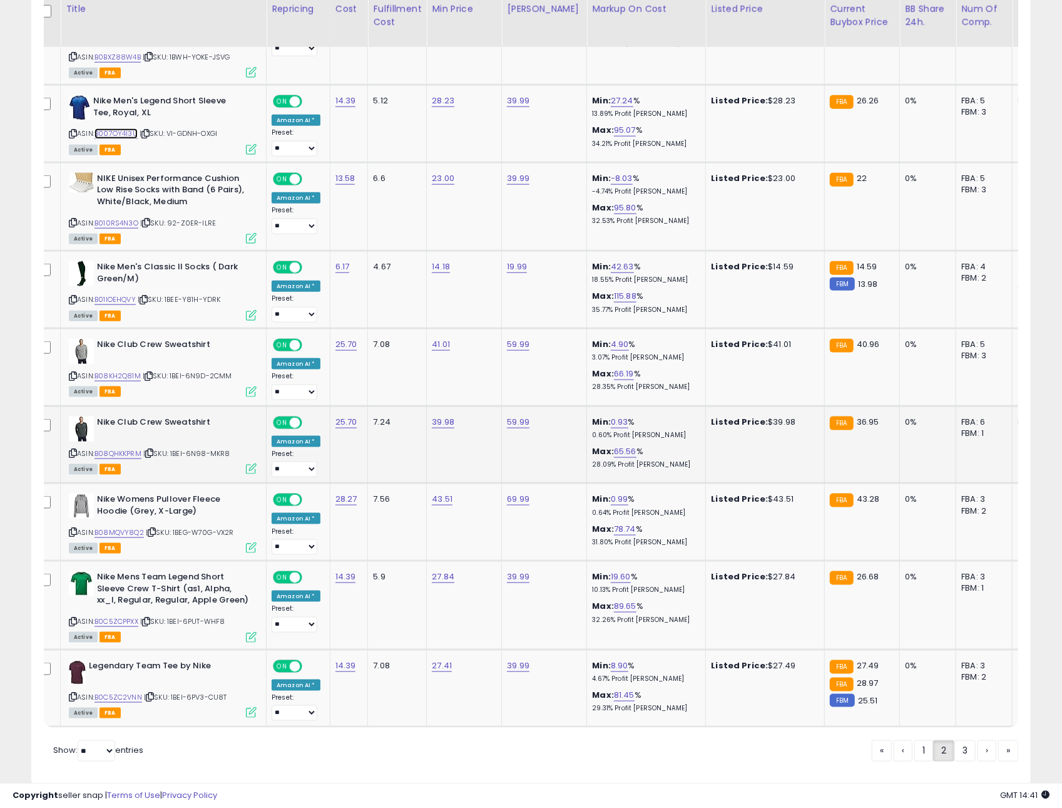
scroll to position [4070, 0]
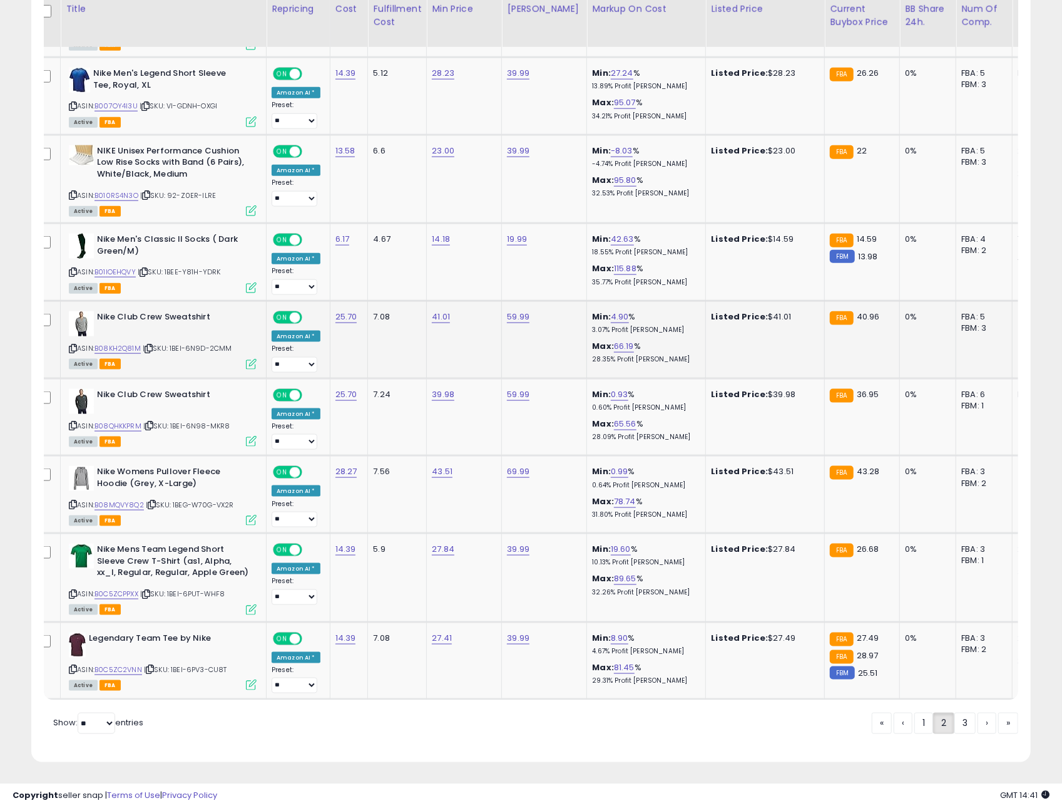
drag, startPoint x: 158, startPoint y: 342, endPoint x: 152, endPoint y: 336, distance: 9.3
click at [158, 342] on div "ASIN: B08KH2Q81M | SKU: 1BEI-6N9D-2CMM Active FBA" at bounding box center [163, 339] width 188 height 57
click at [149, 345] on icon at bounding box center [149, 348] width 8 height 7
click at [152, 422] on icon at bounding box center [149, 425] width 8 height 7
click at [150, 591] on icon at bounding box center [146, 593] width 8 height 7
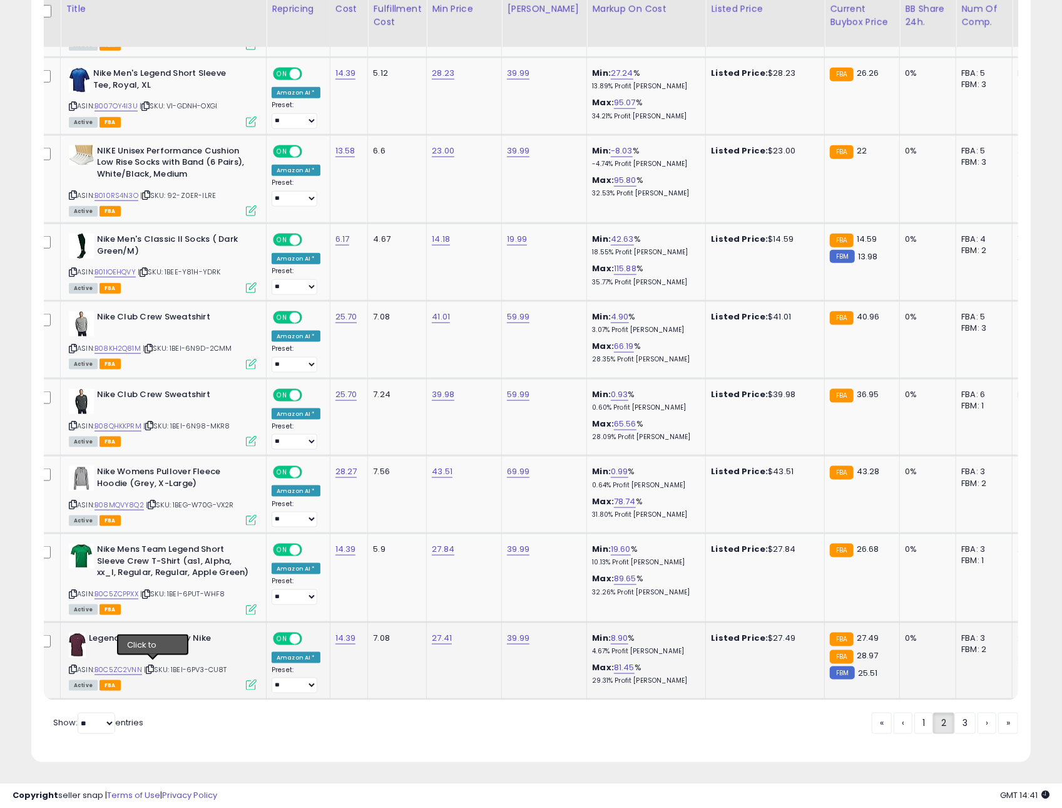
click at [152, 666] on icon at bounding box center [150, 669] width 8 height 7
click at [120, 590] on link "B0C5ZCPPXX" at bounding box center [117, 594] width 44 height 11
click at [157, 677] on div "ASIN: B0C5ZC2VNN | SKU: 1BEI-6PV3-CU8T Active FBA" at bounding box center [163, 660] width 188 height 57
click at [152, 666] on icon at bounding box center [150, 669] width 8 height 7
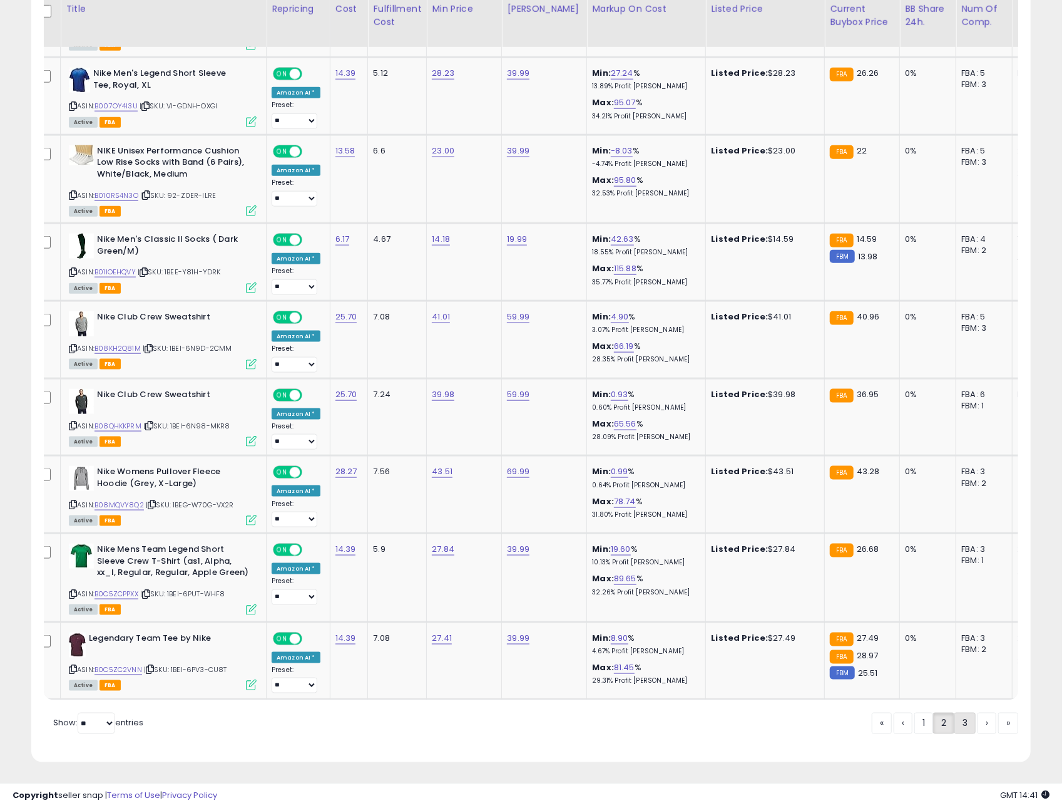
click at [964, 716] on link "3" at bounding box center [965, 722] width 21 height 21
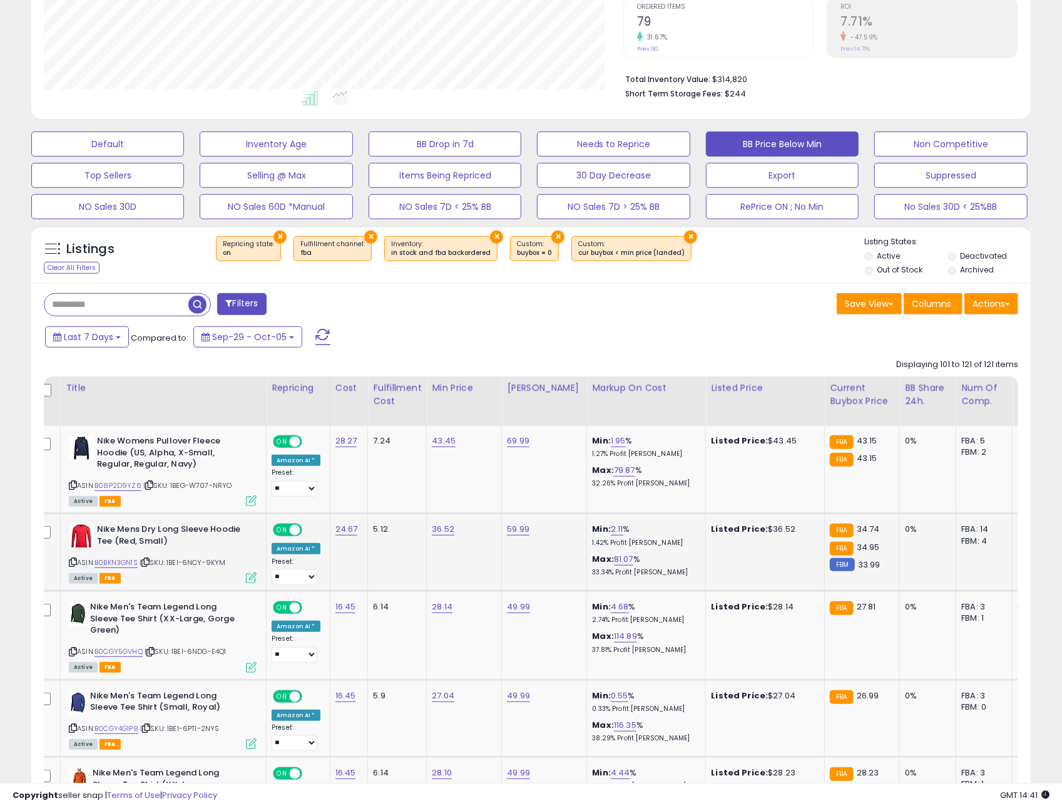
scroll to position [284, 0]
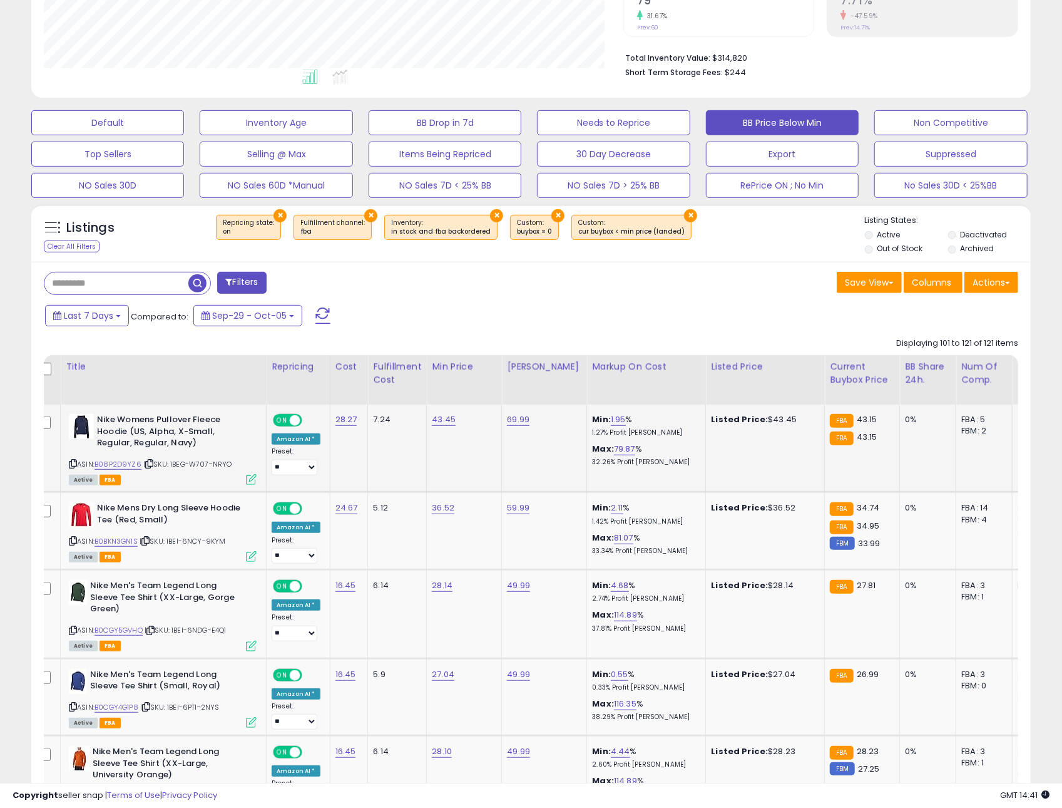
click at [147, 462] on icon at bounding box center [149, 463] width 8 height 7
click at [147, 543] on icon at bounding box center [145, 540] width 8 height 7
click at [155, 632] on icon at bounding box center [151, 630] width 8 height 7
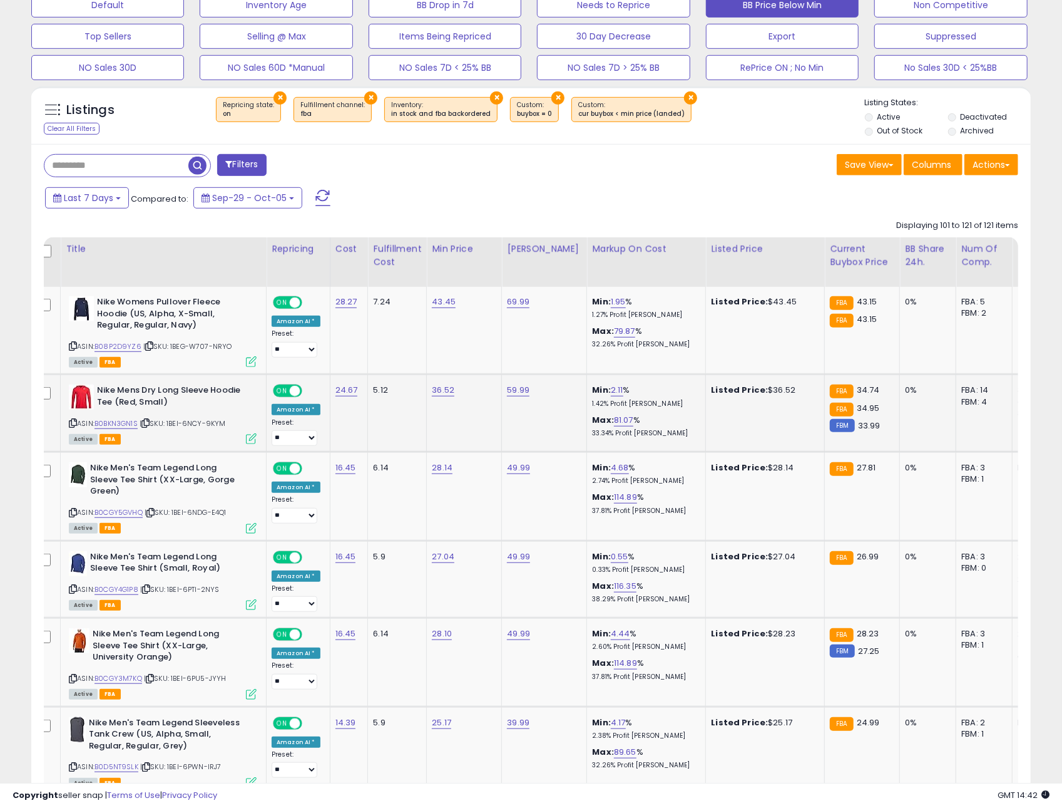
scroll to position [421, 0]
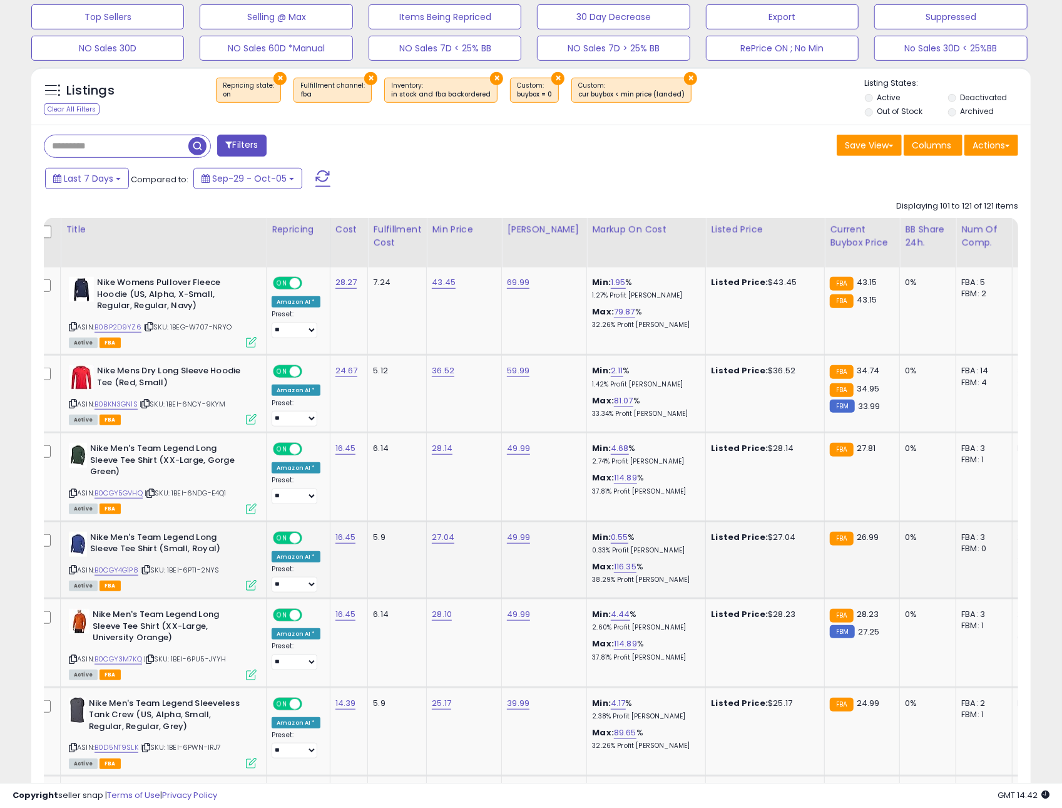
click at [148, 570] on icon at bounding box center [146, 569] width 8 height 7
click at [153, 662] on icon at bounding box center [150, 659] width 8 height 7
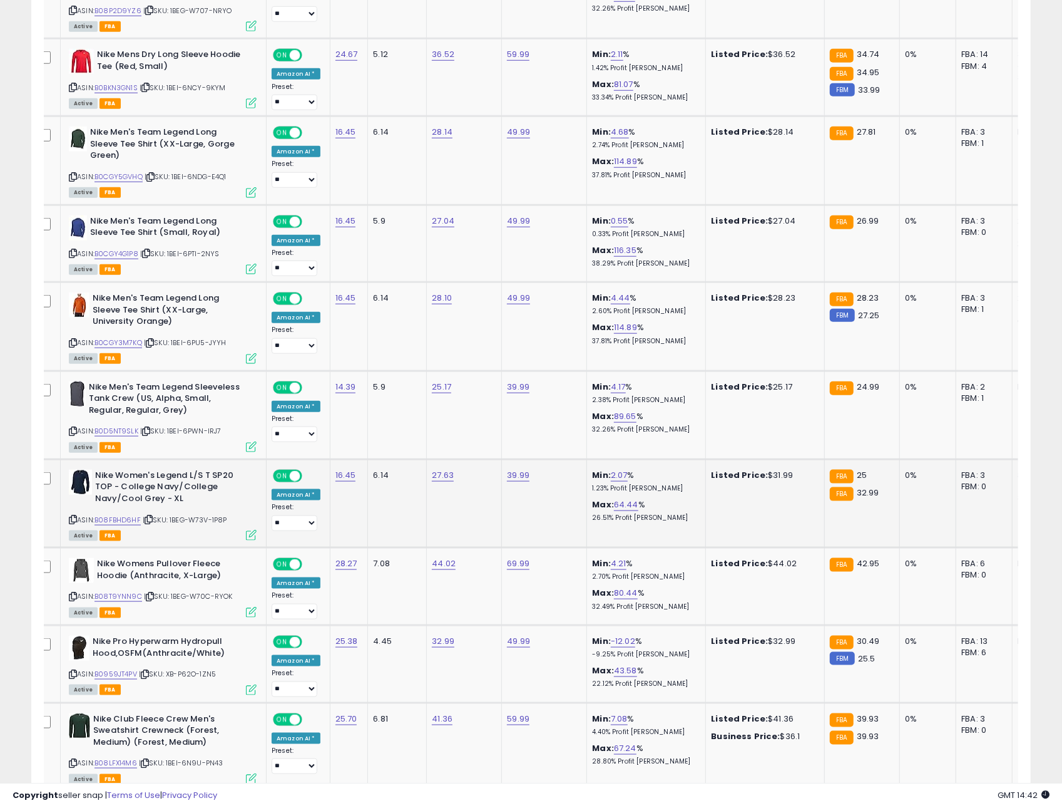
scroll to position [742, 0]
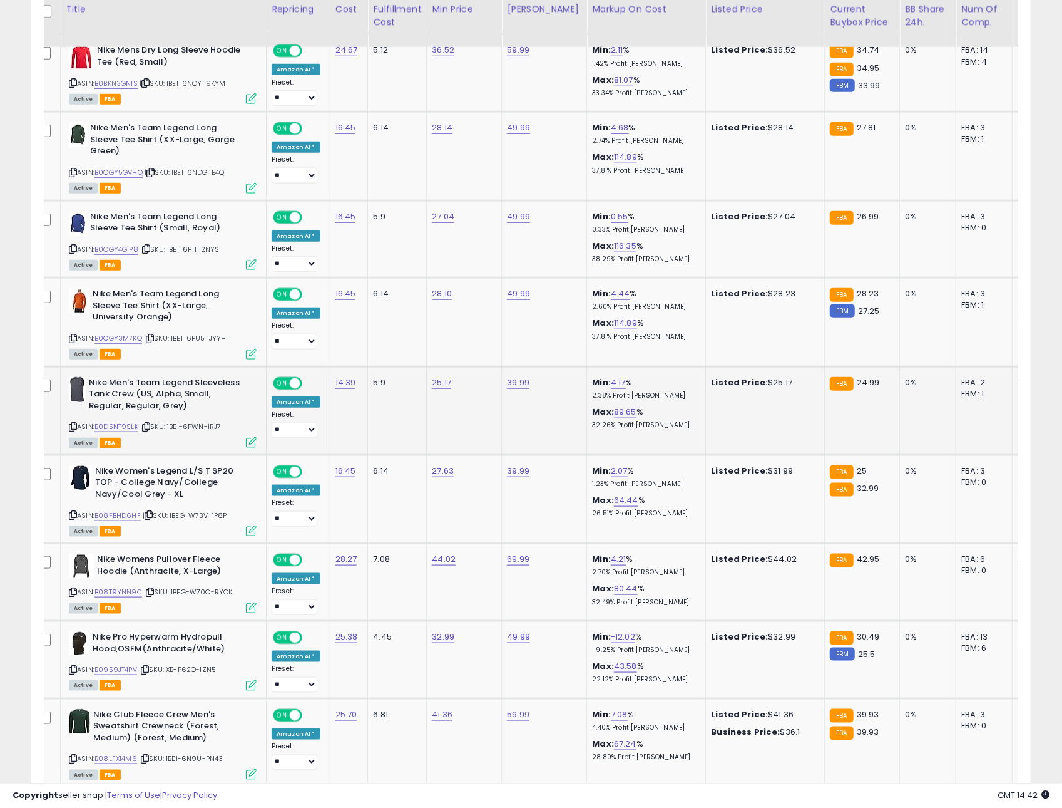
drag, startPoint x: 159, startPoint y: 458, endPoint x: 158, endPoint y: 450, distance: 8.2
click at [143, 429] on span "| SKU: 1BEI-6PWN-IRJ7" at bounding box center [180, 426] width 81 height 10
click at [148, 428] on icon at bounding box center [146, 426] width 8 height 7
click at [147, 593] on icon at bounding box center [150, 592] width 8 height 7
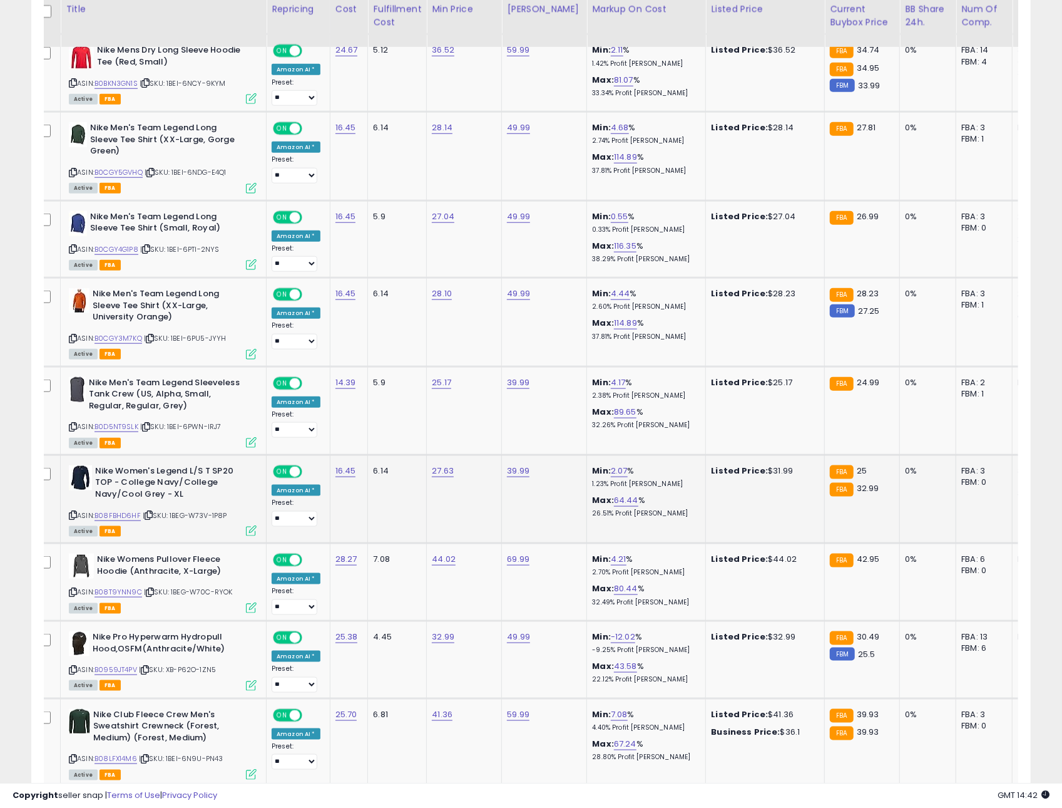
drag, startPoint x: 153, startPoint y: 518, endPoint x: 162, endPoint y: 517, distance: 8.8
click at [153, 518] on icon at bounding box center [149, 515] width 8 height 7
click at [149, 762] on icon at bounding box center [145, 758] width 8 height 7
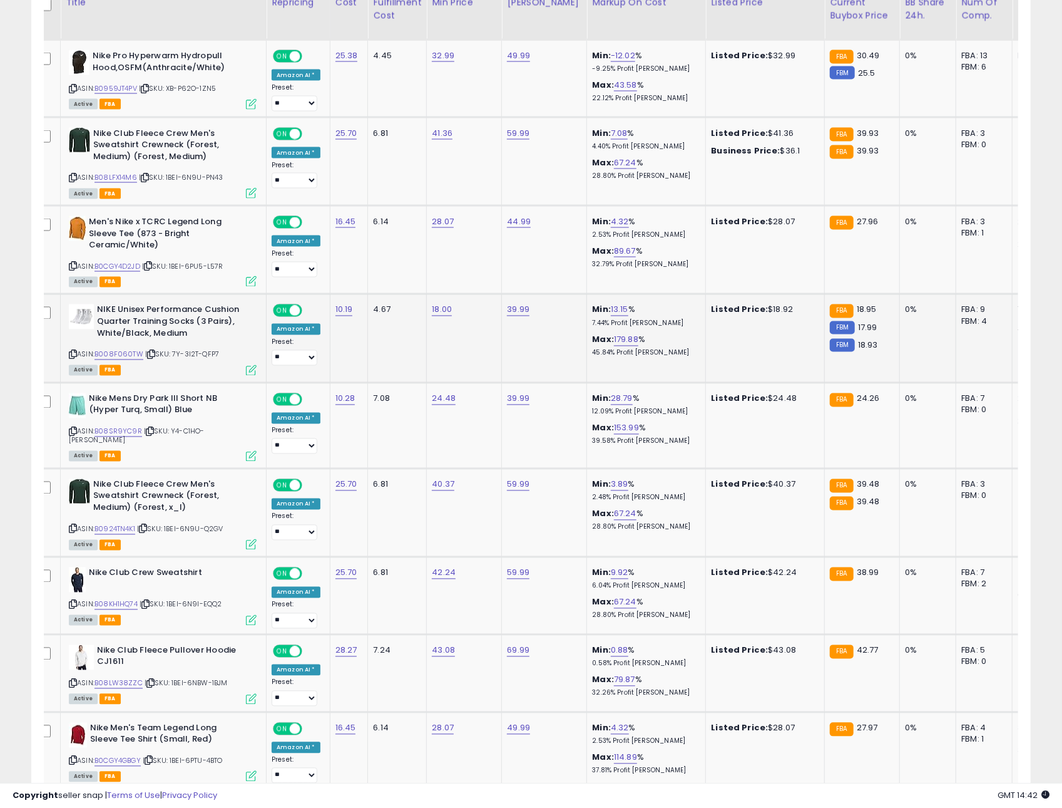
scroll to position [1386, 0]
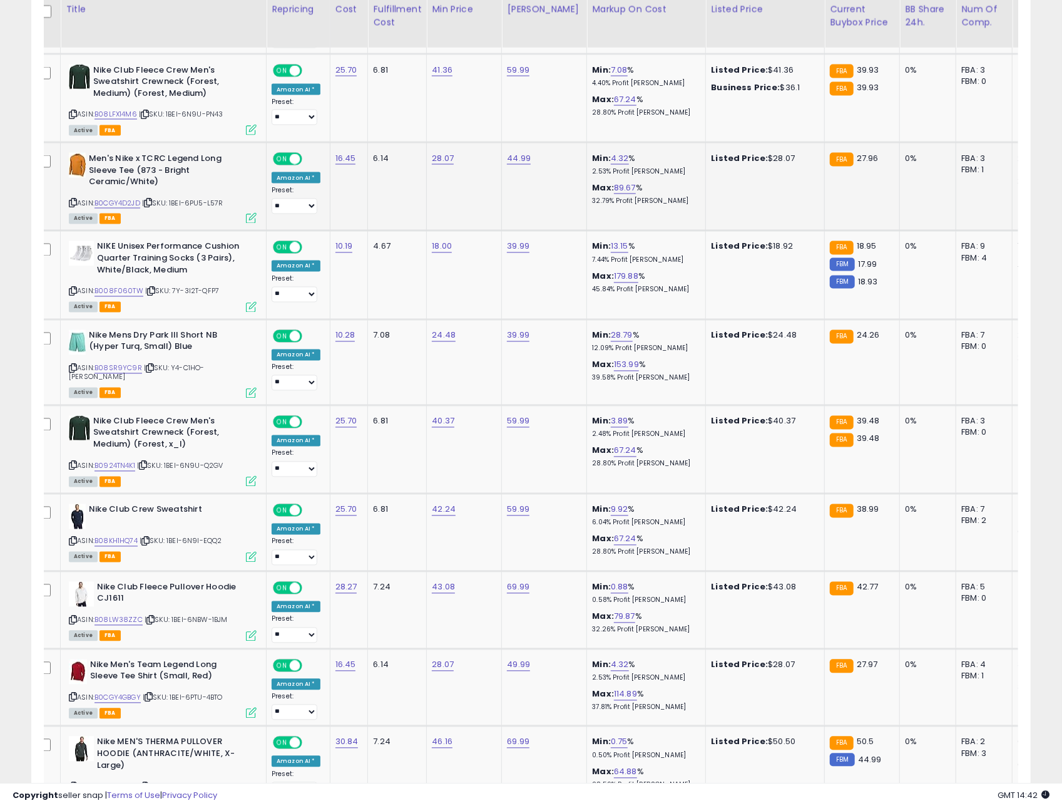
drag, startPoint x: 177, startPoint y: 237, endPoint x: 158, endPoint y: 213, distance: 29.8
click at [170, 227] on tbody "Nike Womens Pullover Fleece Hoodie (US, Alpha, X-Small, Regular, Regular, Navy)…" at bounding box center [734, 181] width 1403 height 1756
click at [152, 206] on icon at bounding box center [148, 202] width 8 height 7
drag, startPoint x: 148, startPoint y: 369, endPoint x: 154, endPoint y: 369, distance: 6.3
click at [148, 369] on icon at bounding box center [150, 368] width 8 height 7
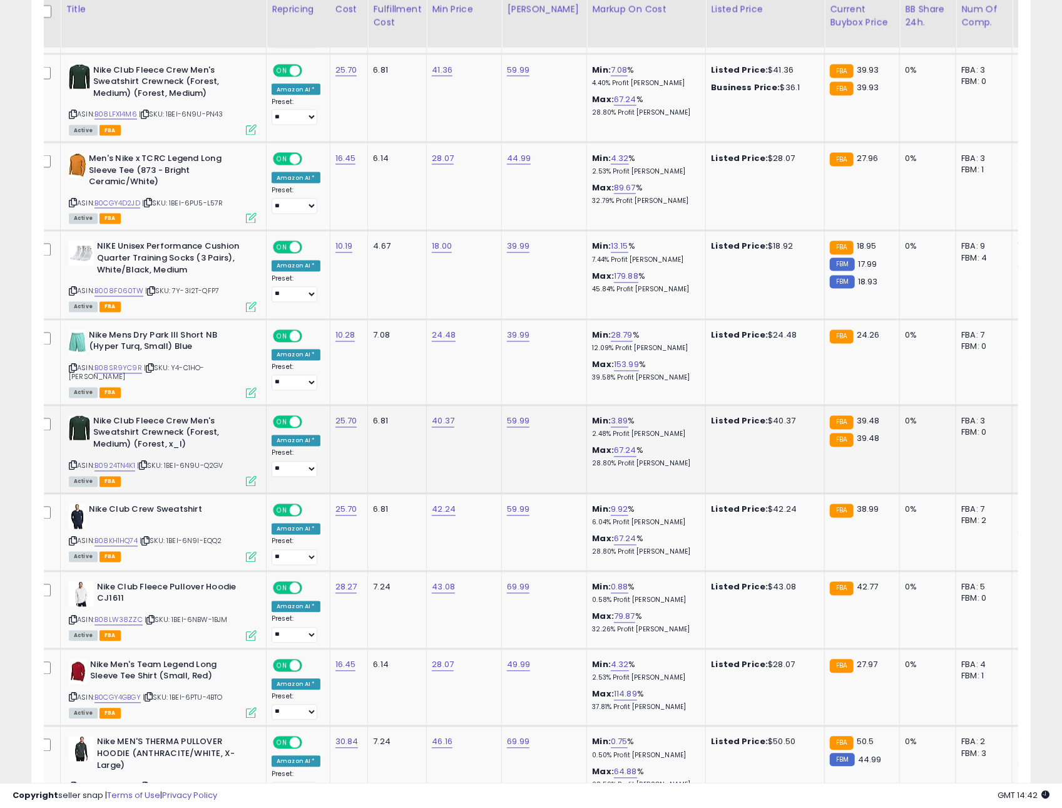
click at [145, 462] on icon at bounding box center [143, 465] width 8 height 7
click at [126, 369] on link "B08SR9YC9R" at bounding box center [119, 368] width 48 height 11
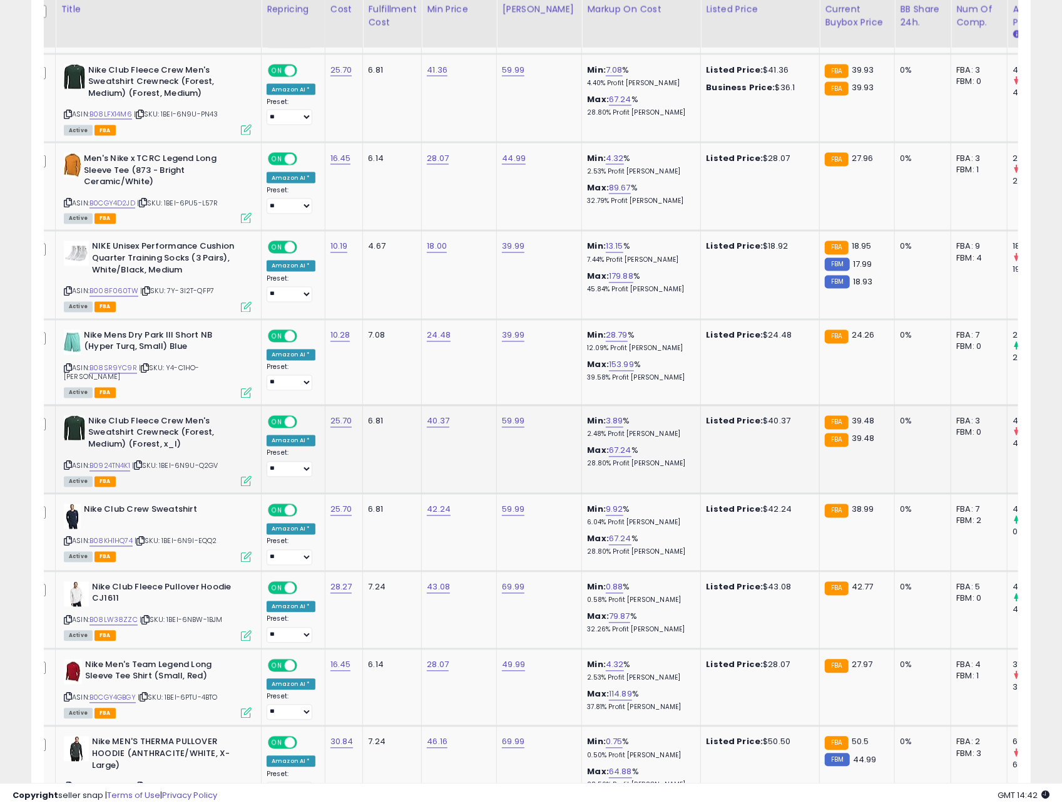
drag, startPoint x: 160, startPoint y: 499, endPoint x: 152, endPoint y: 469, distance: 31.3
click at [156, 494] on td "Nike Club Crew Sweatshirt ASIN: B08KH1HQ74 | SKU: 1BEI-6N9I-EQQ2 Active FBA" at bounding box center [159, 533] width 206 height 78
click at [142, 462] on icon at bounding box center [138, 465] width 8 height 7
click at [145, 538] on icon at bounding box center [140, 541] width 8 height 7
click at [147, 617] on icon at bounding box center [145, 620] width 8 height 7
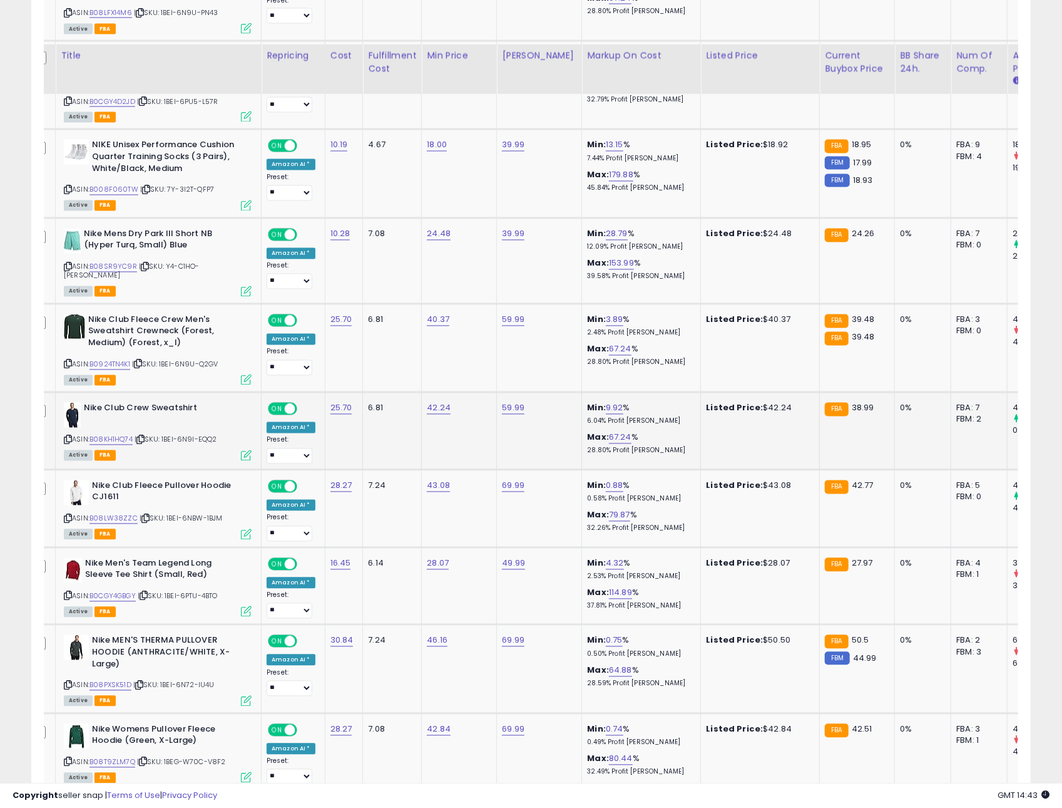
scroll to position [1741, 0]
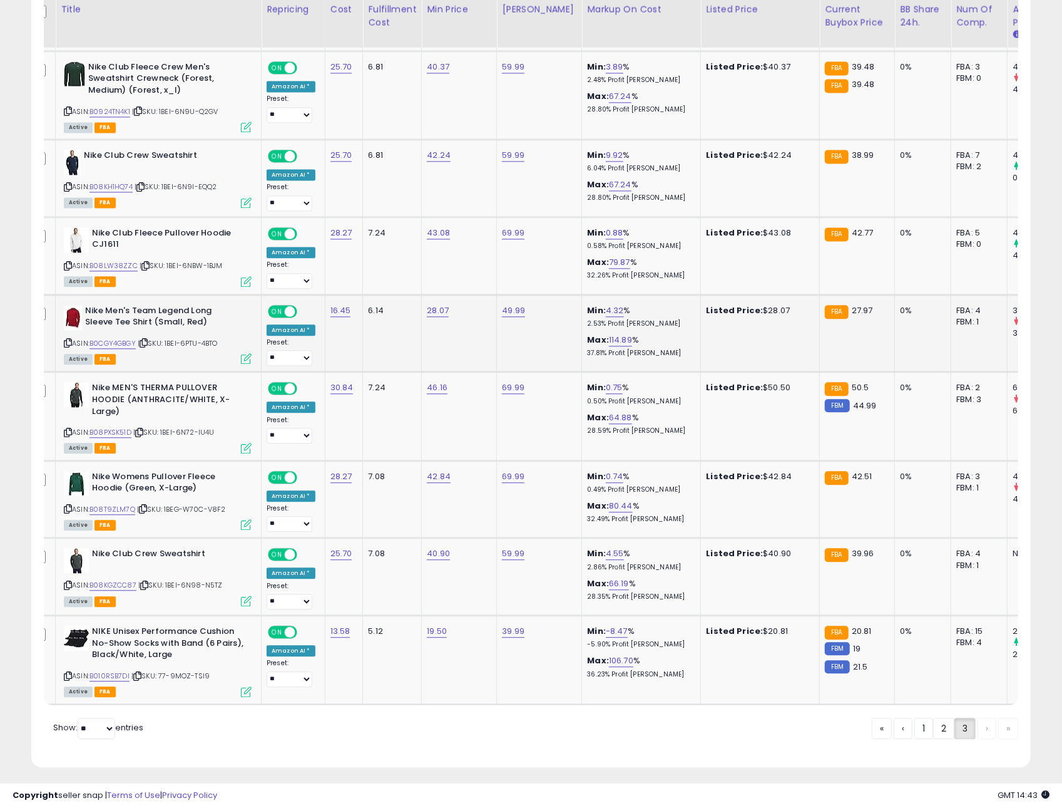
click at [145, 354] on div "Active FBA" at bounding box center [158, 358] width 188 height 9
click at [148, 339] on icon at bounding box center [144, 342] width 8 height 7
click at [143, 429] on icon at bounding box center [139, 432] width 8 height 7
click at [145, 505] on icon at bounding box center [143, 508] width 8 height 7
click at [145, 582] on icon at bounding box center [144, 585] width 8 height 7
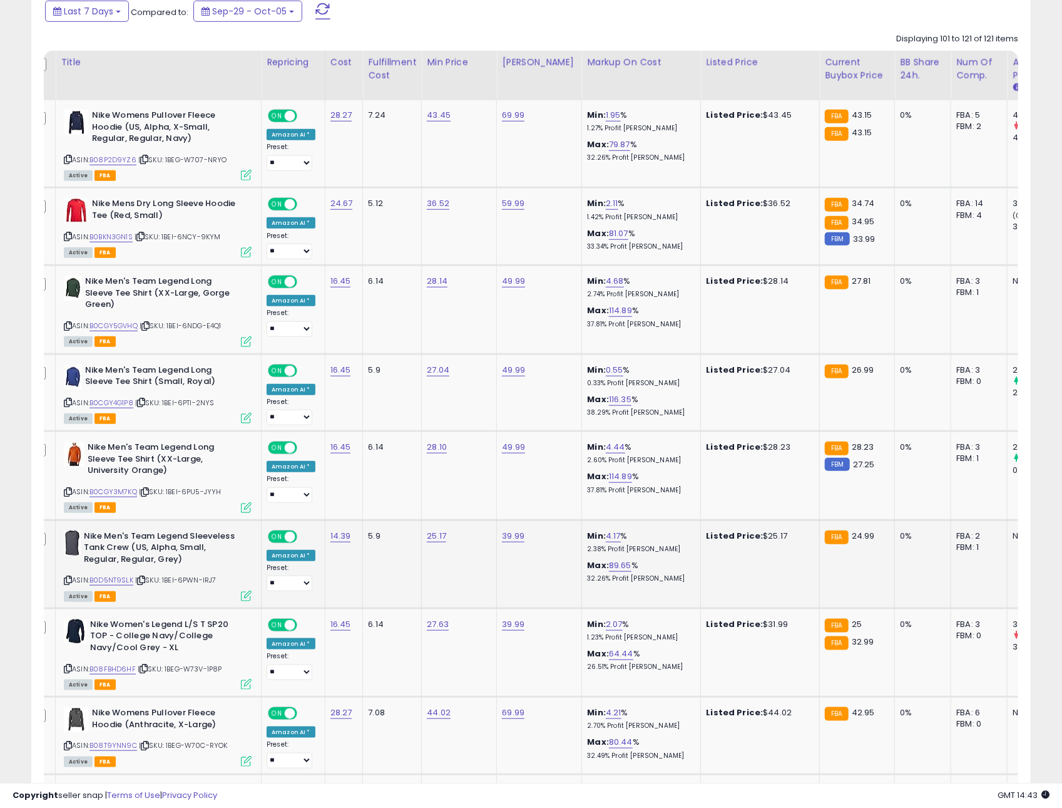
scroll to position [0, 0]
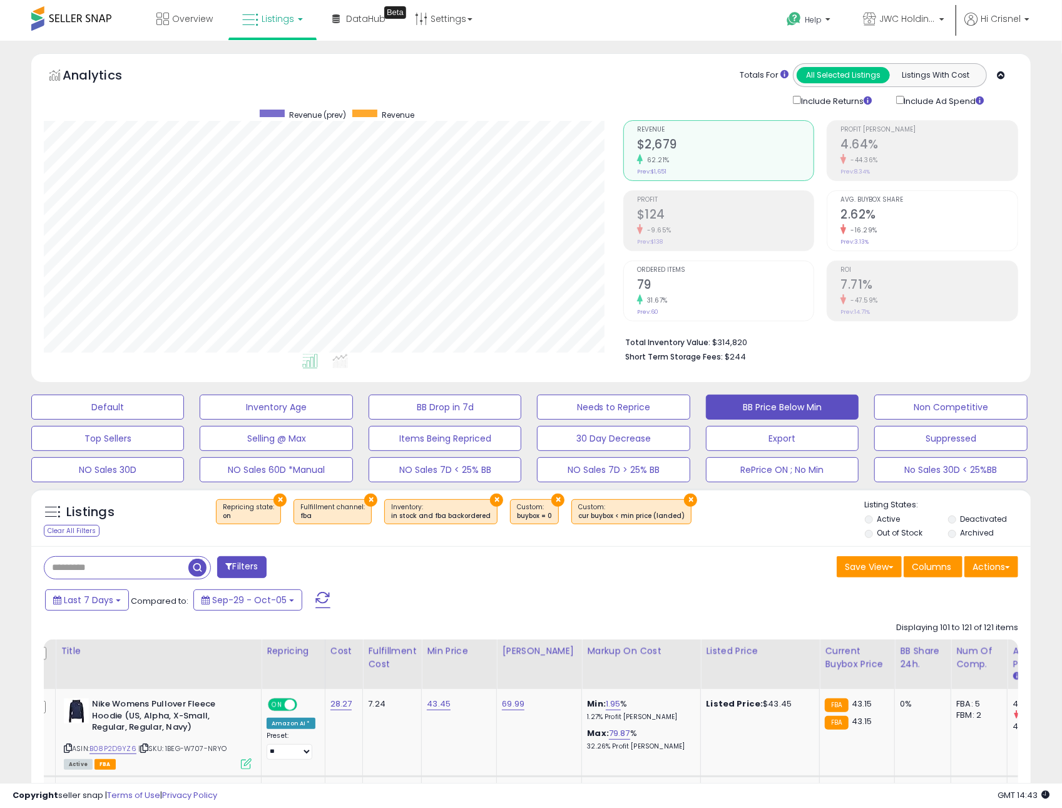
click at [684, 545] on div "Listings Clear All Filters × Repricing state : on × Fulfillment channel : fba ×…" at bounding box center [531, 517] width 1000 height 58
click at [135, 413] on button "Default" at bounding box center [107, 406] width 153 height 25
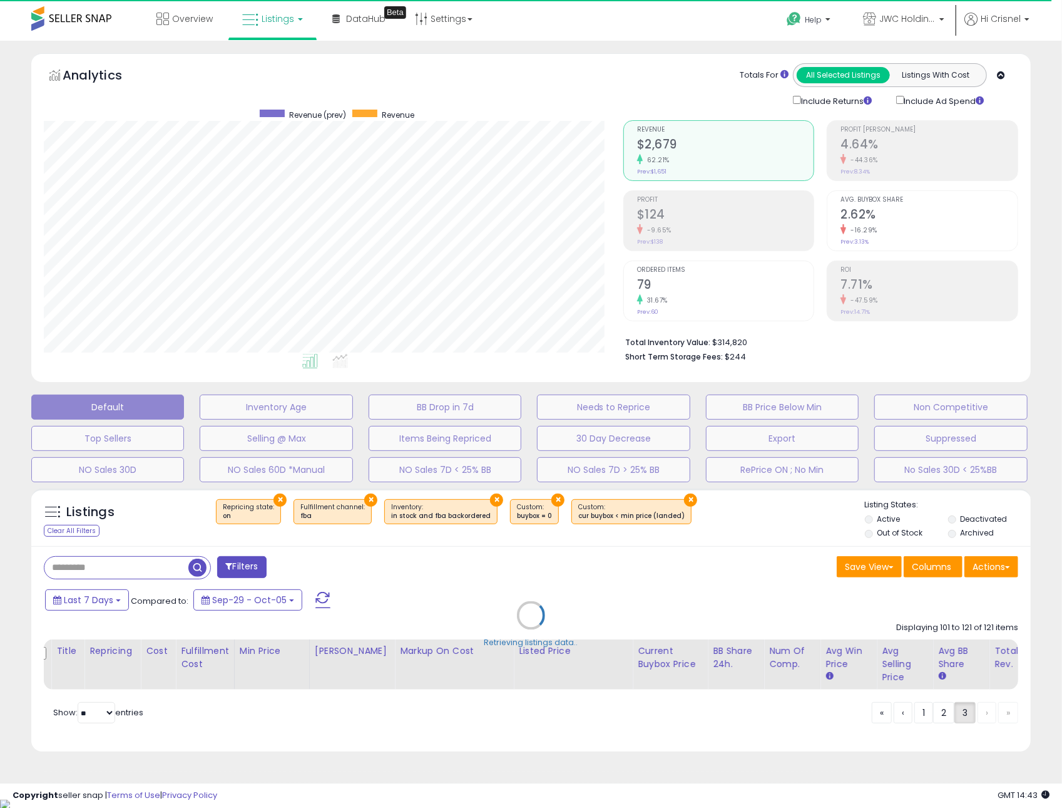
select select "**"
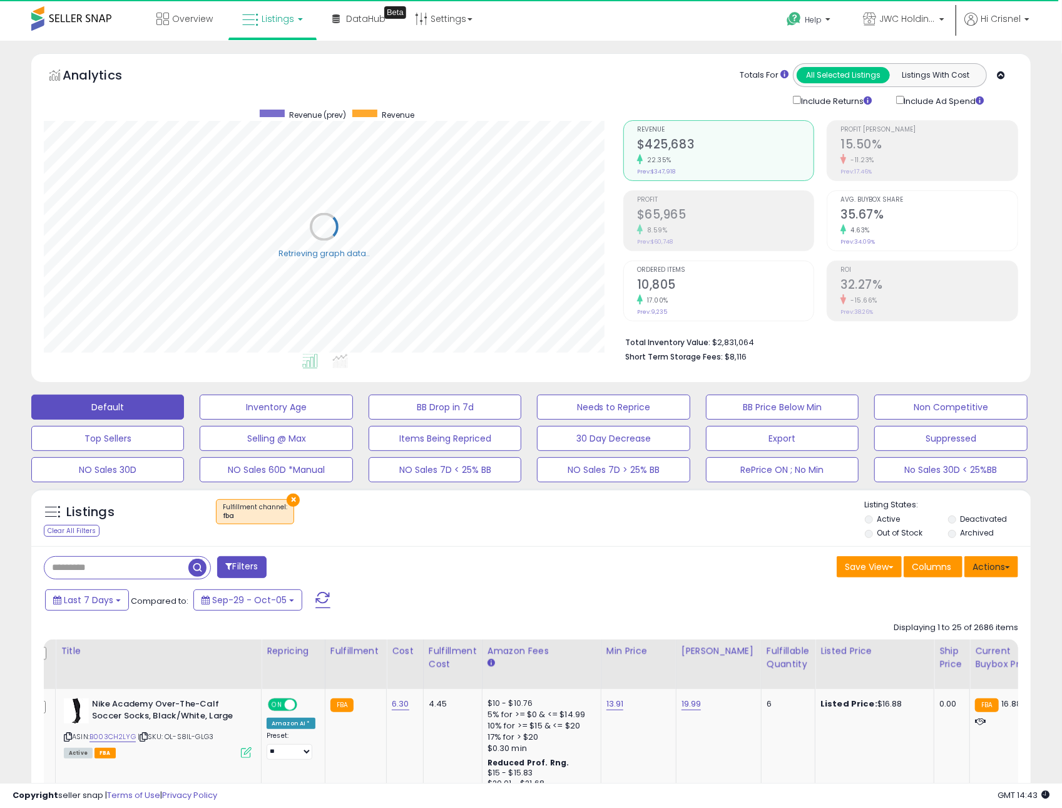
click at [988, 567] on button "Actions" at bounding box center [992, 566] width 54 height 21
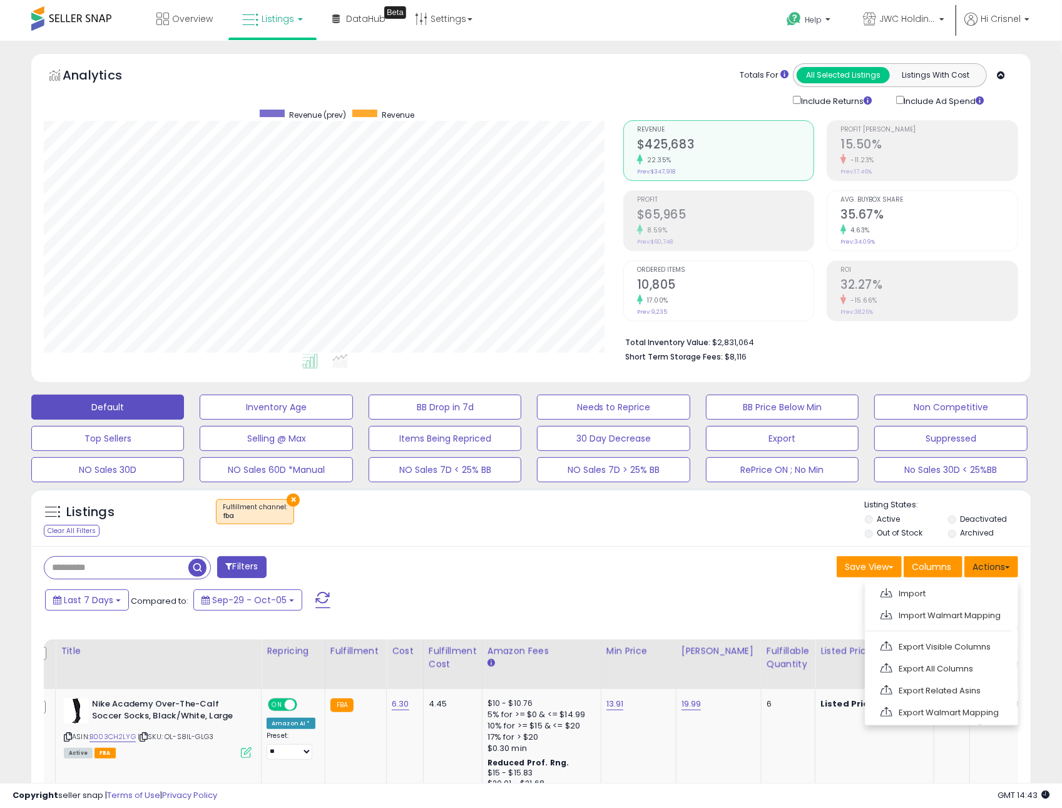
scroll to position [256, 580]
click at [790, 592] on div "Last 7 Days Compared to: Sep-29 - Oct-05" at bounding box center [530, 601] width 994 height 28
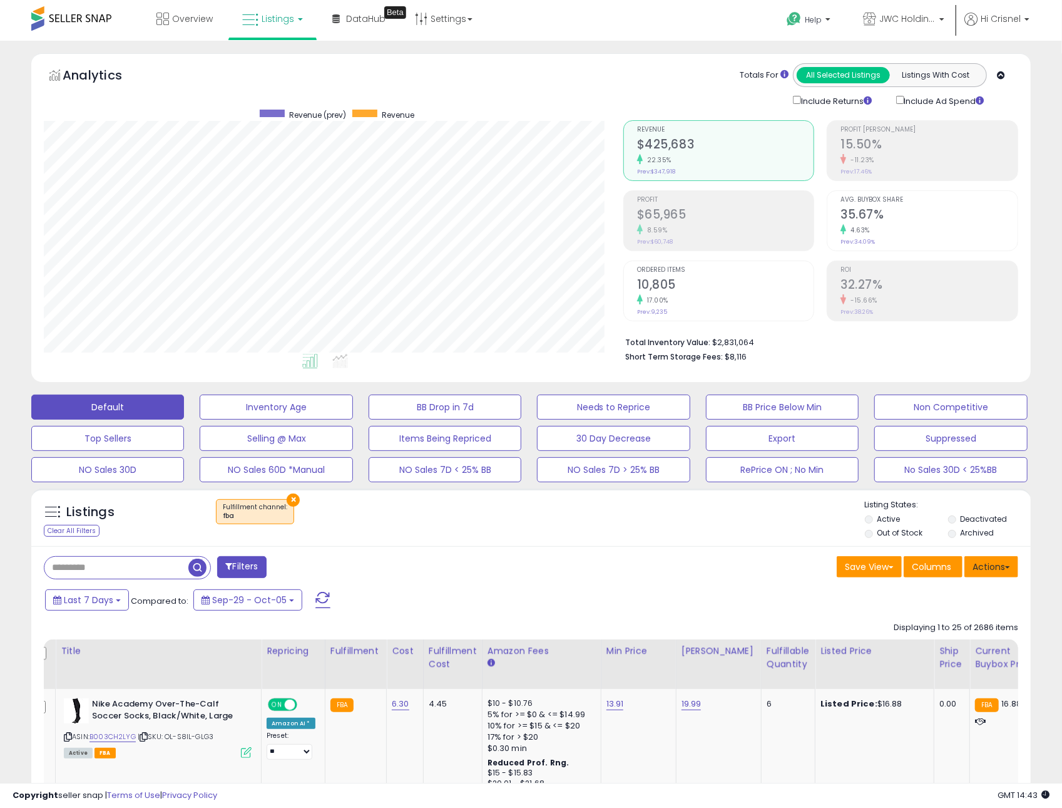
click at [987, 561] on button "Actions" at bounding box center [992, 566] width 54 height 21
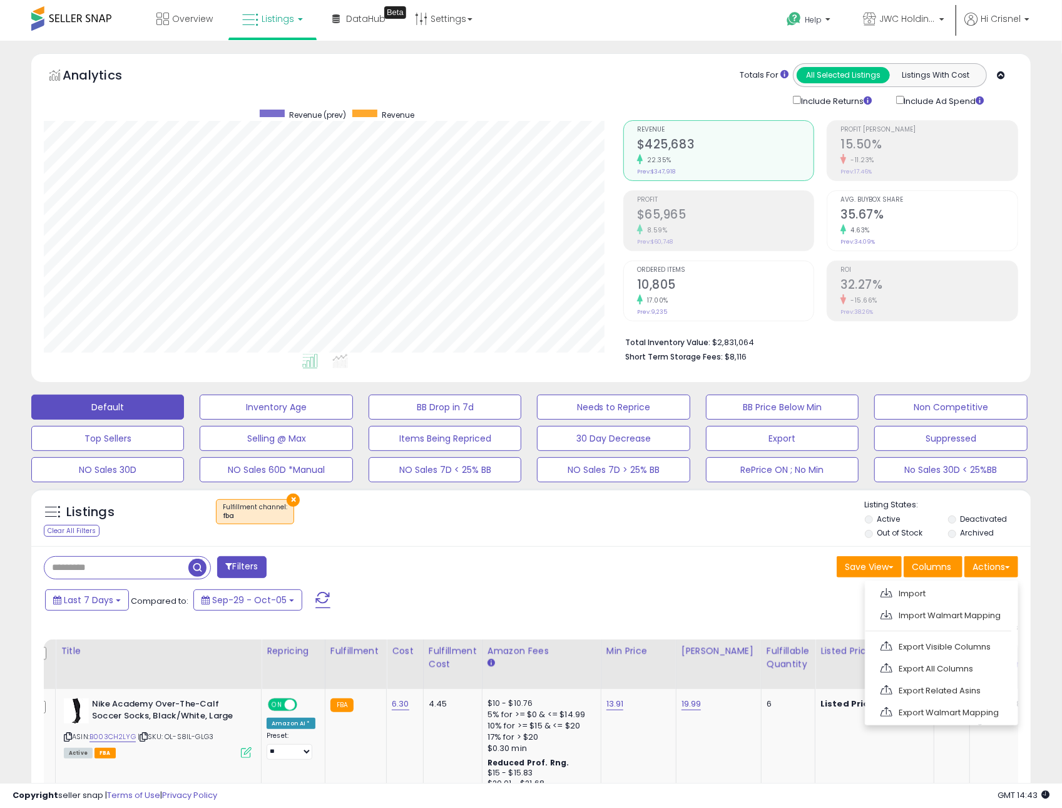
drag, startPoint x: 635, startPoint y: 603, endPoint x: 657, endPoint y: 599, distance: 21.7
click at [636, 603] on div "Last 7 Days Compared to: Sep-29 - Oct-05" at bounding box center [407, 601] width 731 height 28
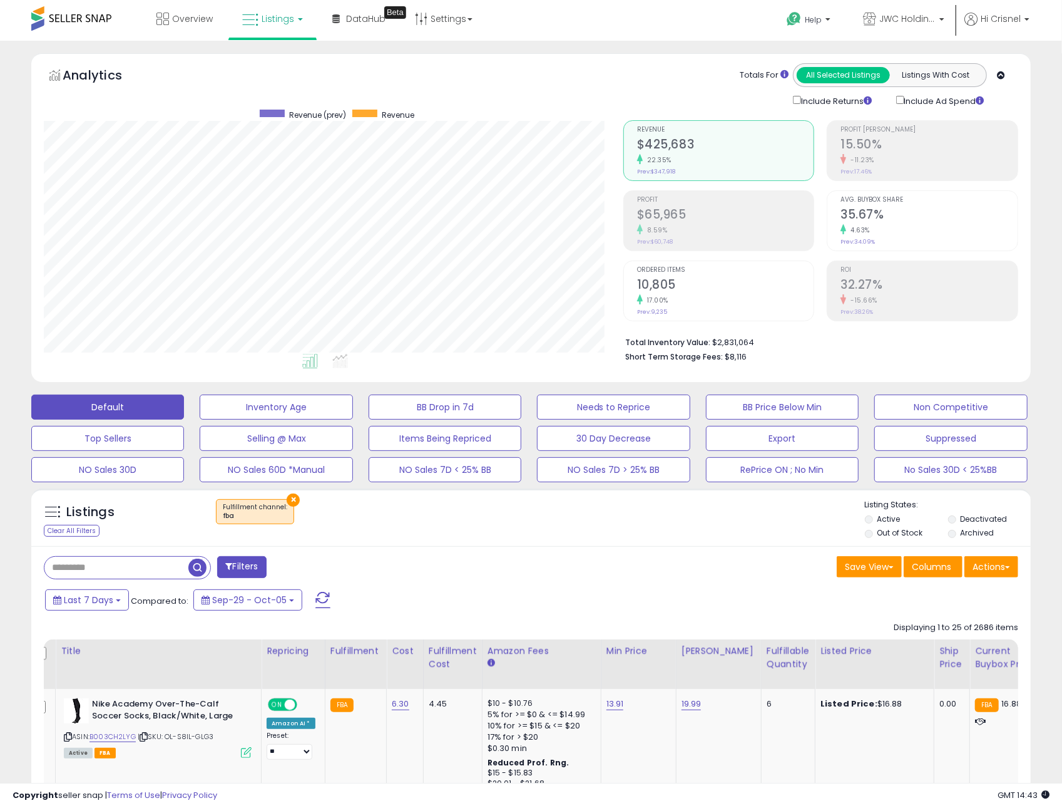
click at [873, 533] on li "Out of Stock" at bounding box center [905, 534] width 81 height 14
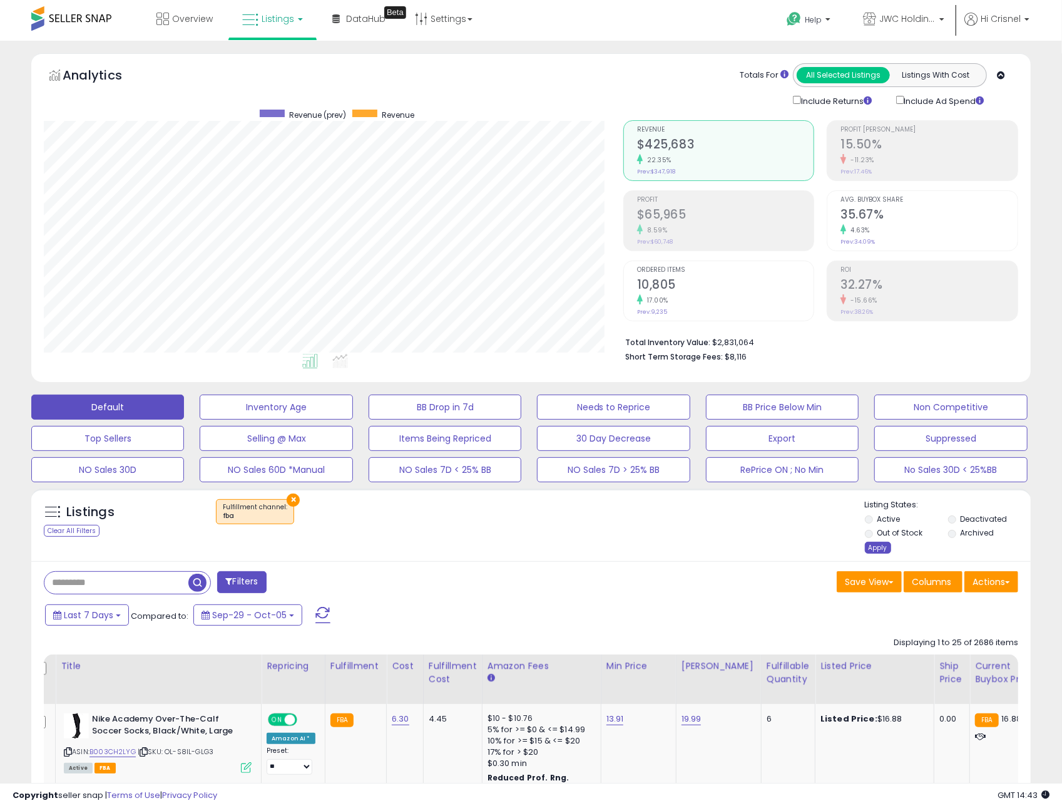
click at [880, 549] on div "Apply" at bounding box center [878, 548] width 26 height 12
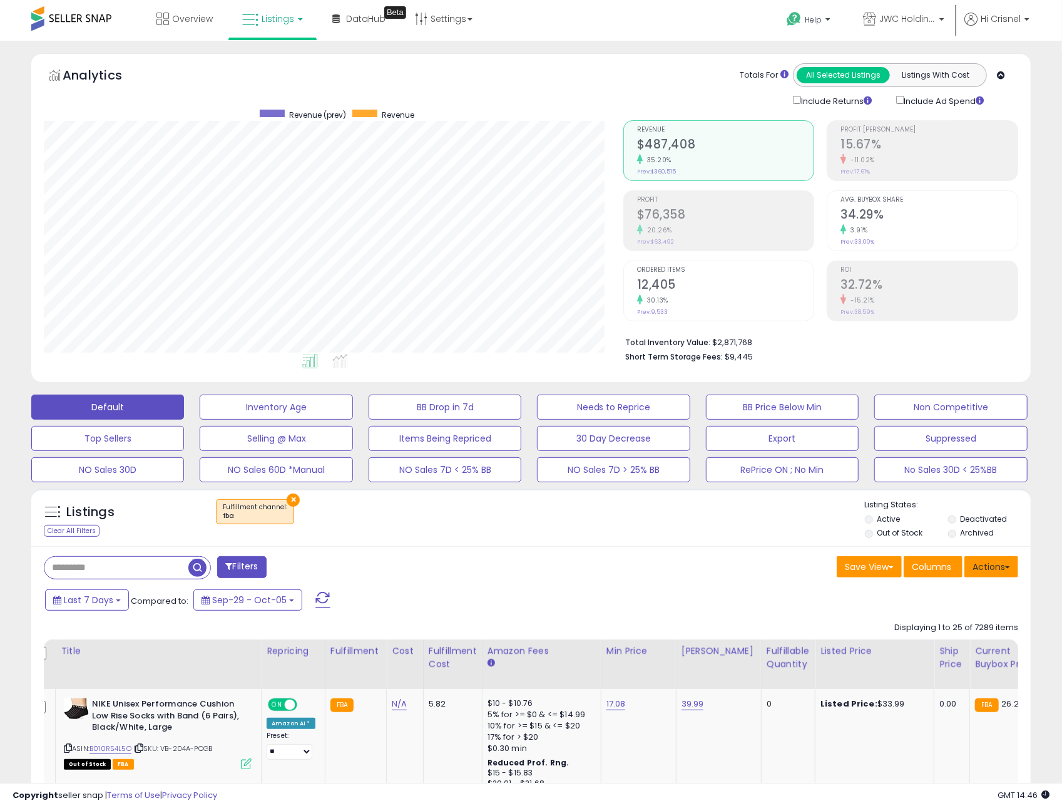
click at [979, 569] on button "Actions" at bounding box center [992, 566] width 54 height 21
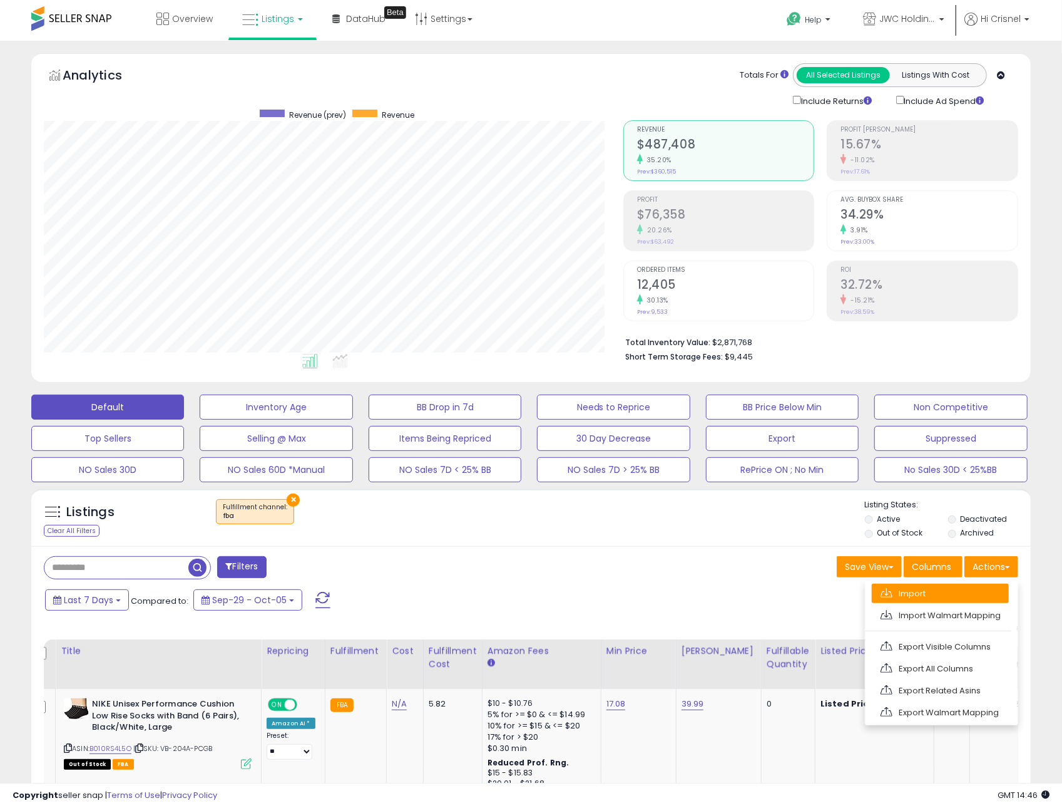
click at [923, 593] on link "Import" at bounding box center [940, 593] width 137 height 19
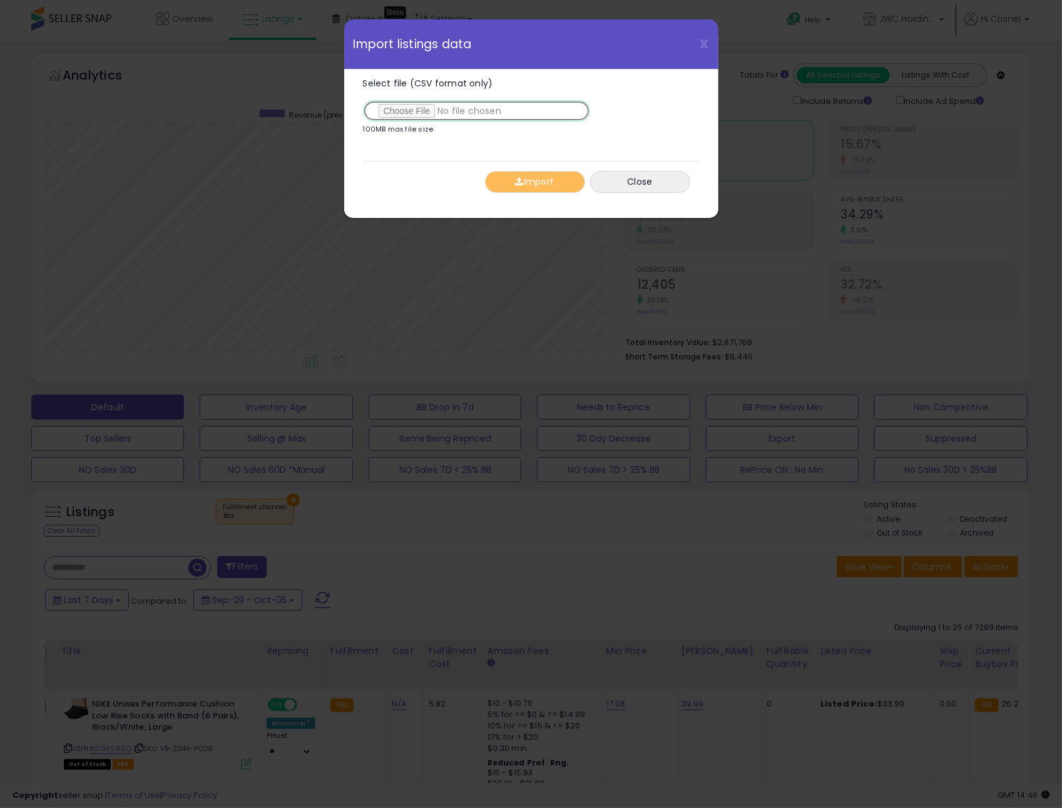
click at [399, 113] on input "Select file (CSV format only)" at bounding box center [476, 110] width 227 height 21
click at [528, 179] on button "Import" at bounding box center [535, 182] width 100 height 22
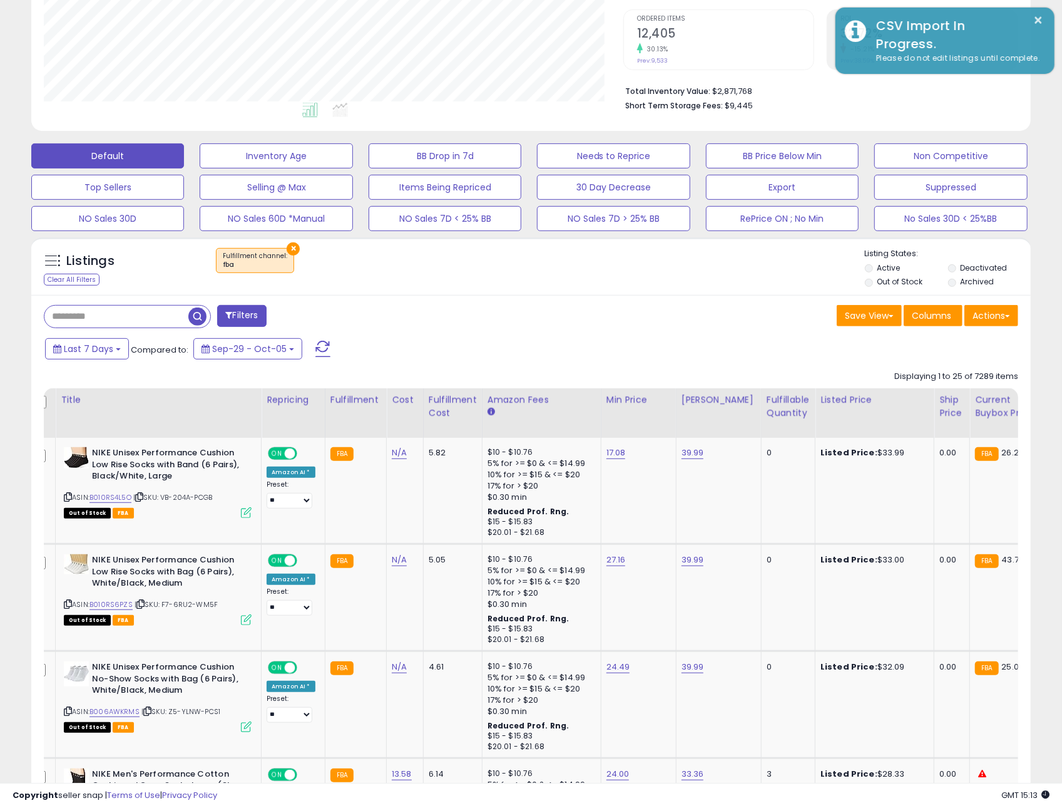
scroll to position [252, 0]
click at [688, 293] on div "Listings Clear All Filters × Fulfillment channel : fba" at bounding box center [531, 266] width 1000 height 58
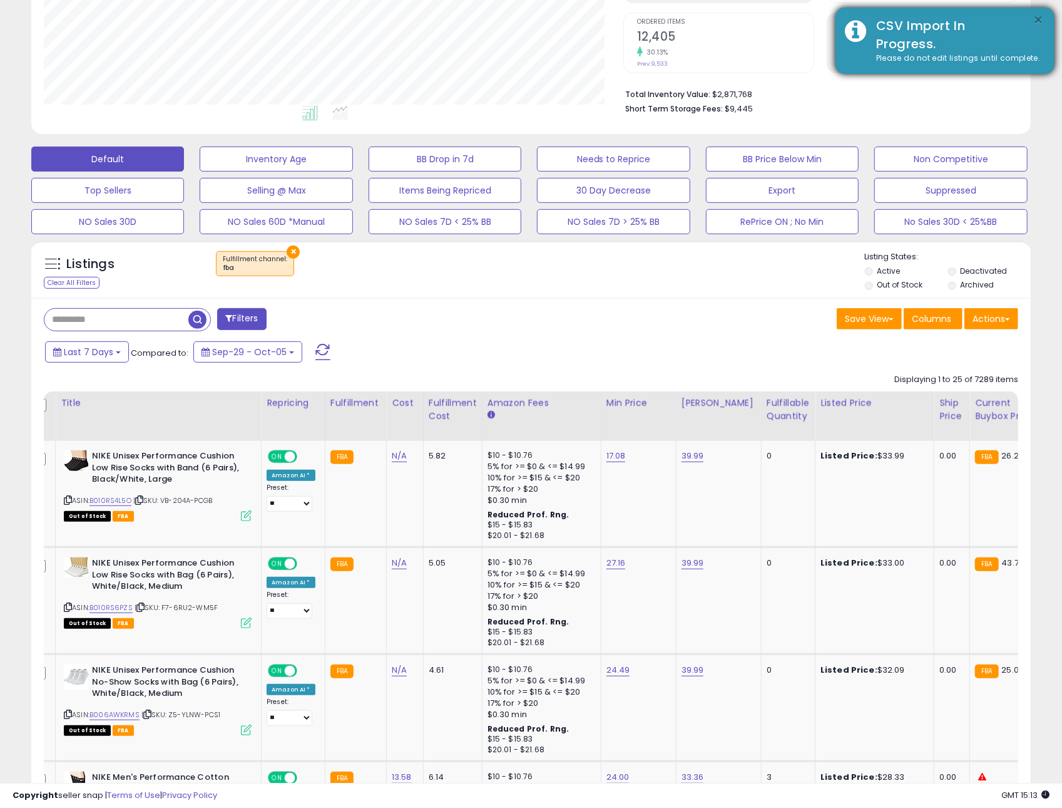
click at [1037, 20] on button "×" at bounding box center [1039, 21] width 10 height 16
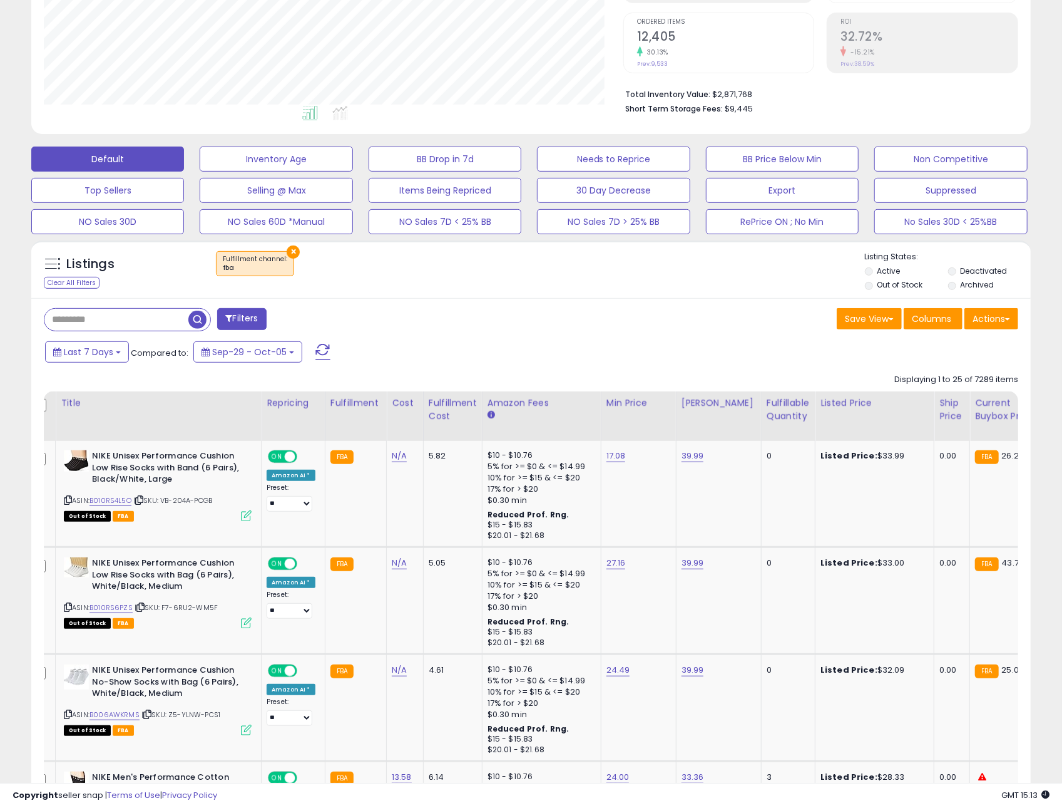
click at [992, 321] on button "Actions" at bounding box center [992, 318] width 54 height 21
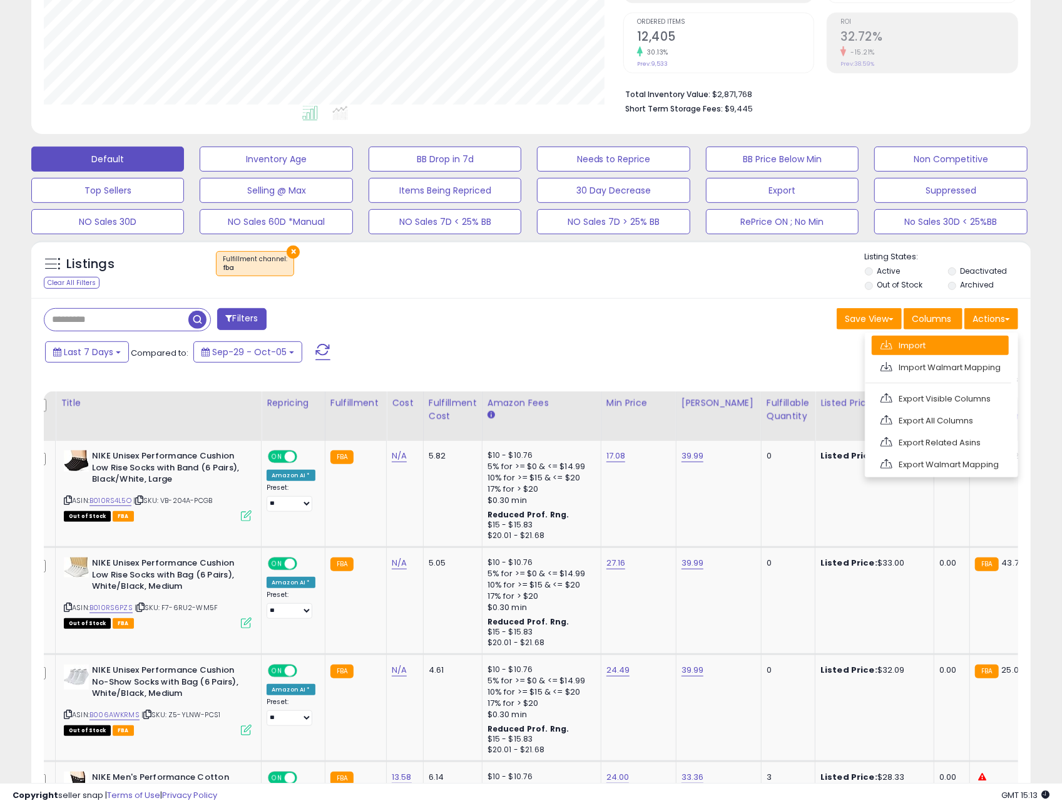
click at [927, 350] on link "Import" at bounding box center [940, 345] width 137 height 19
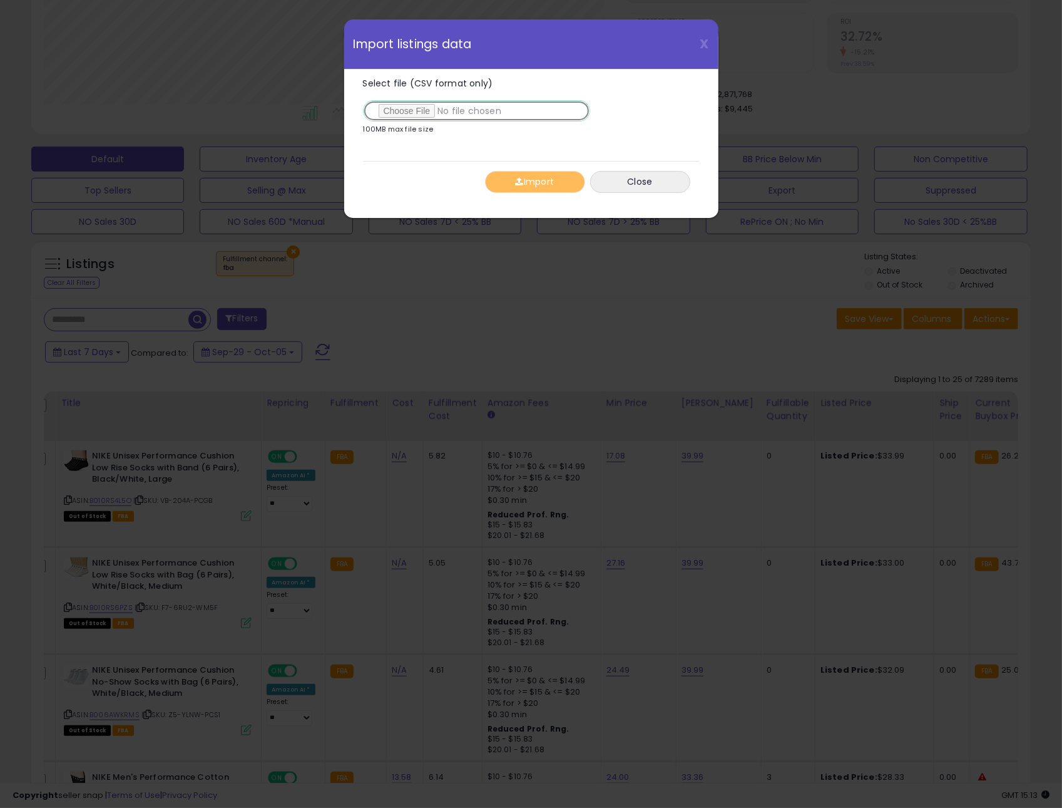
click at [412, 115] on input "Select file (CSV format only)" at bounding box center [476, 110] width 227 height 21
type input "**********"
click at [544, 182] on button "Import" at bounding box center [535, 182] width 100 height 22
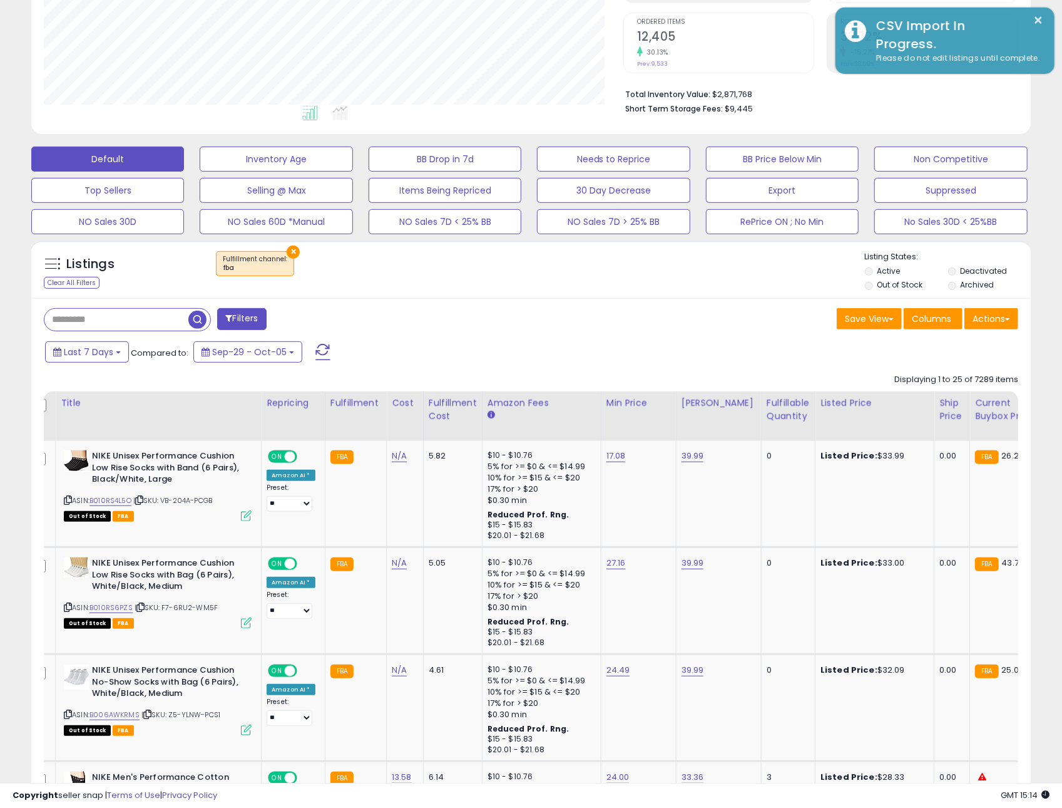
click at [589, 310] on div "Save View Save As New View Update Current View Columns Actions Import Import Wa…" at bounding box center [780, 320] width 497 height 24
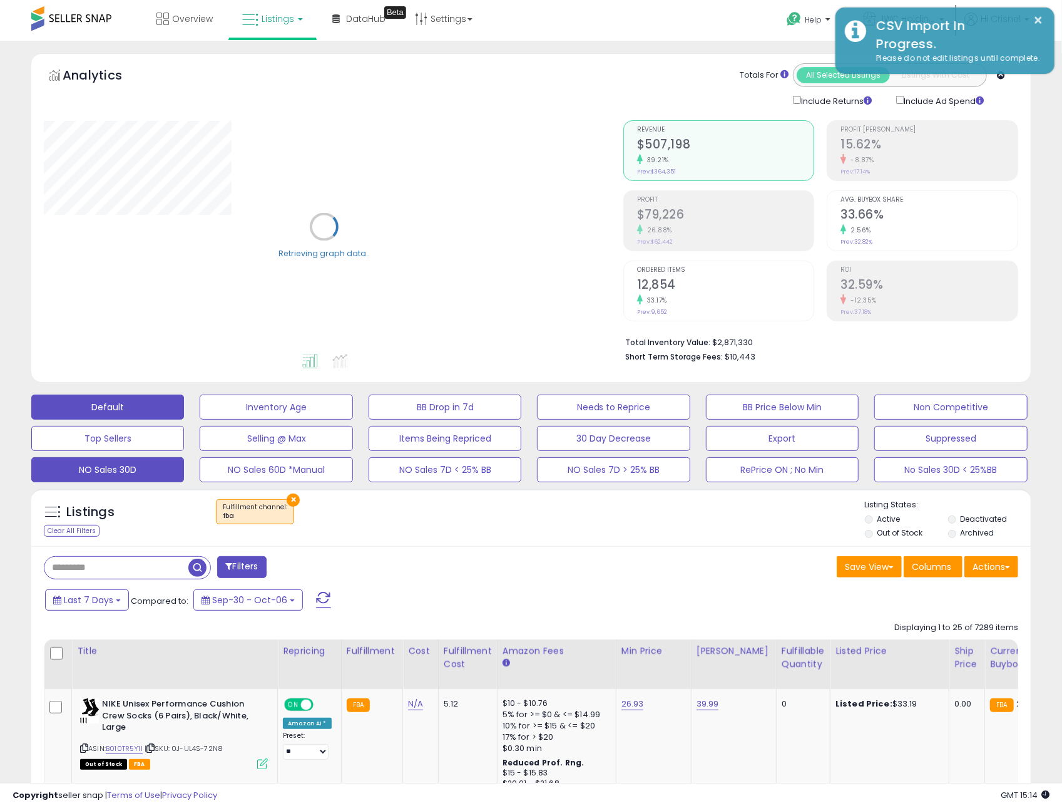
click at [141, 469] on button "NO Sales 30D" at bounding box center [107, 469] width 153 height 25
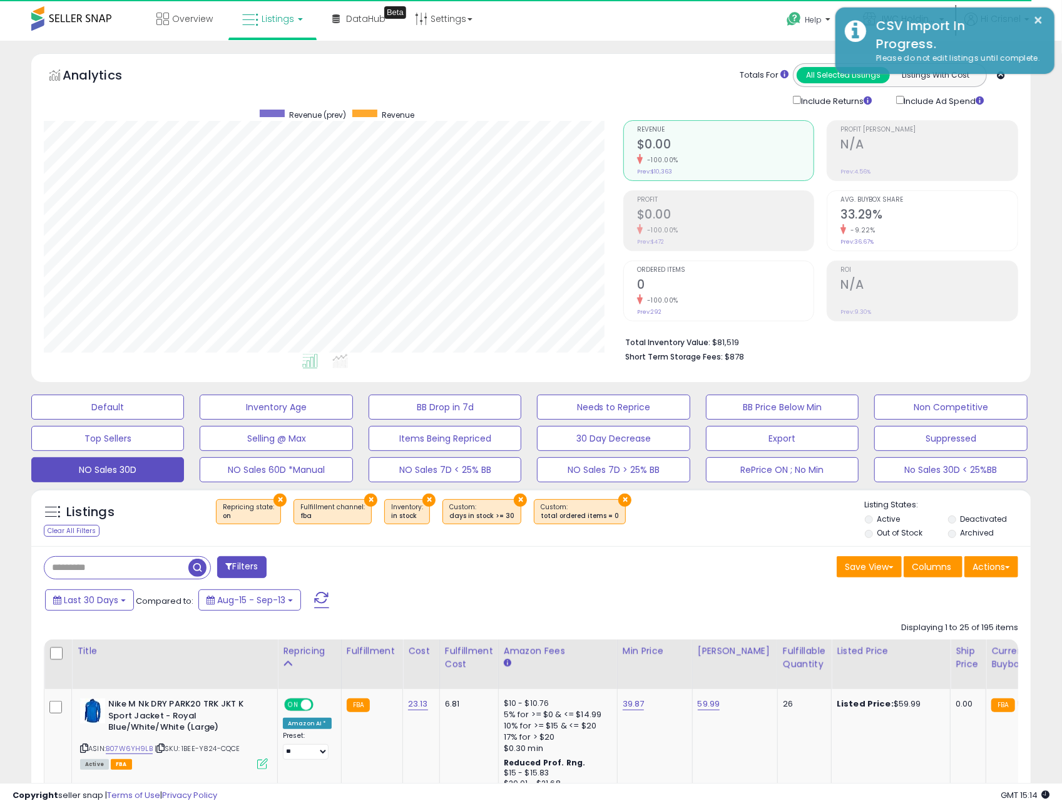
scroll to position [256, 580]
click at [990, 570] on button "Actions" at bounding box center [992, 566] width 54 height 21
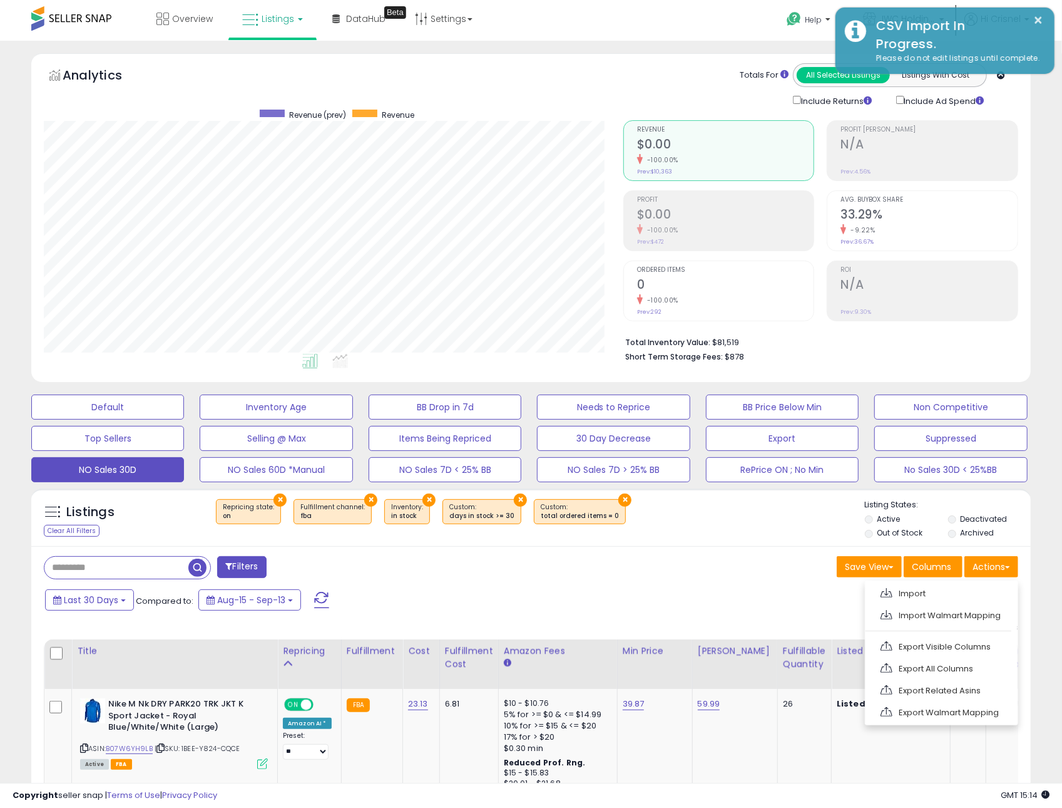
click at [720, 580] on div "Save View Save As New View Columns Actions [GEOGRAPHIC_DATA]" at bounding box center [780, 568] width 497 height 24
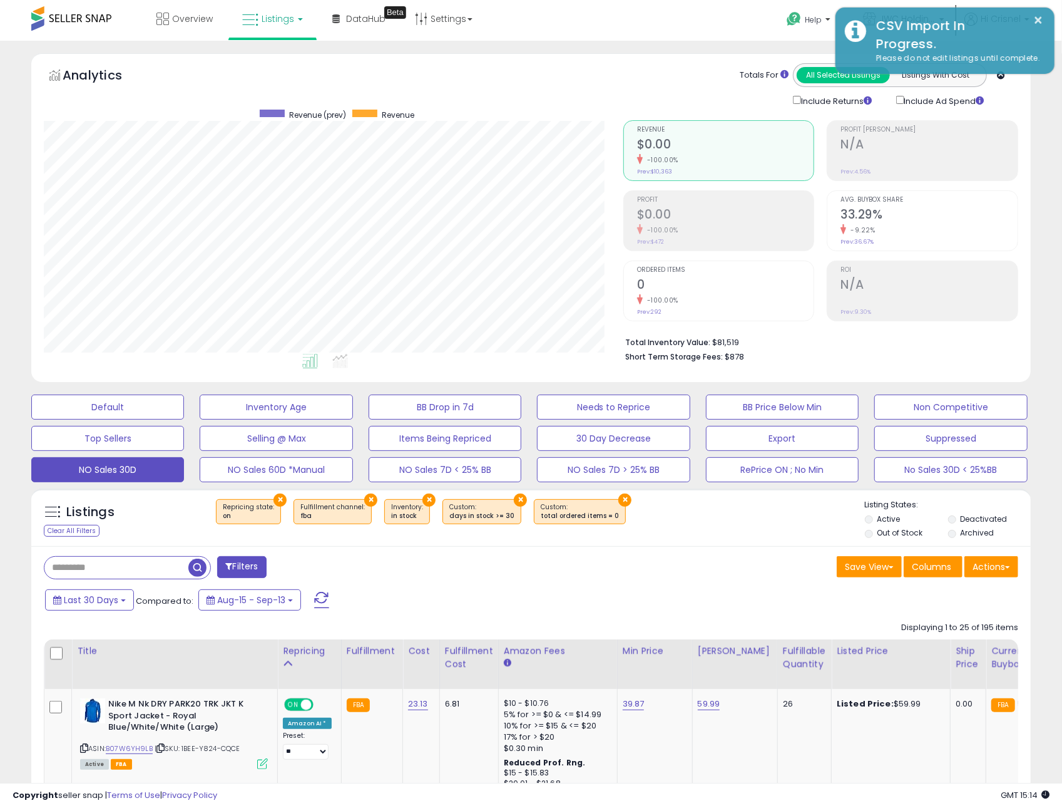
click at [249, 562] on button "Filters" at bounding box center [241, 567] width 49 height 22
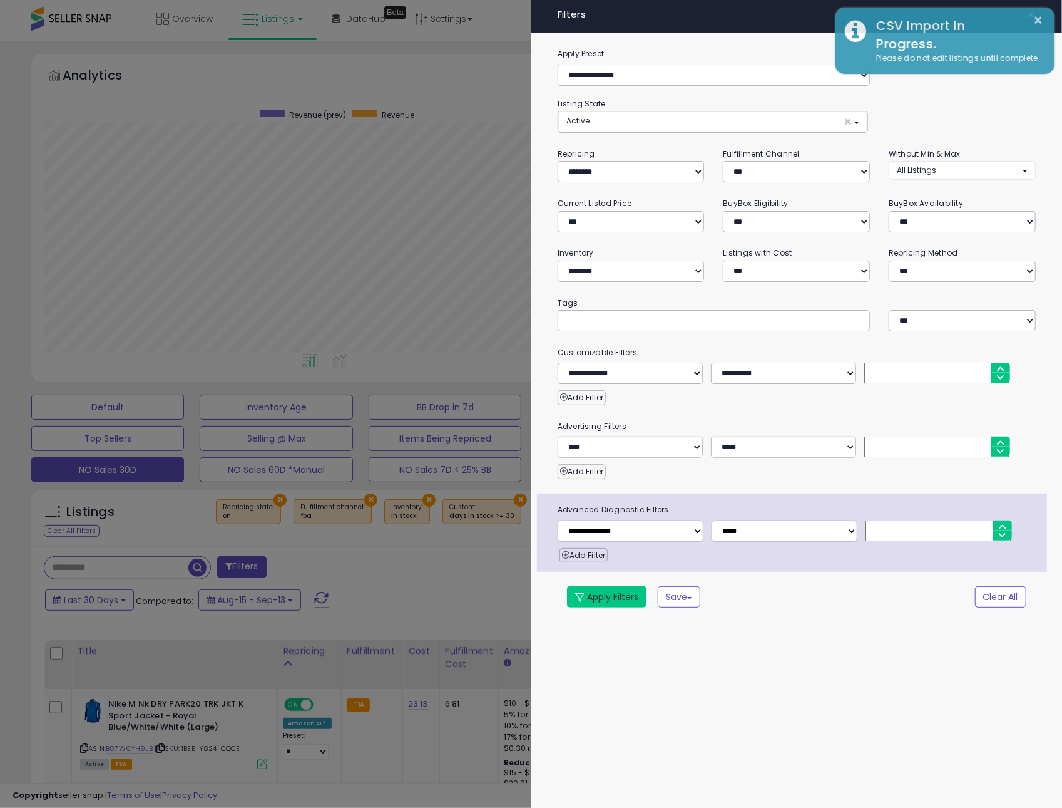
drag, startPoint x: 590, startPoint y: 598, endPoint x: 422, endPoint y: 578, distance: 169.0
click at [589, 598] on button "Apply Filters" at bounding box center [607, 596] width 80 height 21
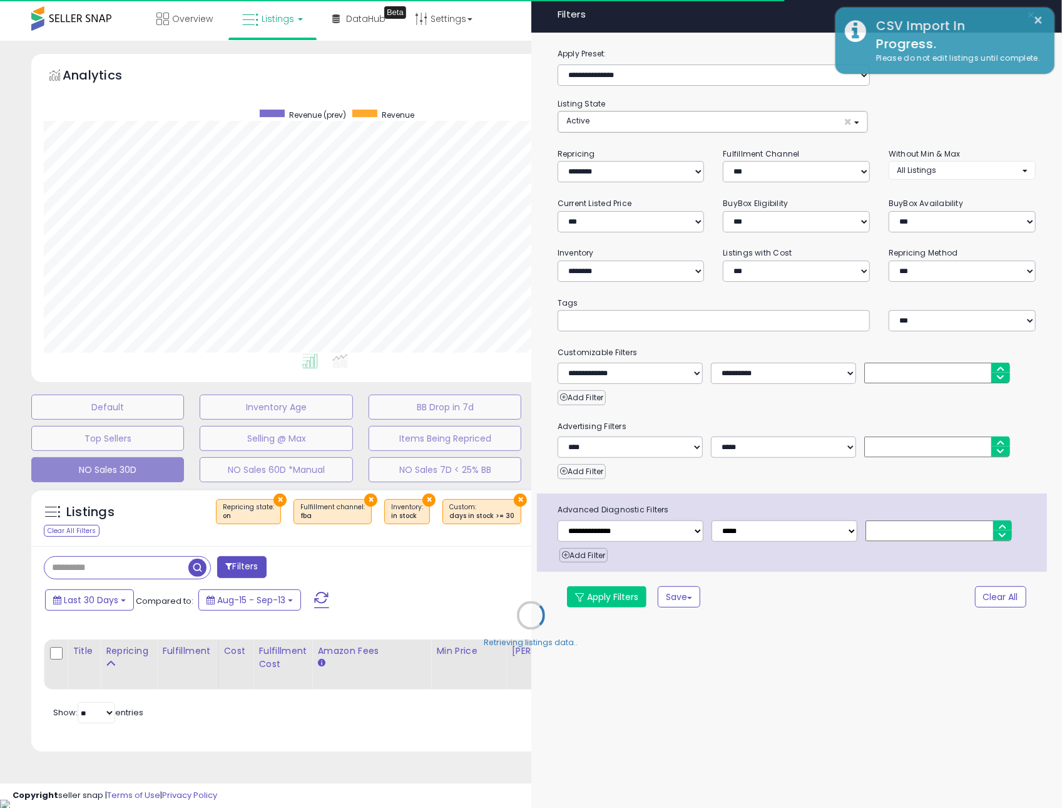
drag, startPoint x: 422, startPoint y: 578, endPoint x: 468, endPoint y: 573, distance: 45.9
click at [425, 577] on div "Retrieving listings data.." at bounding box center [531, 624] width 1019 height 285
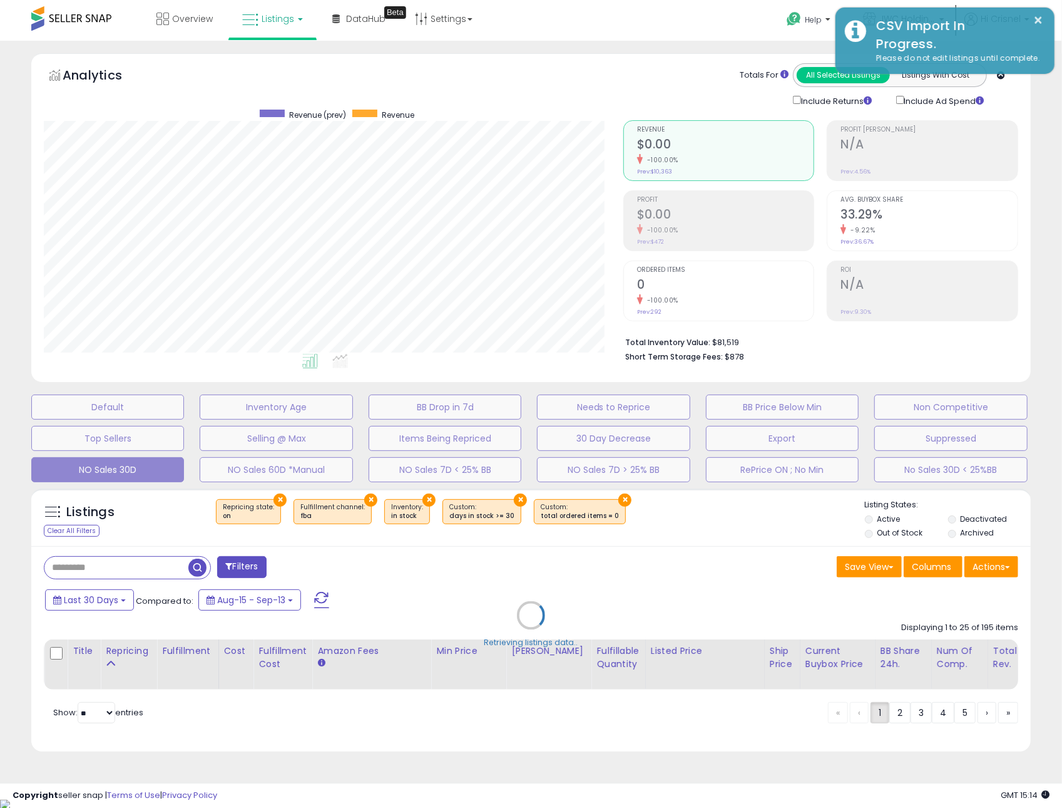
click at [888, 563] on div "Retrieving listings data.." at bounding box center [531, 624] width 1019 height 285
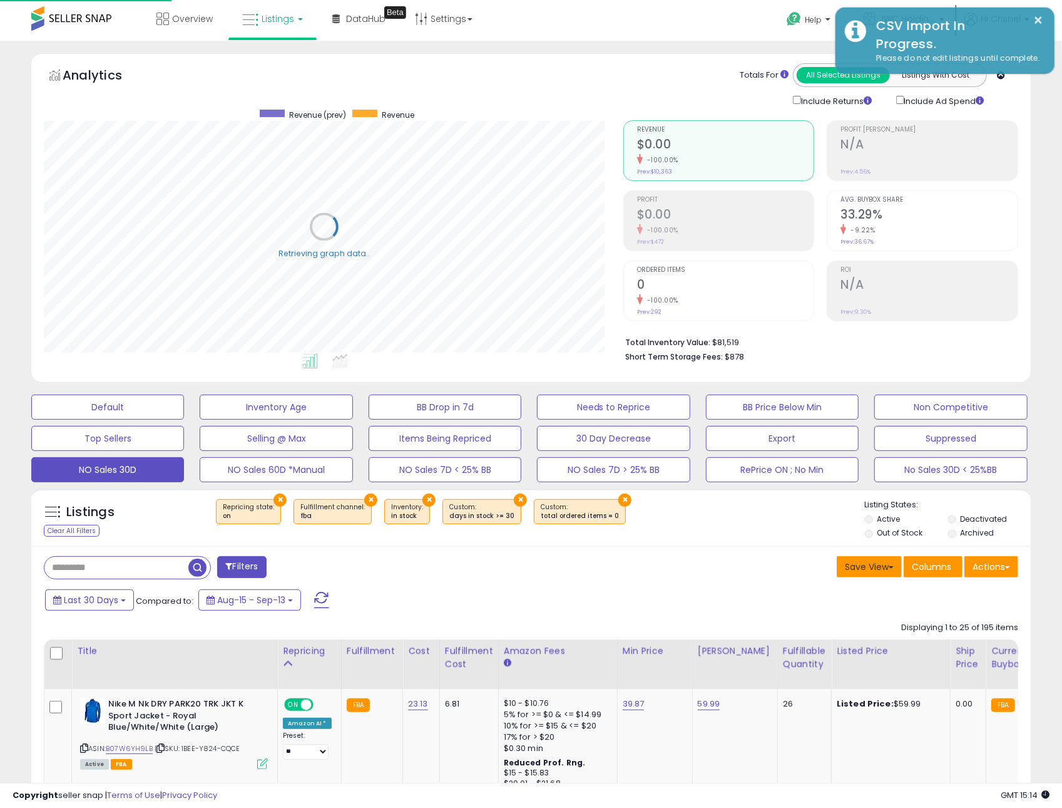
click at [885, 569] on button "Save View" at bounding box center [869, 566] width 65 height 21
click at [849, 596] on link "Save As New View" at bounding box center [832, 593] width 134 height 19
click at [875, 572] on button "Cancel" at bounding box center [877, 566] width 48 height 21
click at [1015, 567] on button "Actions" at bounding box center [992, 566] width 54 height 21
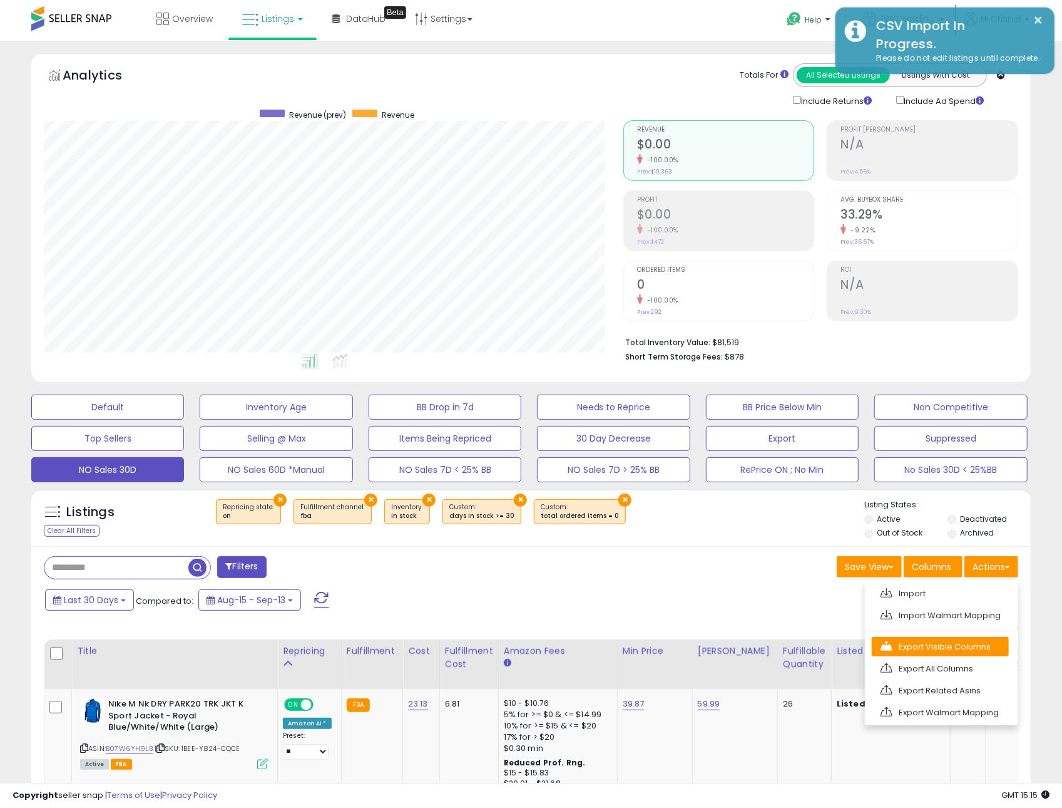
click at [921, 648] on link "Export Visible Columns" at bounding box center [940, 646] width 137 height 19
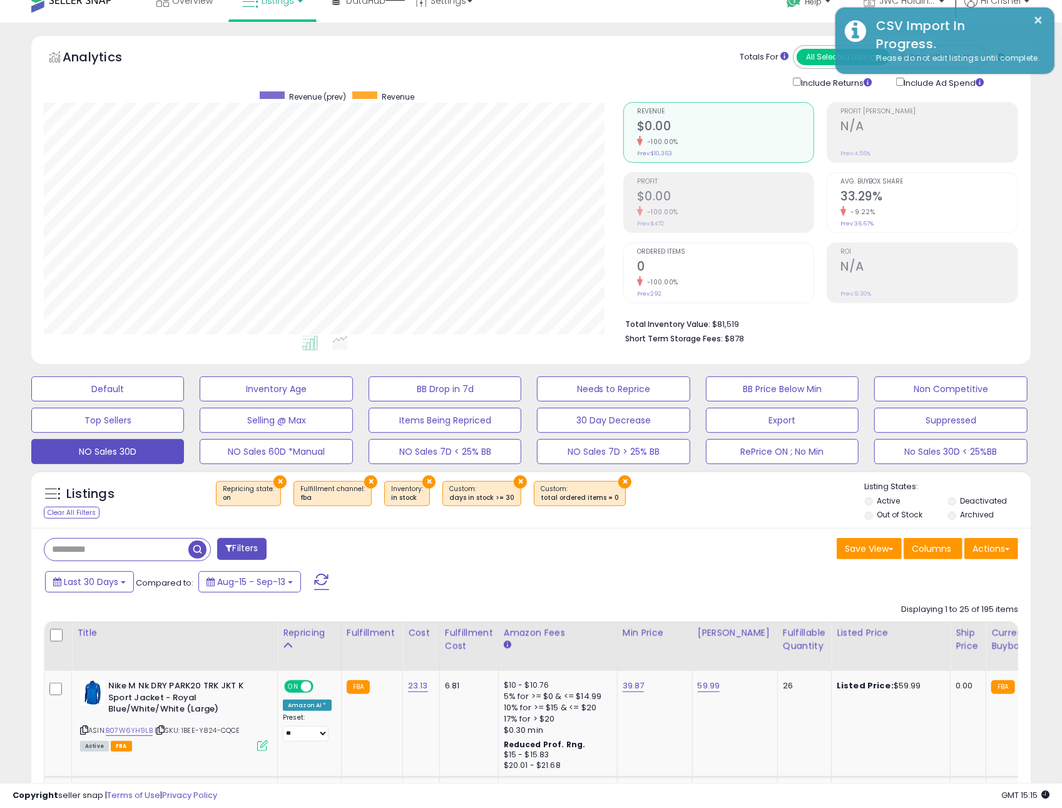
scroll to position [16, 0]
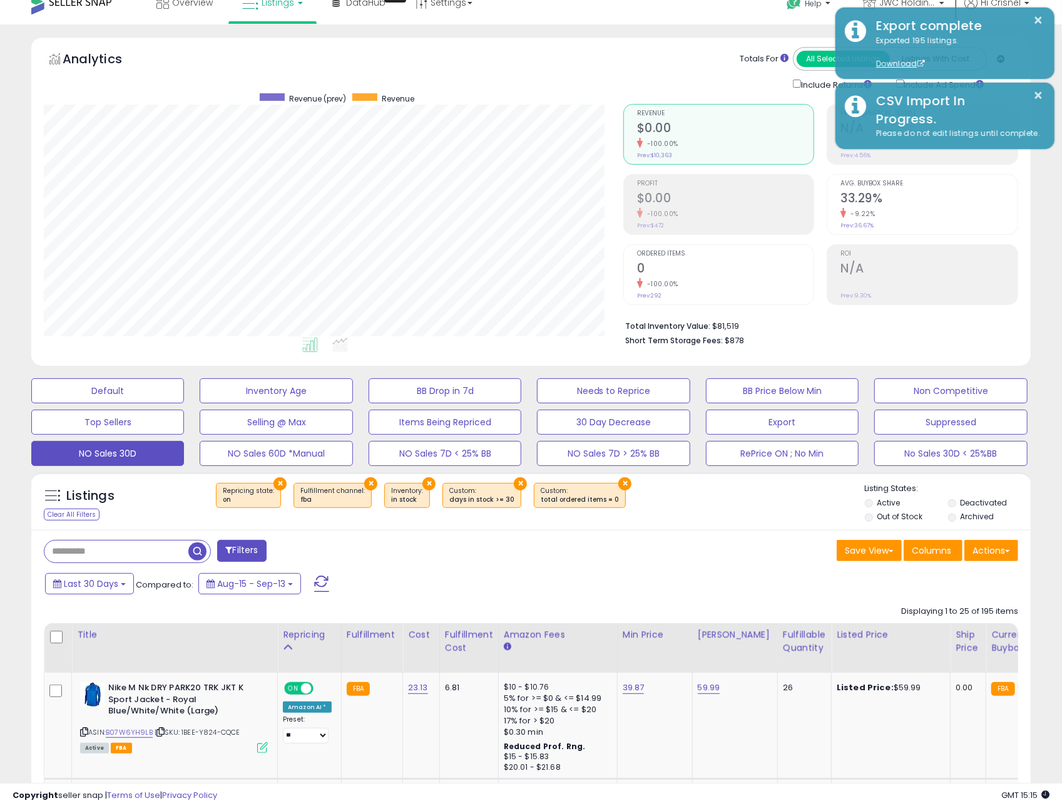
click at [620, 560] on div "Save View Save As New View Update Current View Columns Actions Import Import Wa…" at bounding box center [780, 552] width 497 height 24
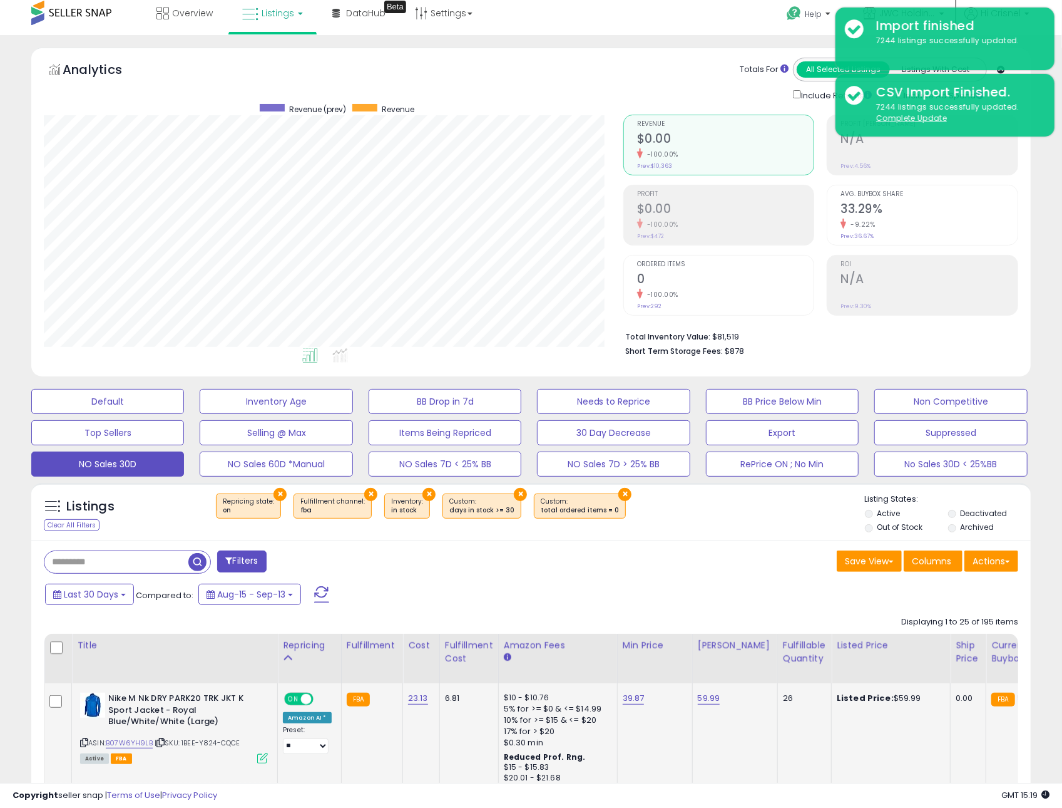
scroll to position [0, 0]
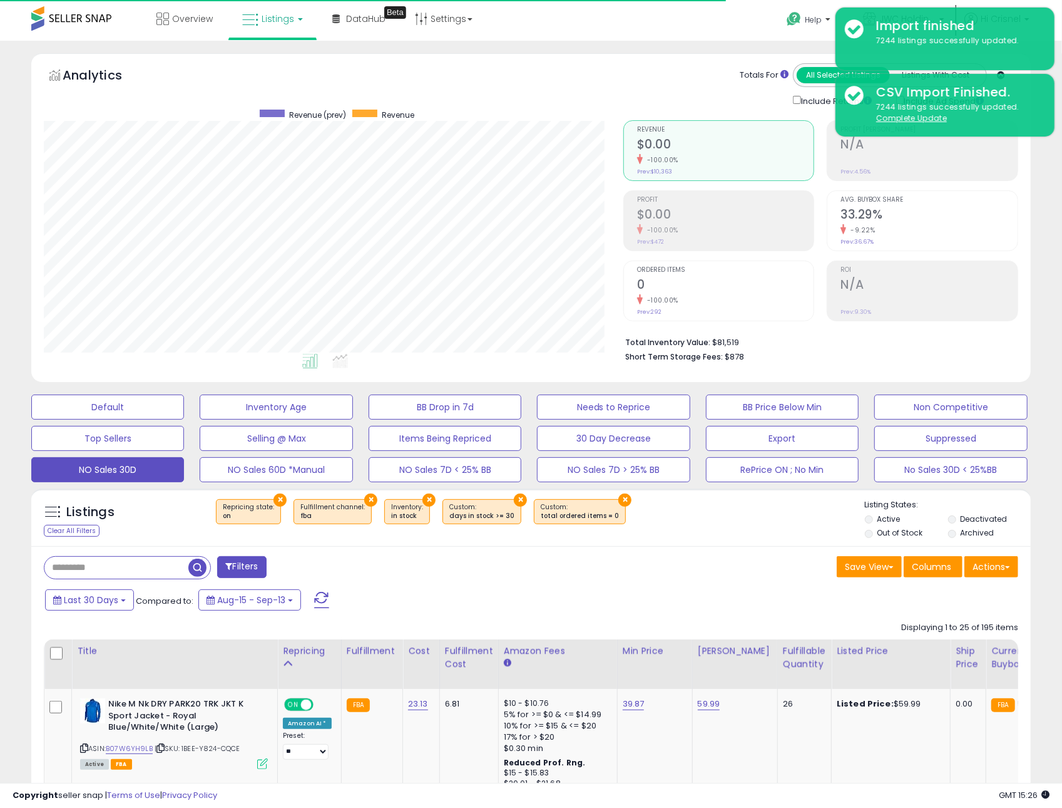
click at [153, 572] on input "text" at bounding box center [116, 568] width 144 height 22
paste input "**********"
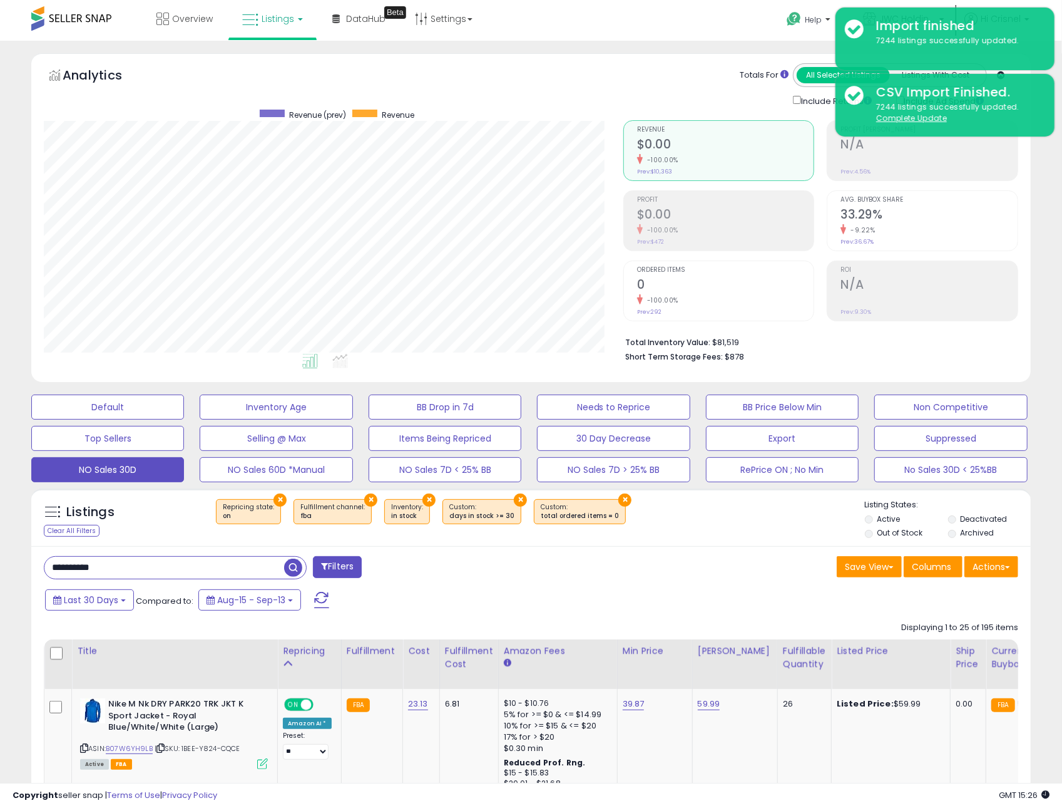
click at [287, 570] on span "button" at bounding box center [293, 567] width 18 height 18
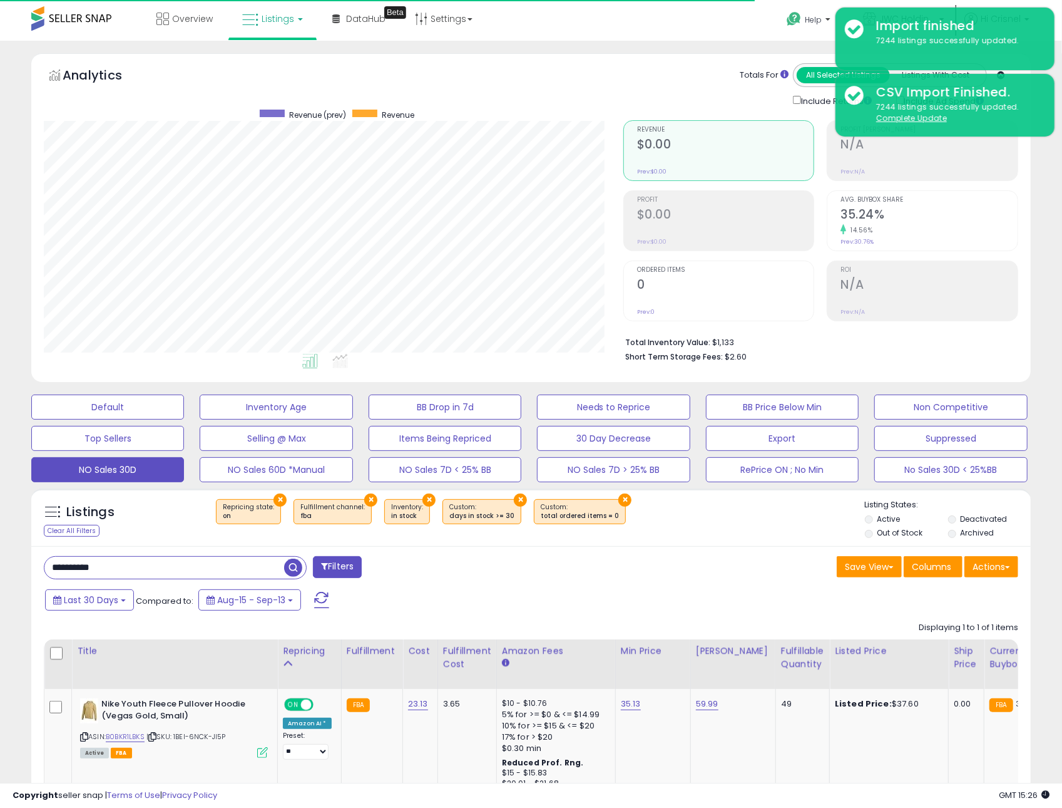
scroll to position [256, 580]
click at [197, 575] on input "**********" at bounding box center [164, 568] width 240 height 22
paste input "text"
click at [294, 567] on span "button" at bounding box center [293, 567] width 18 height 18
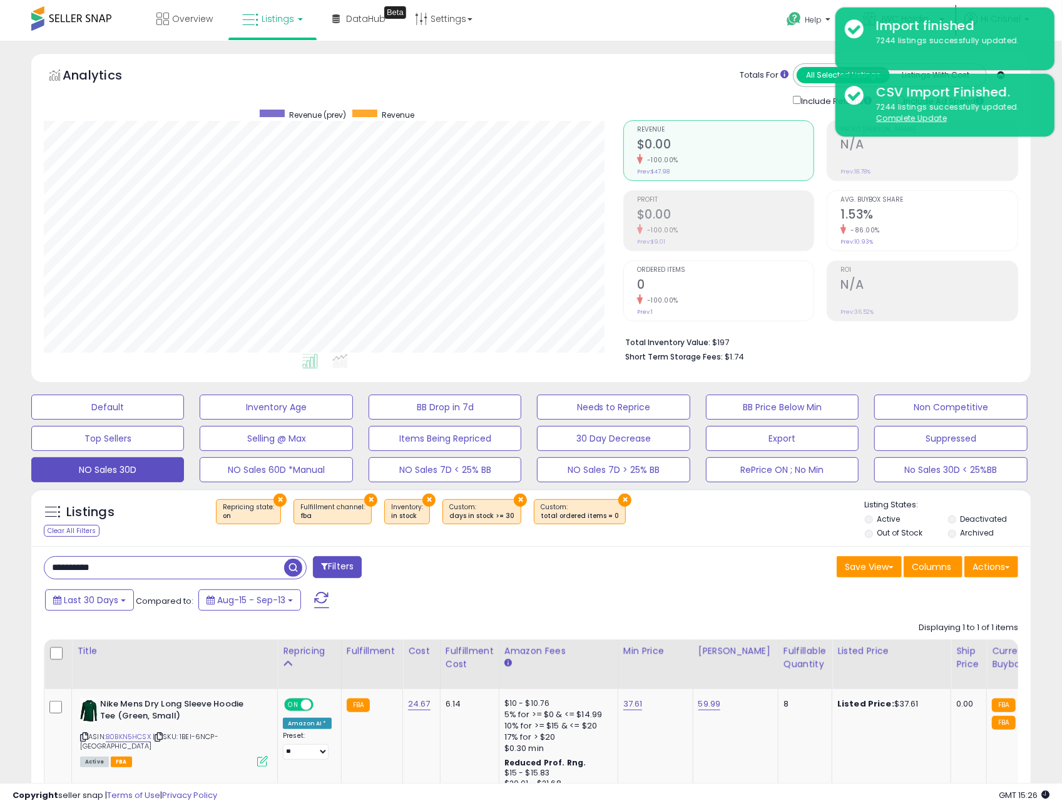
scroll to position [3, 0]
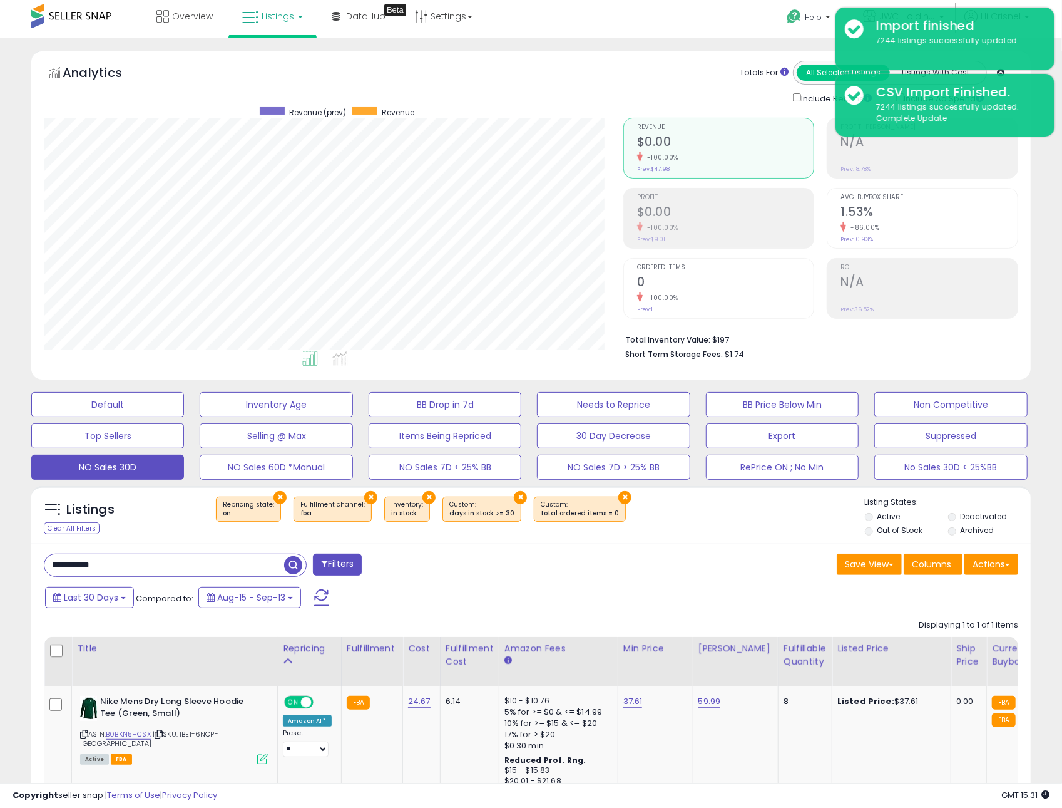
click at [185, 567] on input "**********" at bounding box center [164, 565] width 240 height 22
drag, startPoint x: 185, startPoint y: 567, endPoint x: 232, endPoint y: 563, distance: 46.5
click at [185, 567] on input "**********" at bounding box center [164, 565] width 240 height 22
paste input "text"
click at [289, 565] on span "button" at bounding box center [293, 565] width 18 height 18
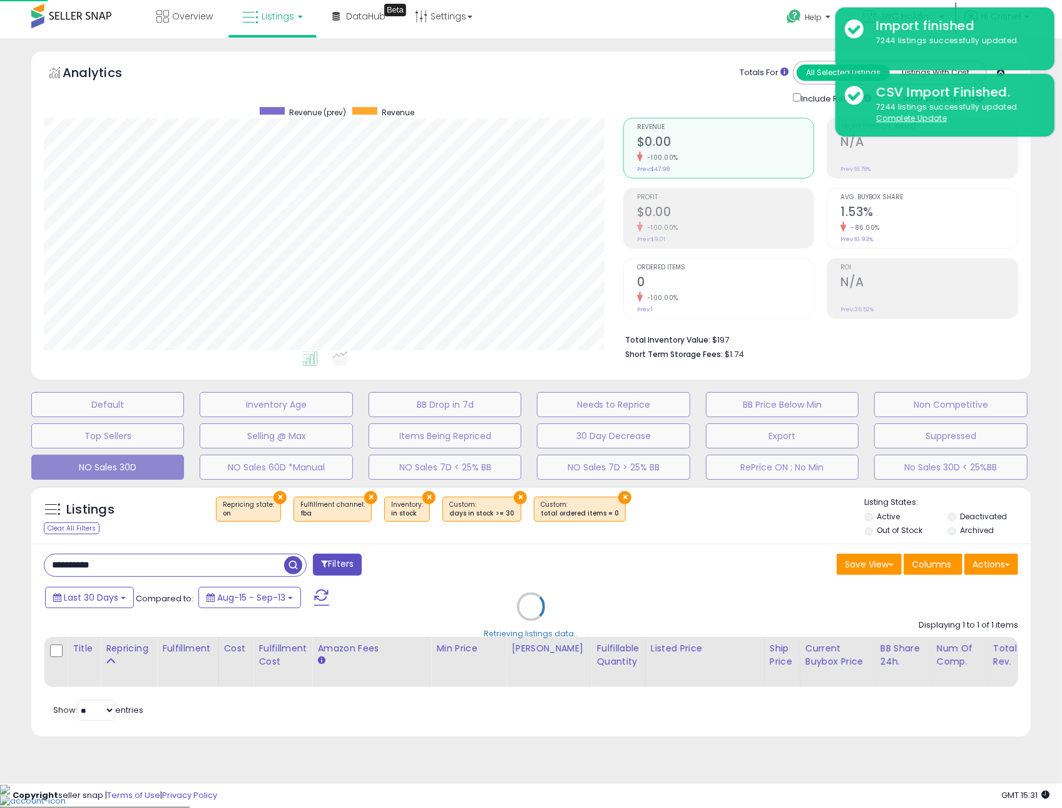
scroll to position [0, 0]
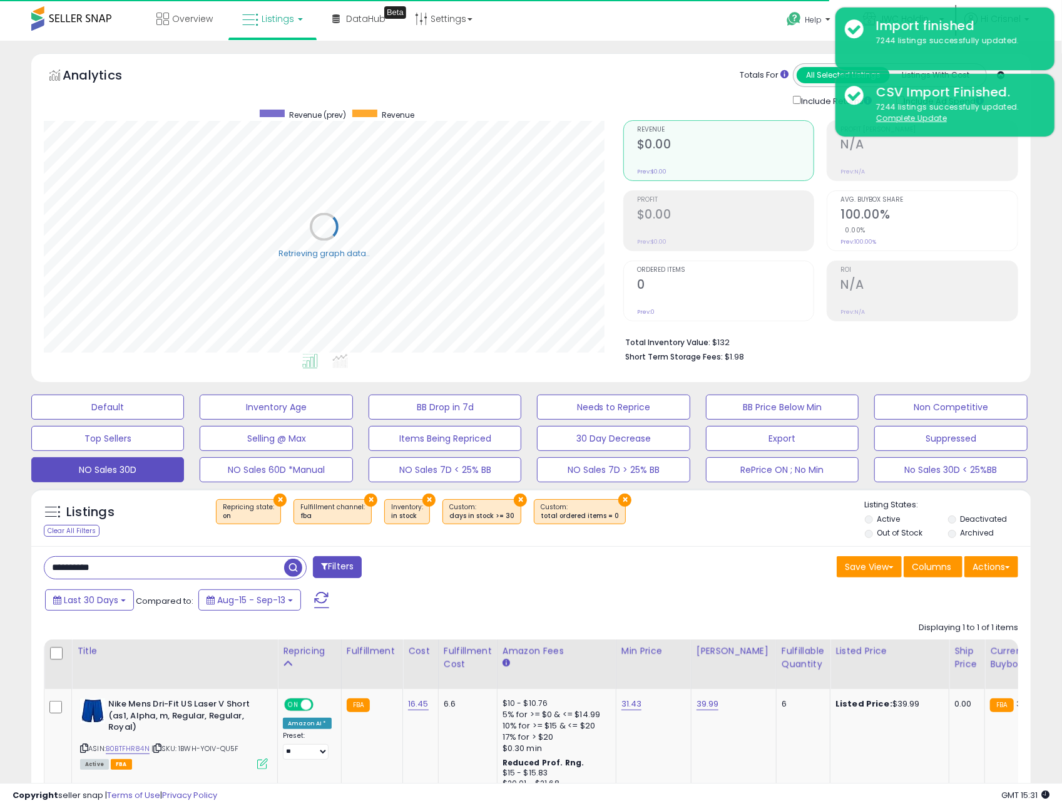
click at [147, 570] on input "**********" at bounding box center [164, 568] width 240 height 22
paste input "text"
click at [291, 567] on span "button" at bounding box center [293, 567] width 18 height 18
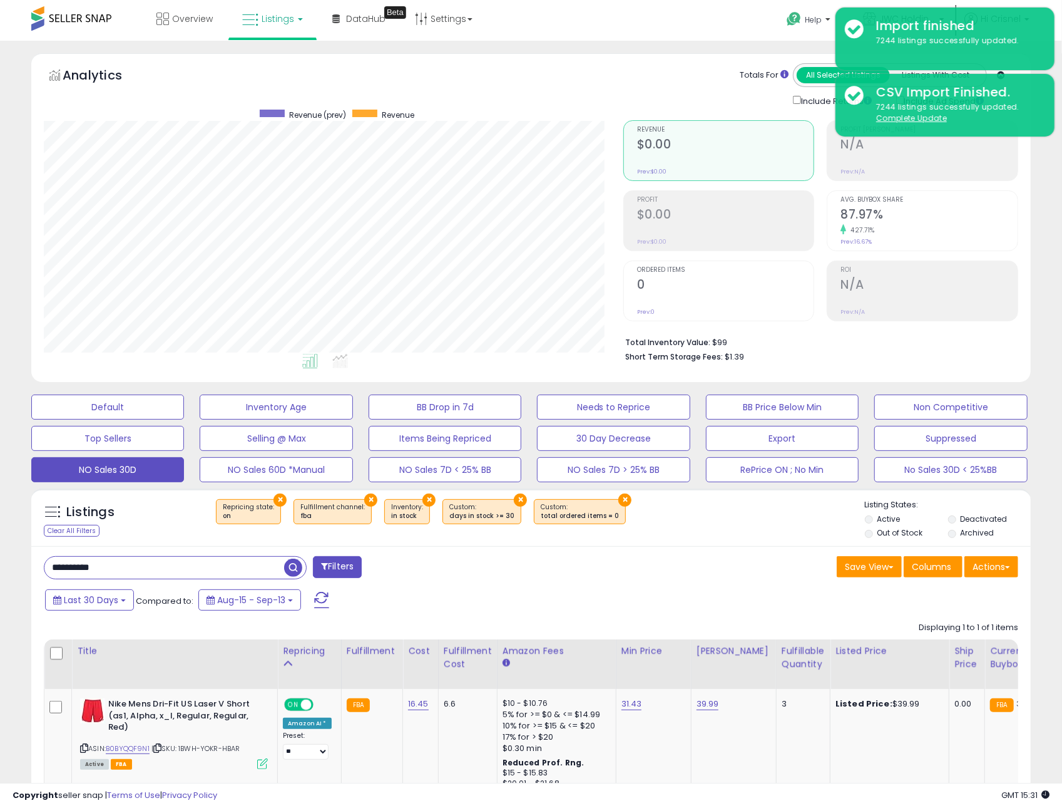
click at [252, 577] on input "**********" at bounding box center [164, 568] width 240 height 22
paste input "text"
type input "**********"
click at [292, 573] on span "button" at bounding box center [293, 567] width 18 height 18
